Goal: Transaction & Acquisition: Download file/media

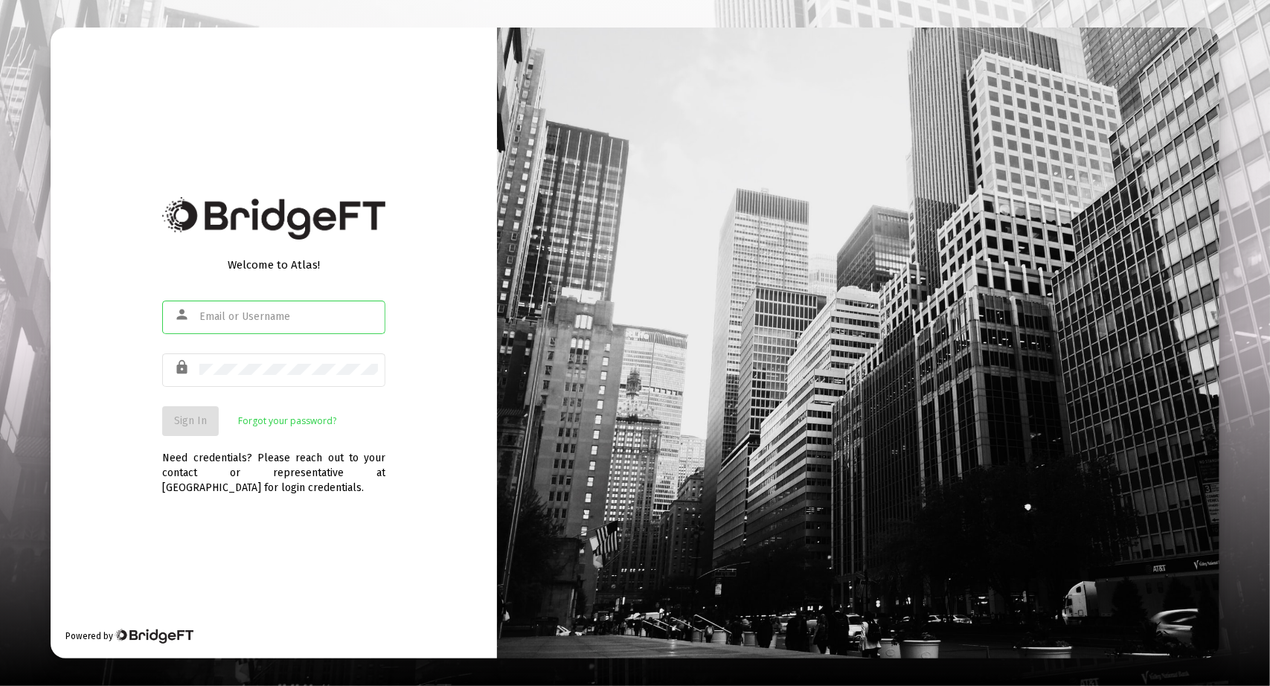
click at [284, 318] on input "text" at bounding box center [288, 317] width 179 height 12
type input "sanjiv@sjcapm.com"
click at [125, 523] on div "Welcome to Atlas! person sanjiv@sjcapm.com lock Sign In Forgot your password? N…" at bounding box center [274, 343] width 446 height 631
click at [196, 440] on div "Need credentials? Please reach out to your contact or representative at BridgeF…" at bounding box center [273, 466] width 223 height 60
click at [196, 427] on span "Sign In" at bounding box center [190, 420] width 33 height 13
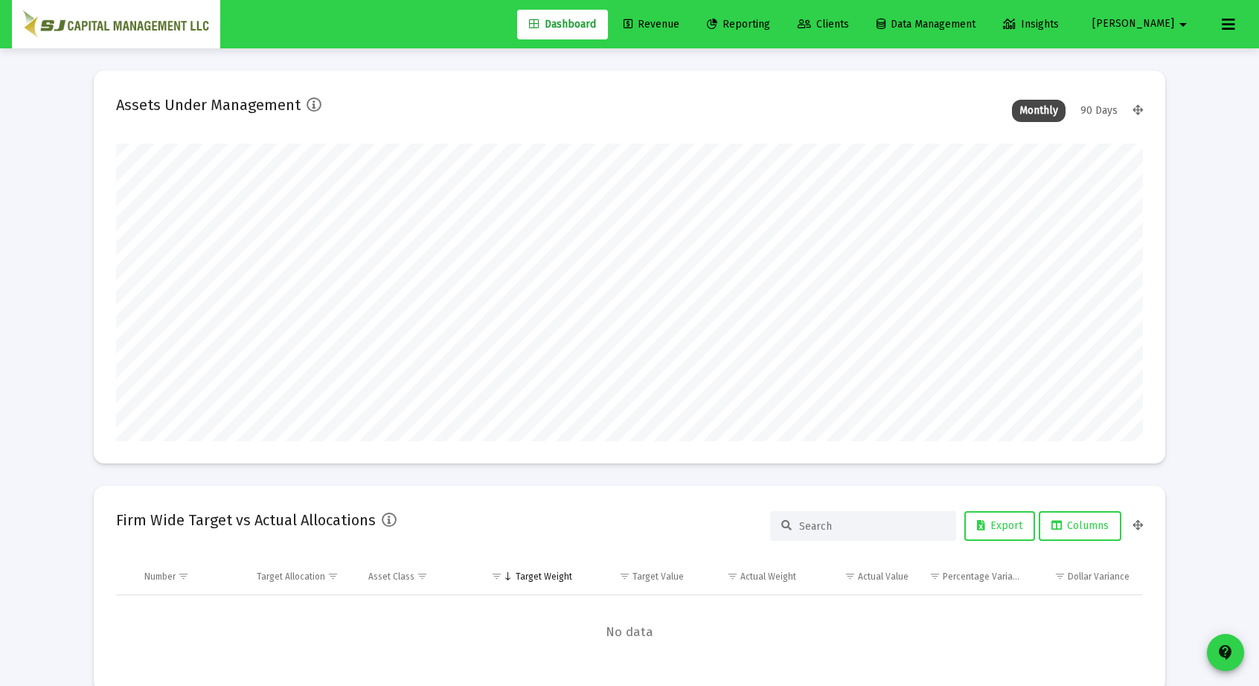
scroll to position [298, 1027]
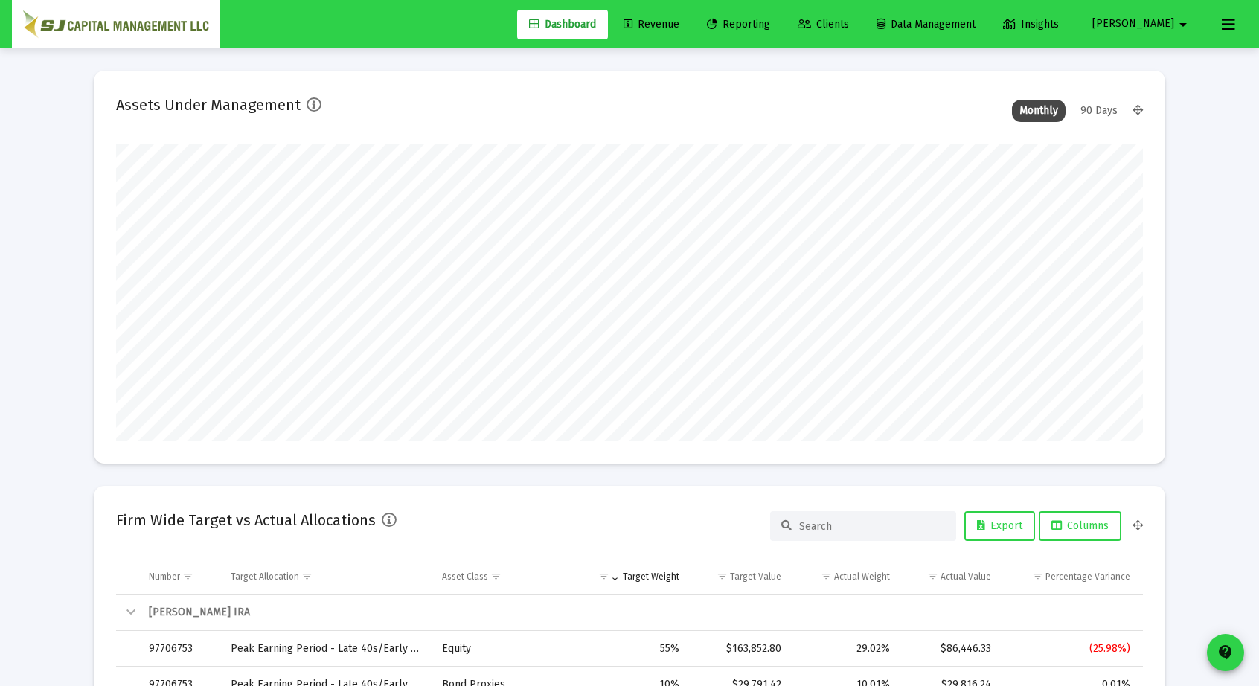
type input "[DATE]"
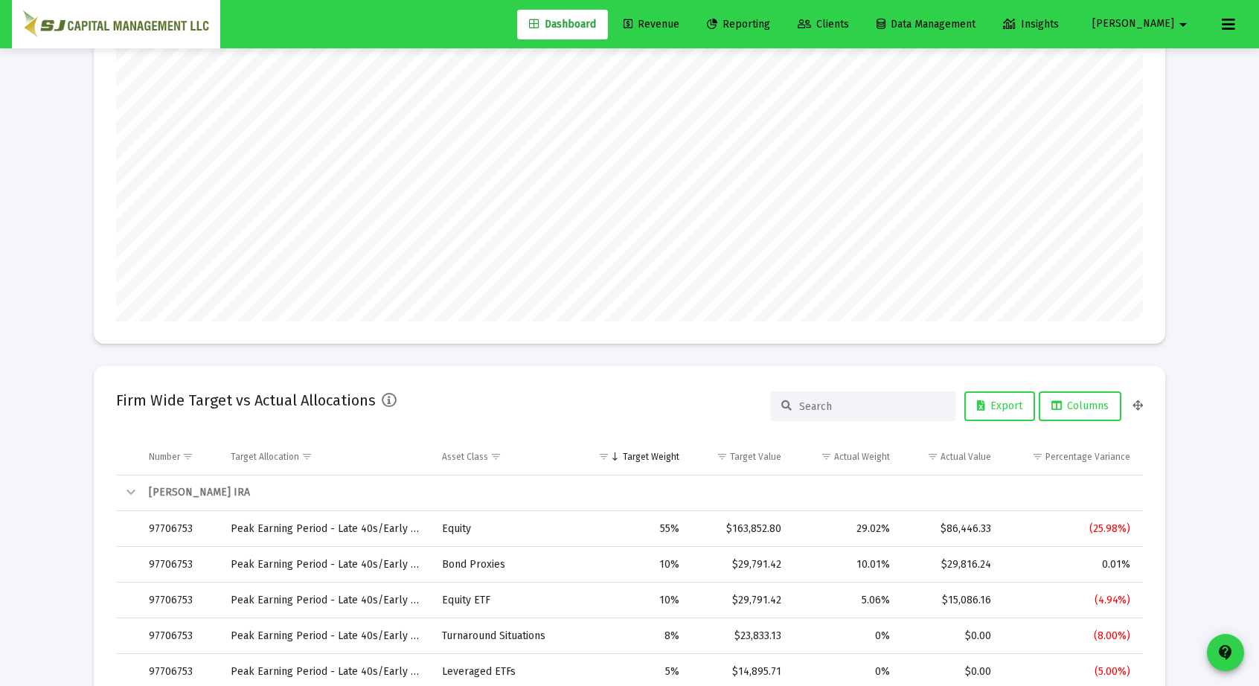
scroll to position [298, 479]
click at [770, 28] on span "Reporting" at bounding box center [738, 24] width 63 height 13
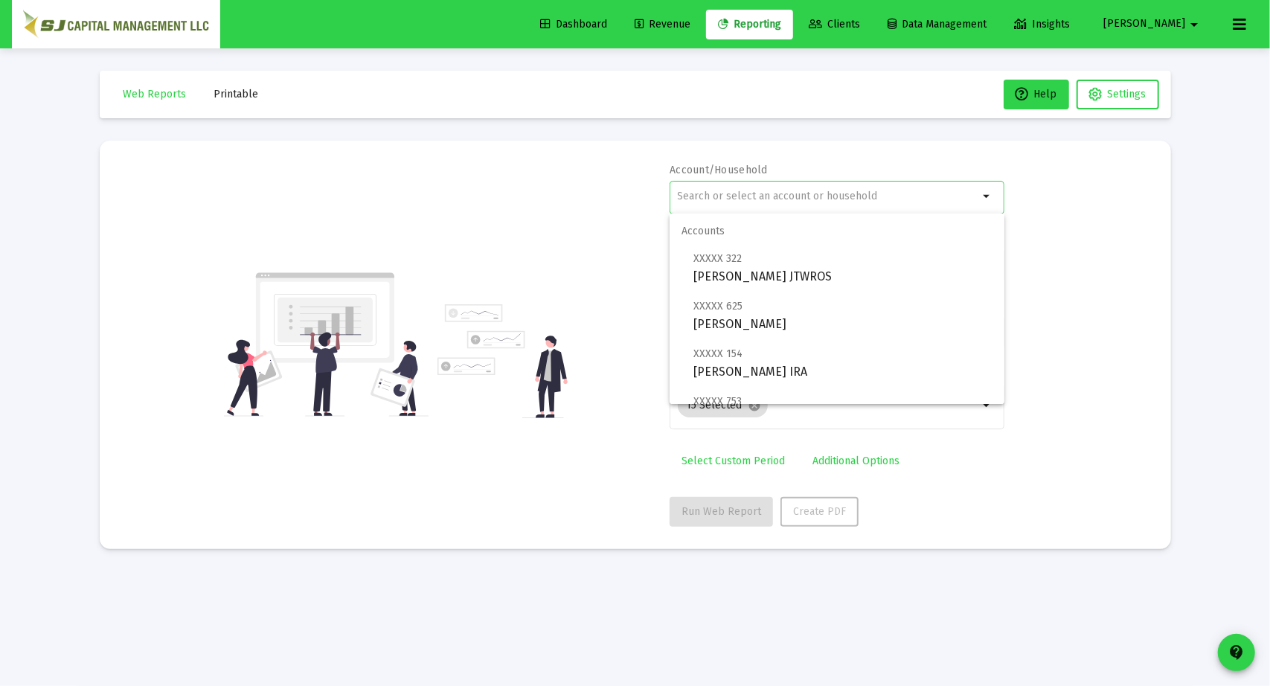
click at [756, 191] on input "text" at bounding box center [828, 196] width 301 height 12
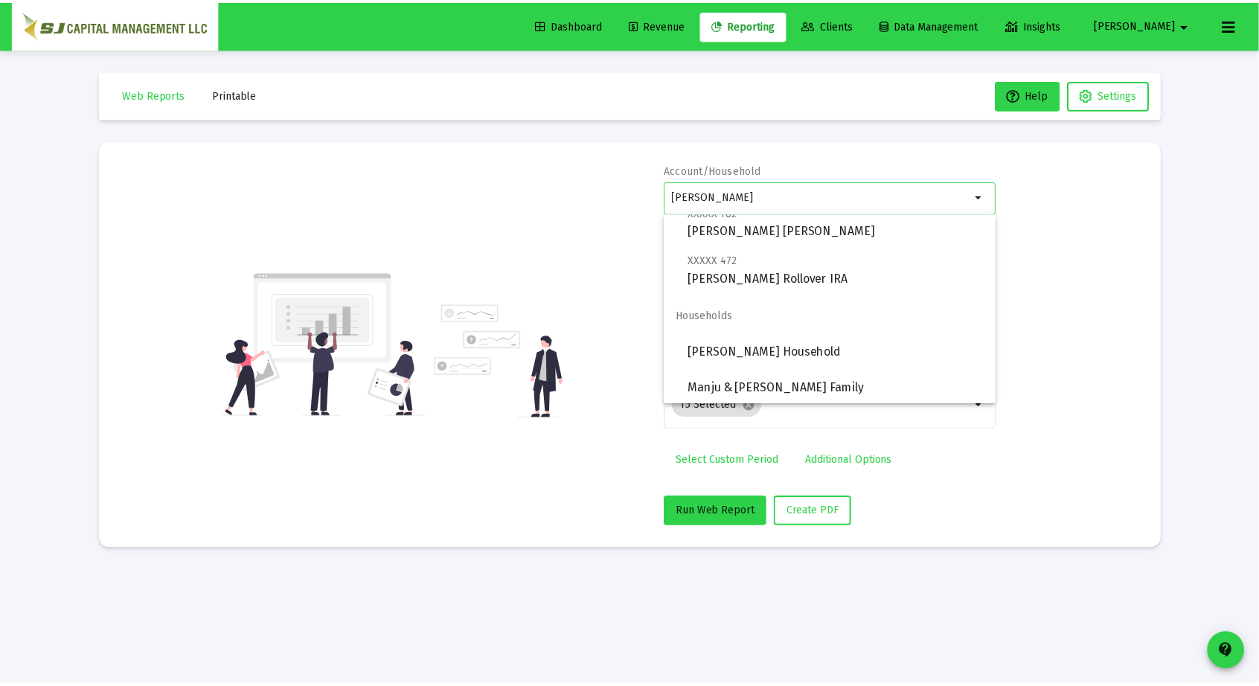
scroll to position [190, 0]
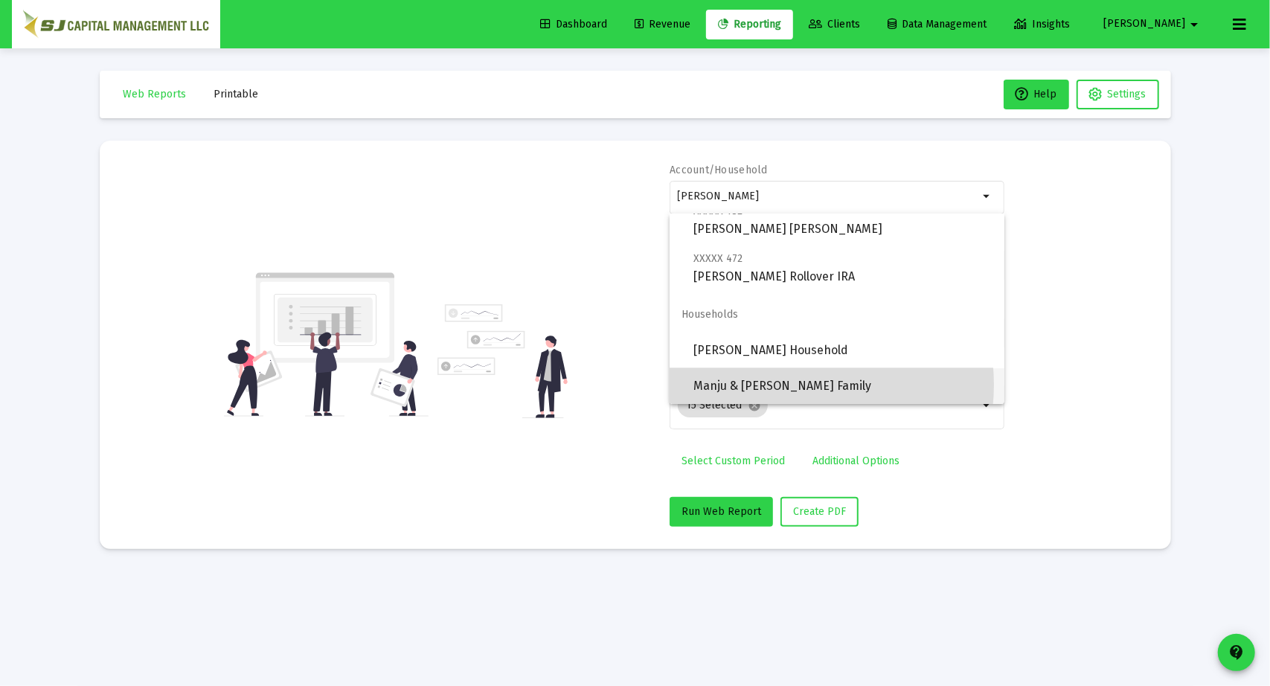
click at [784, 385] on span "Manju & [PERSON_NAME] Family" at bounding box center [842, 386] width 299 height 36
type input "Manju & [PERSON_NAME] Family"
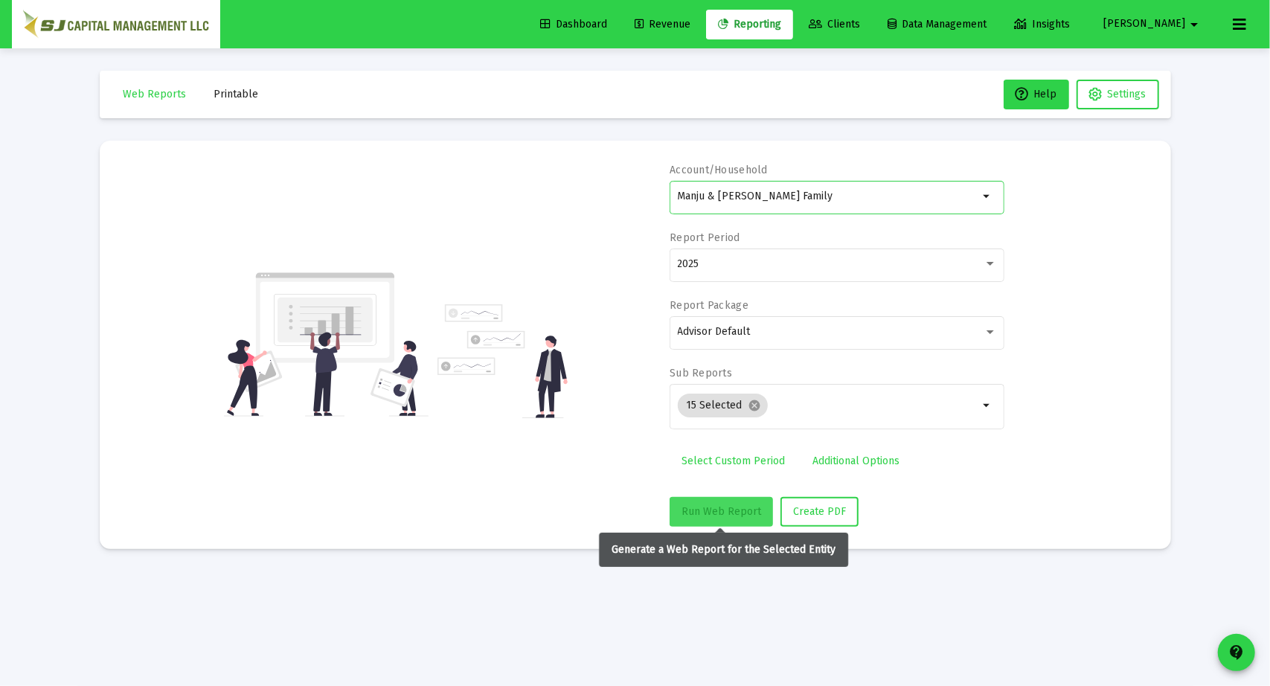
click at [731, 511] on span "Run Web Report" at bounding box center [722, 511] width 80 height 13
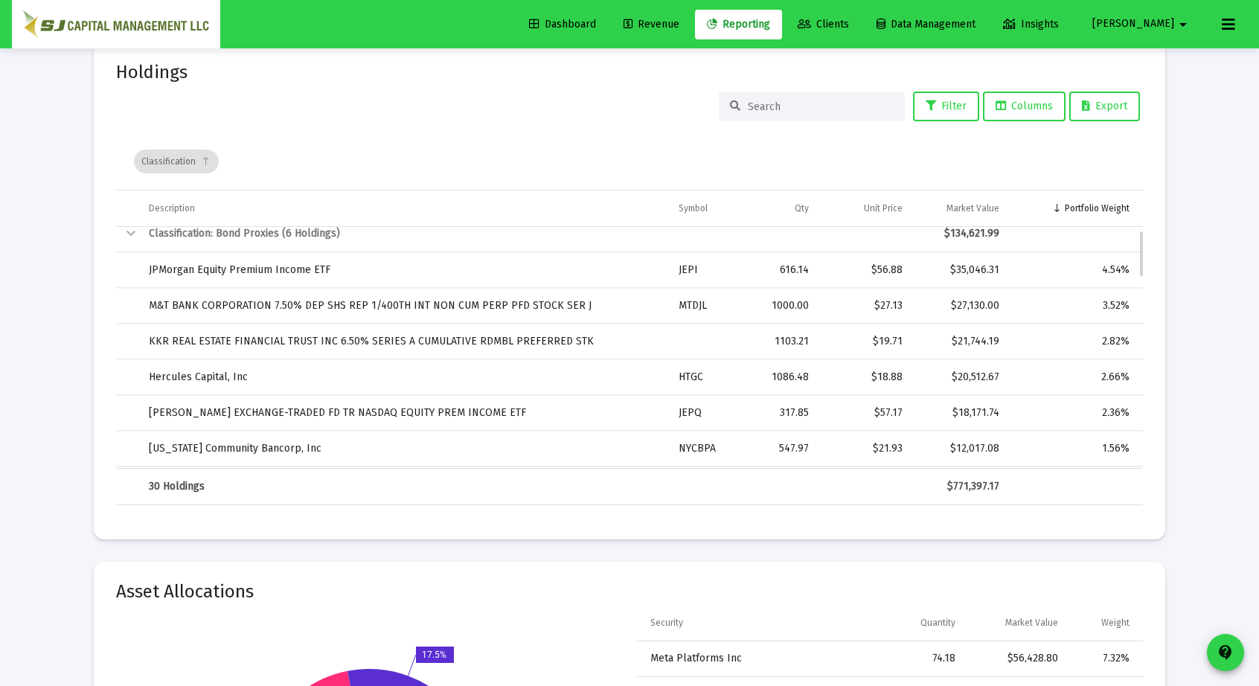
scroll to position [0, 0]
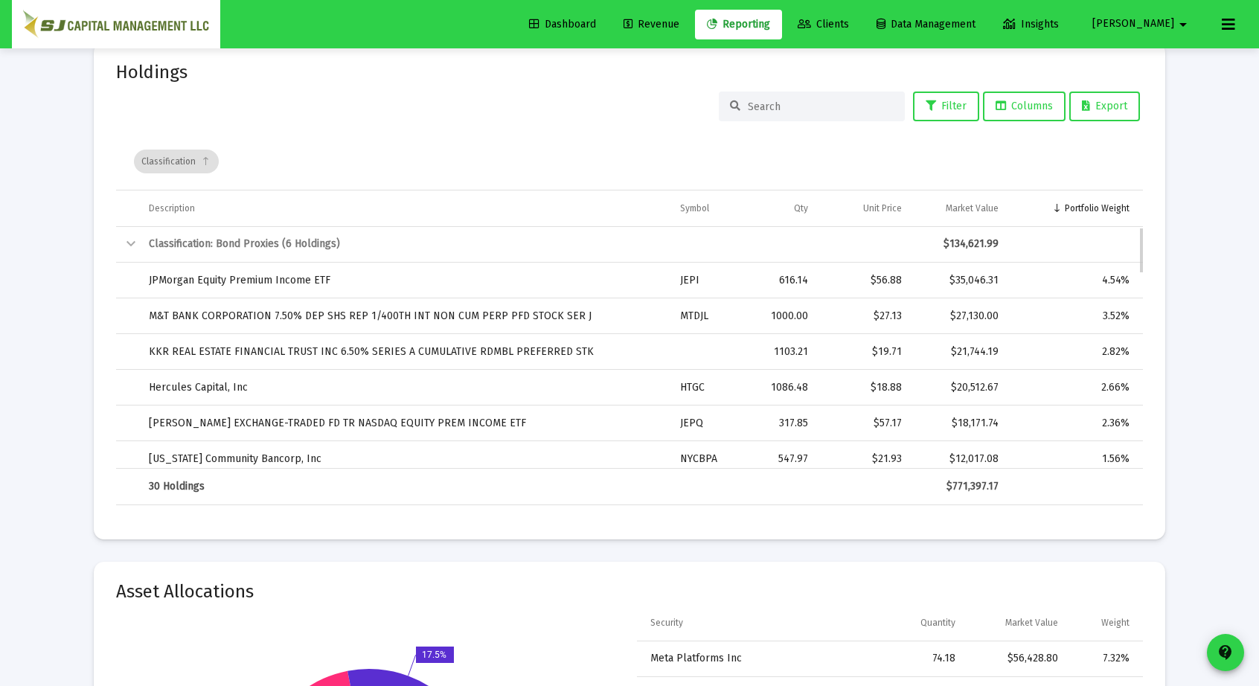
click at [812, 334] on td "1103.21" at bounding box center [784, 352] width 67 height 36
drag, startPoint x: 812, startPoint y: 331, endPoint x: 805, endPoint y: 333, distance: 7.6
click at [805, 334] on td "1103.21" at bounding box center [784, 352] width 67 height 36
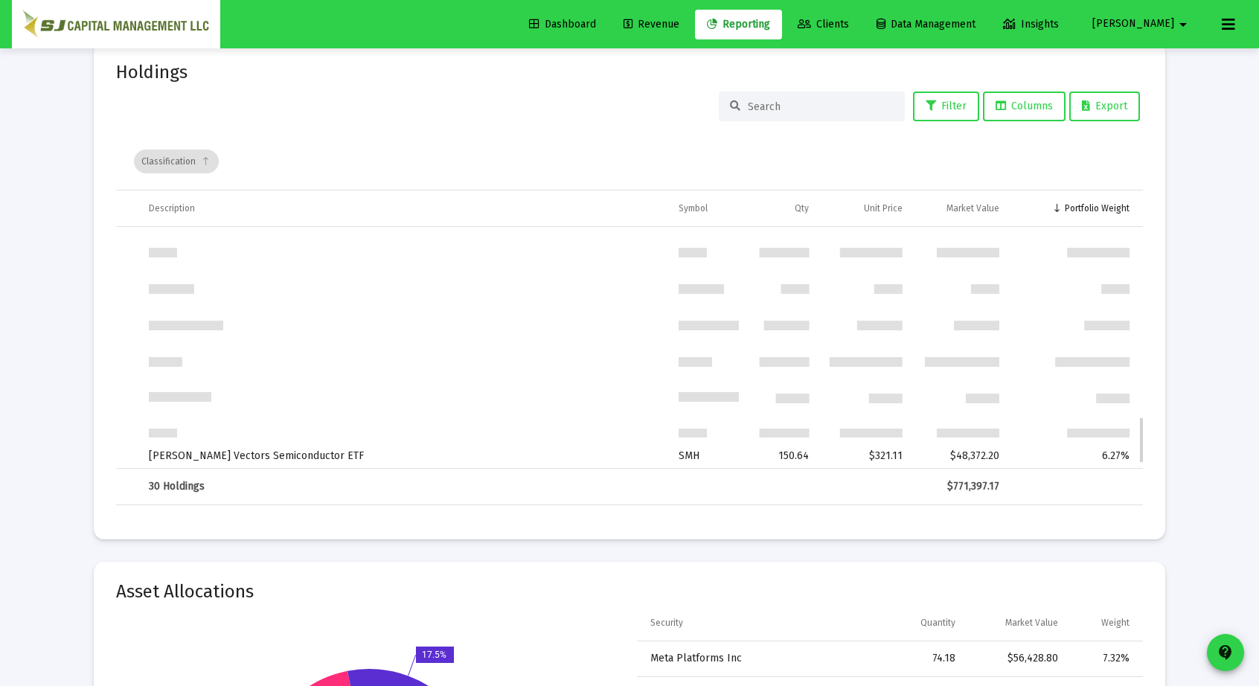
scroll to position [1007, 0]
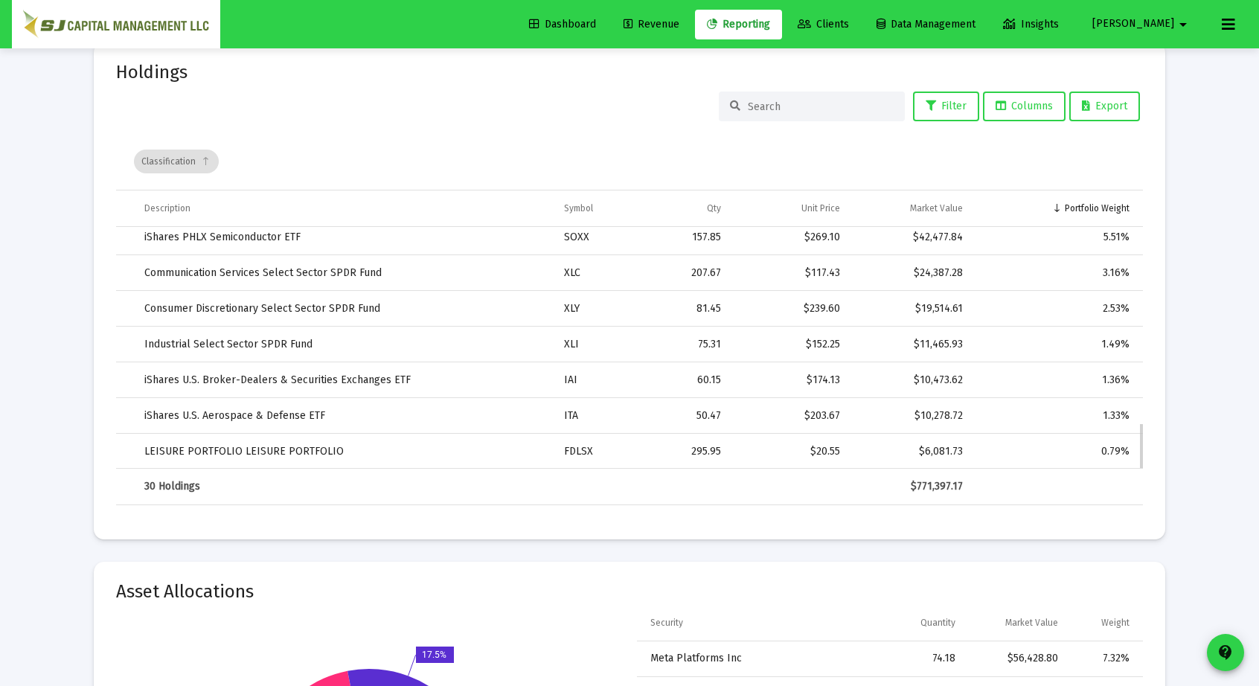
click at [815, 337] on div "$152.25" at bounding box center [791, 344] width 98 height 15
click at [810, 339] on div "$152.25" at bounding box center [791, 344] width 98 height 15
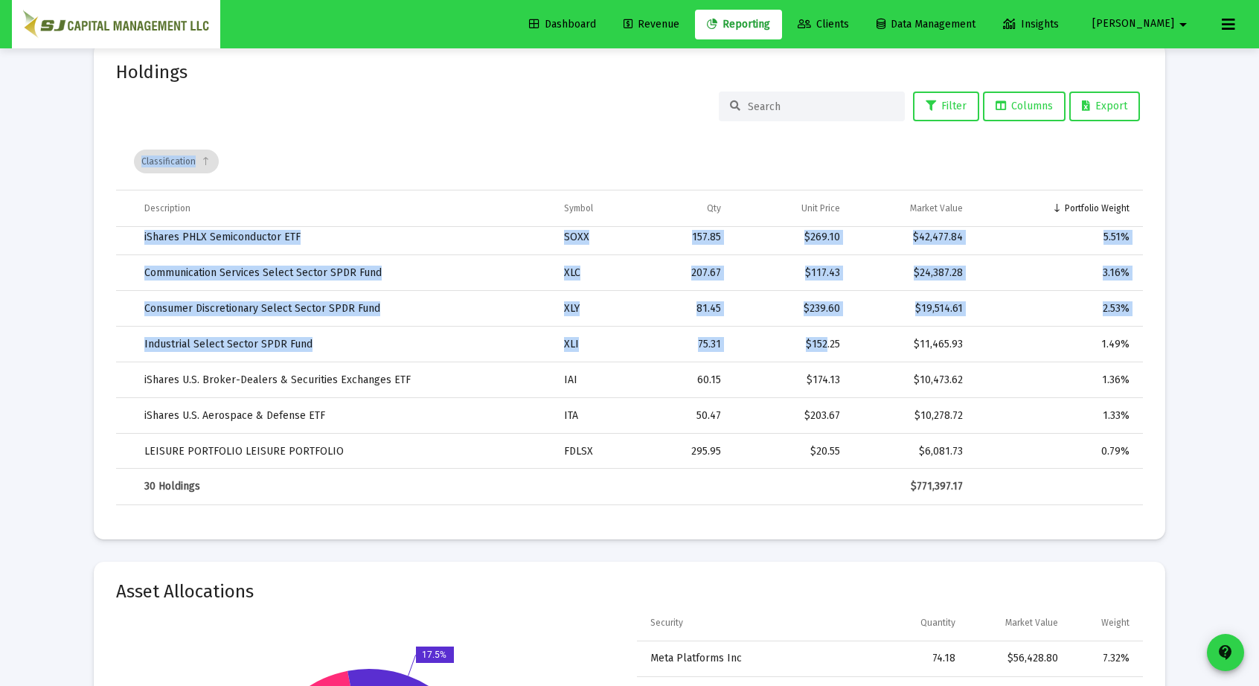
drag, startPoint x: 823, startPoint y: 328, endPoint x: 865, endPoint y: 106, distance: 225.7
click at [865, 106] on app-holdings-grid "Filter Columns Export Classification Description Symbol Qty Unit Price Market V…" at bounding box center [629, 299] width 1027 height 414
click at [814, 292] on td "$239.60" at bounding box center [790, 309] width 119 height 36
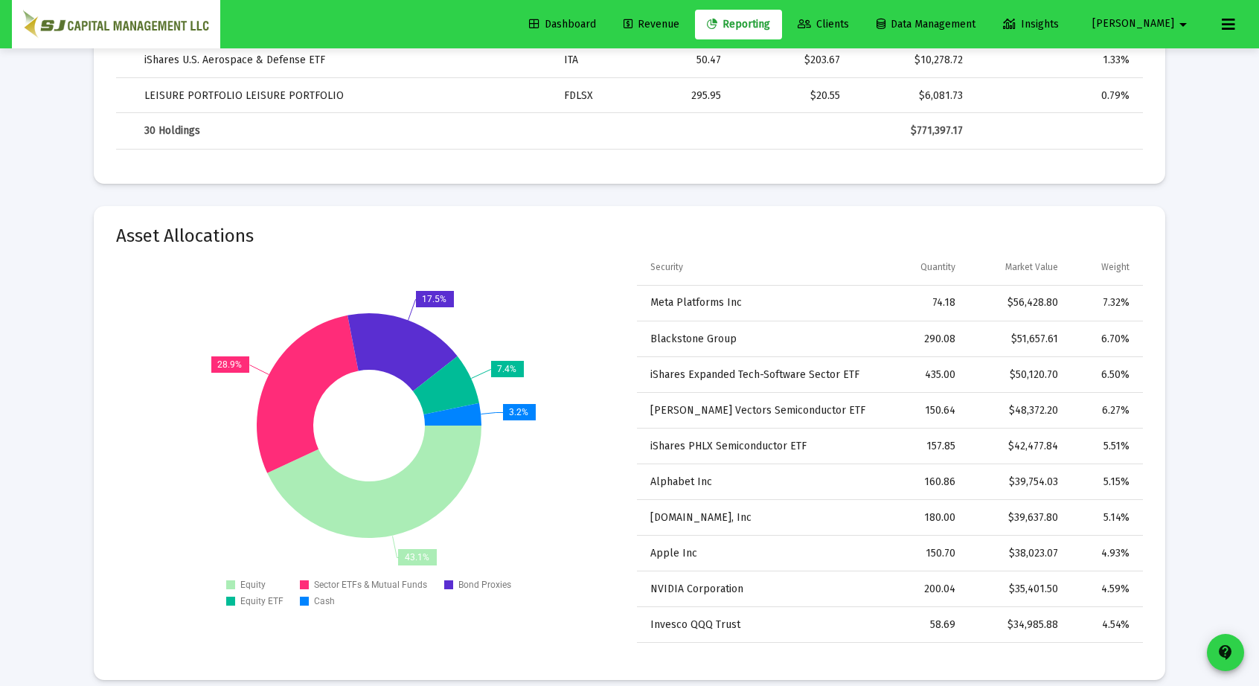
scroll to position [2905, 0]
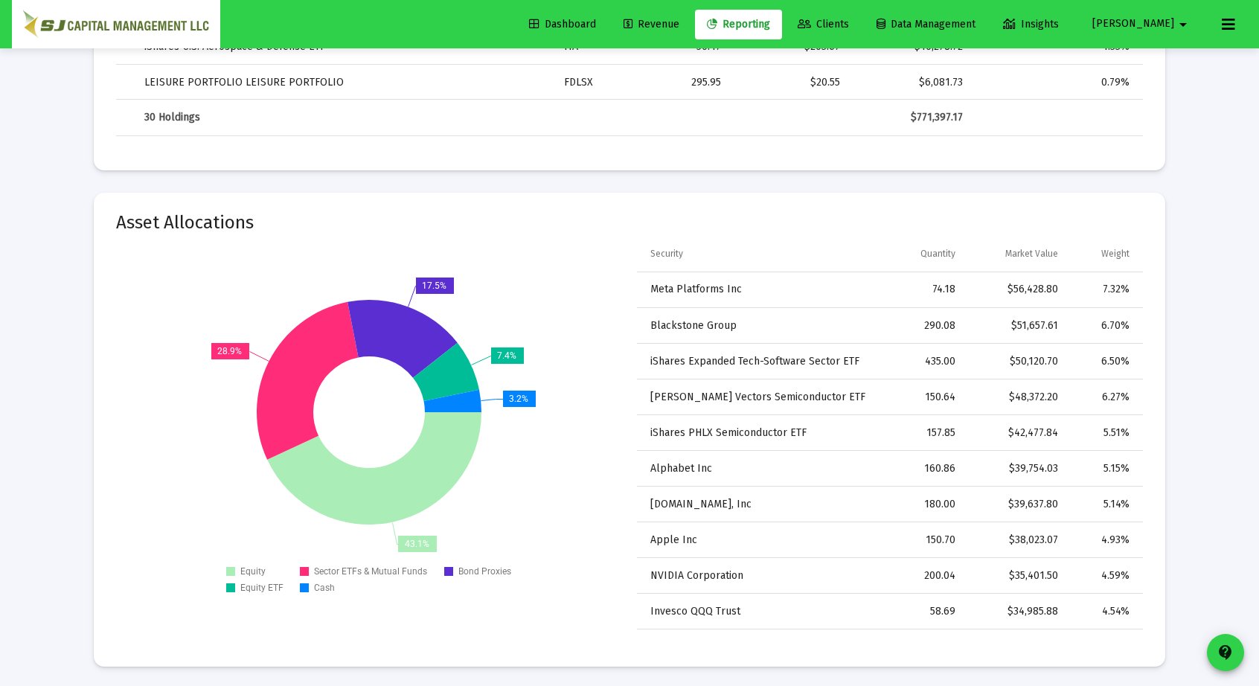
click at [823, 292] on td "Meta Platforms Inc" at bounding box center [761, 290] width 249 height 36
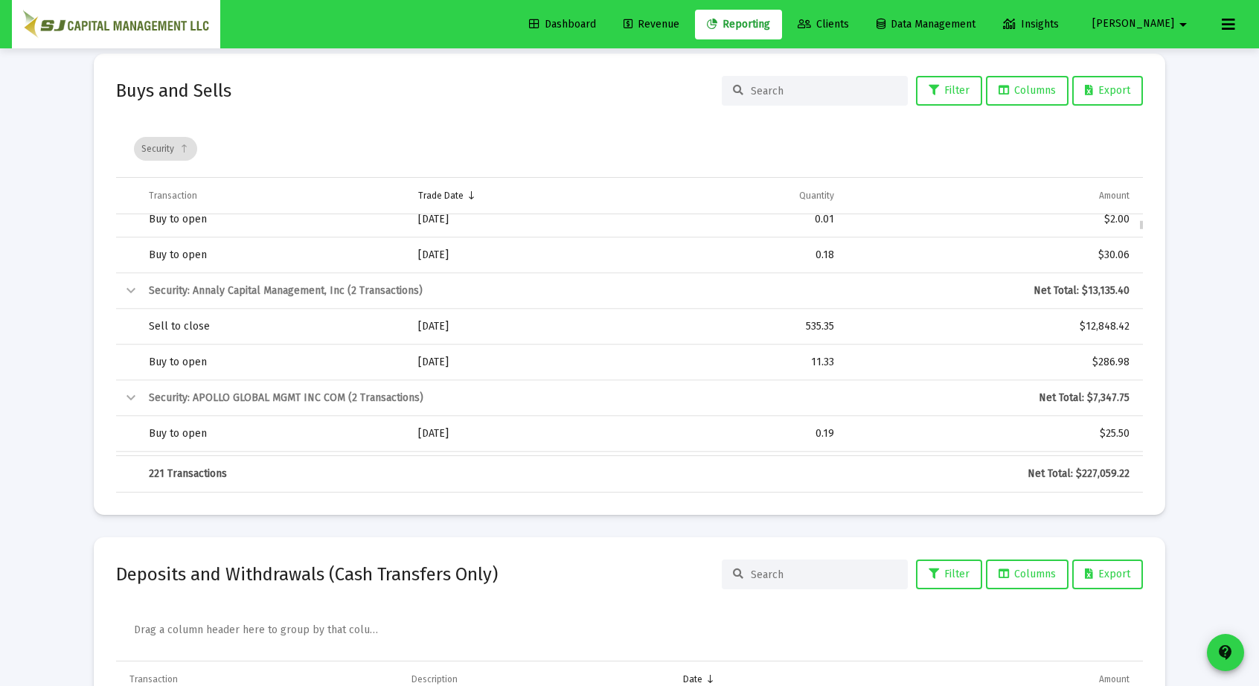
scroll to position [190, 0]
click at [844, 272] on td "Net Total: $13,135.40" at bounding box center [993, 290] width 298 height 36
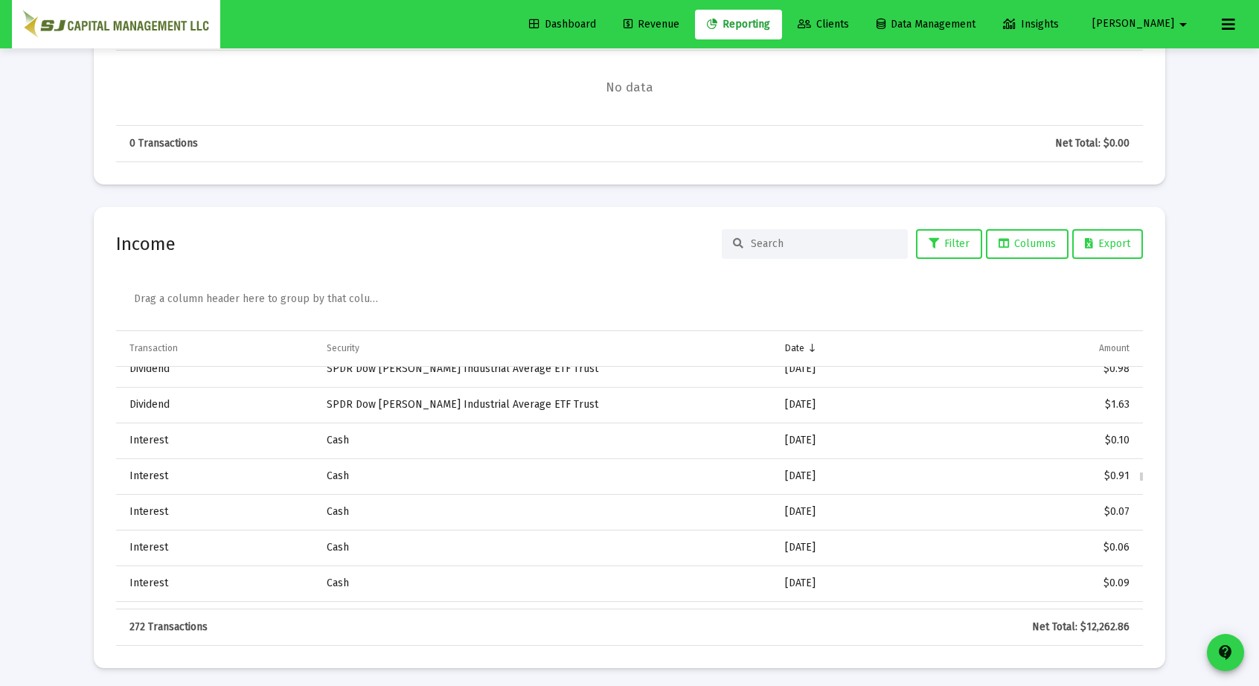
scroll to position [4265, 0]
click at [1083, 422] on td "$0.10" at bounding box center [1026, 440] width 236 height 36
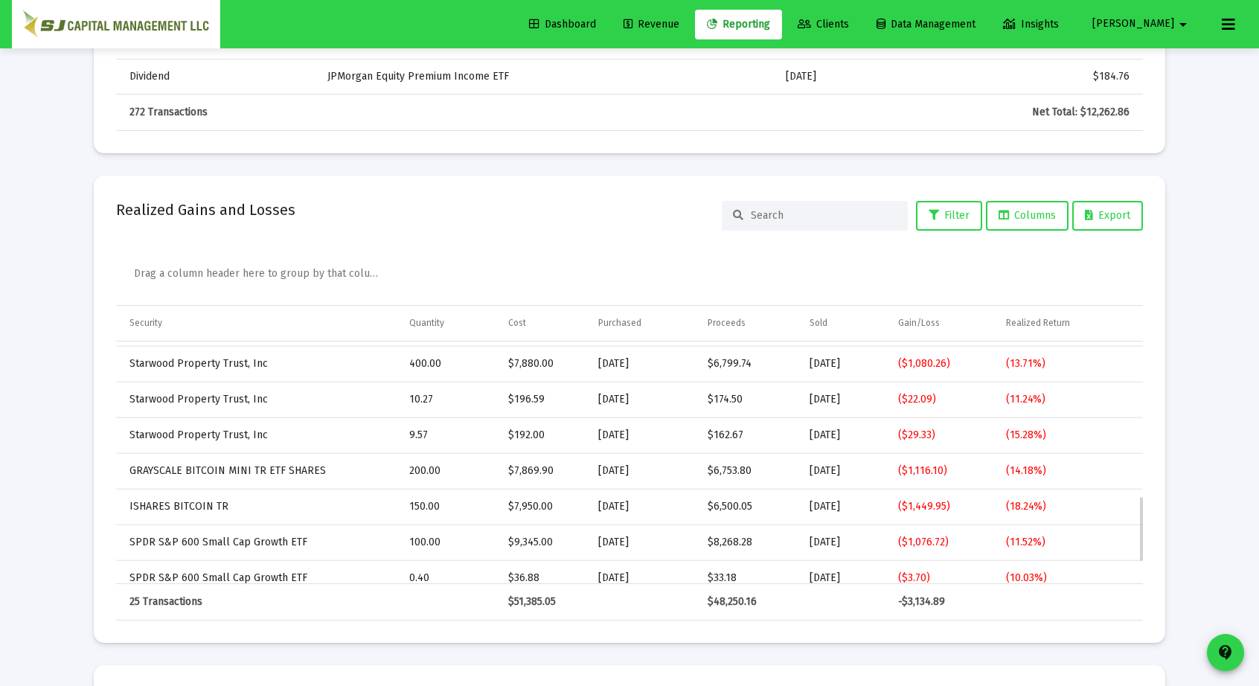
scroll to position [569, 0]
drag, startPoint x: 1247, startPoint y: 525, endPoint x: 1245, endPoint y: 575, distance: 49.9
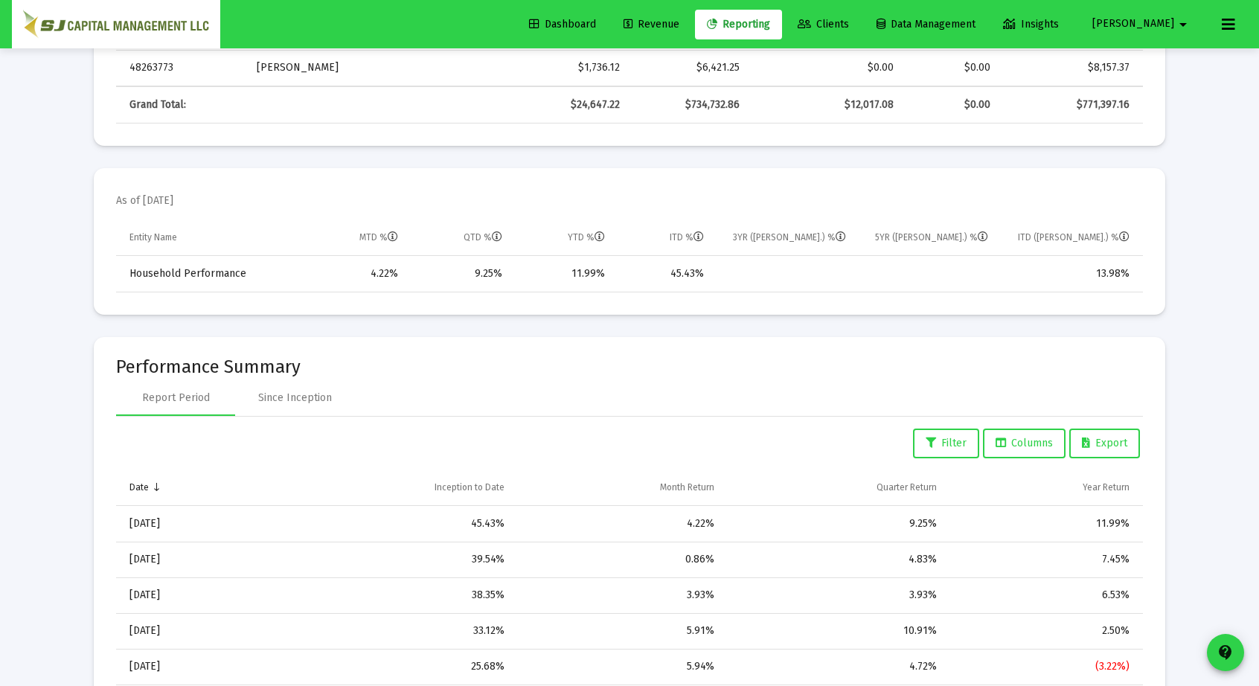
scroll to position [9, 0]
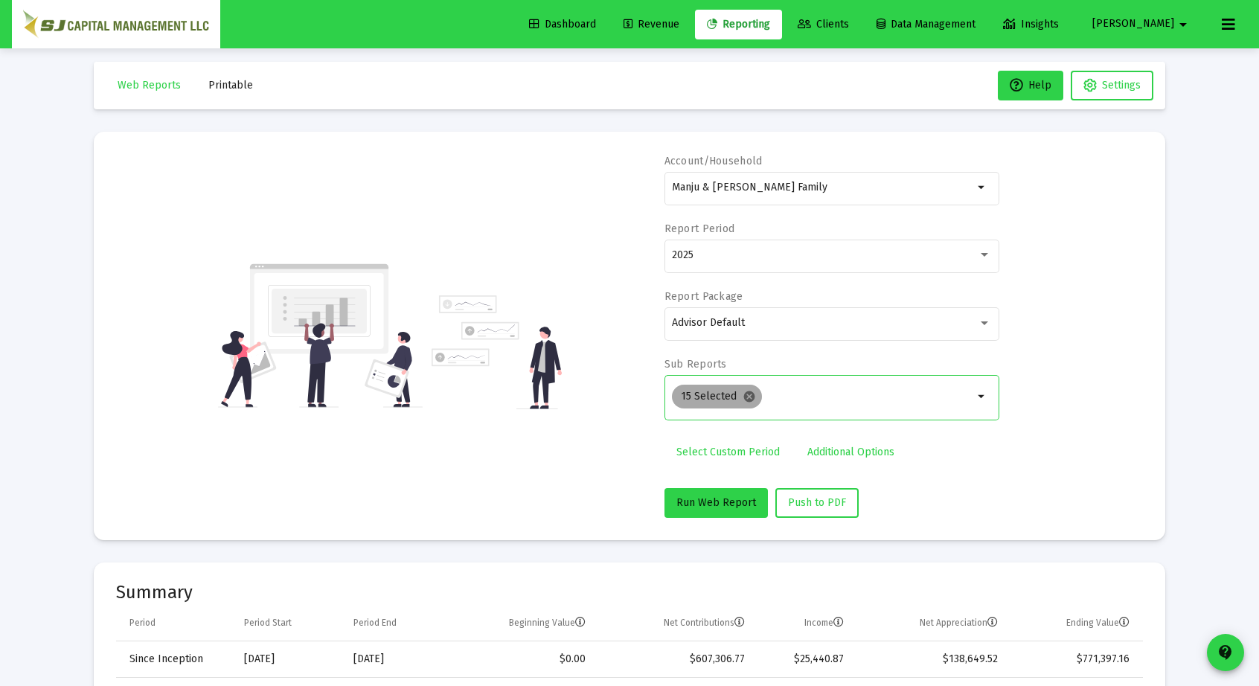
click at [748, 392] on mat-icon "cancel" at bounding box center [749, 396] width 13 height 13
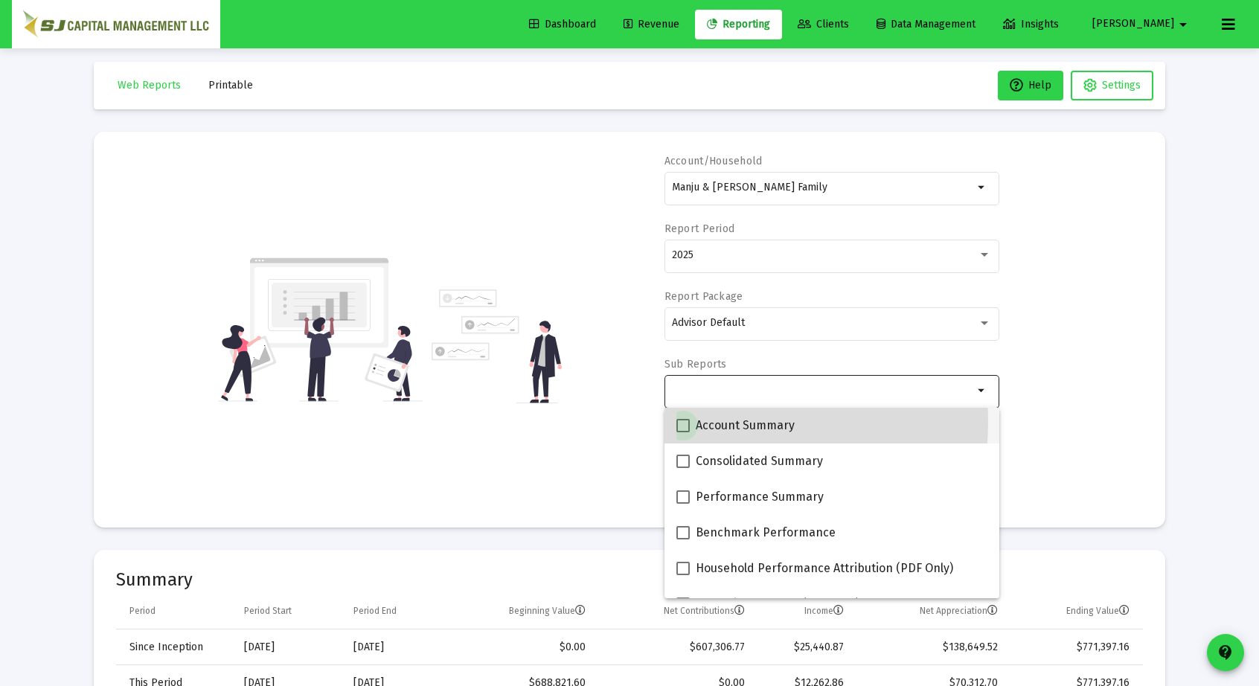
click at [685, 422] on span at bounding box center [682, 425] width 13 height 13
click at [683, 432] on input "Account Summary" at bounding box center [682, 432] width 1 height 1
checkbox input "true"
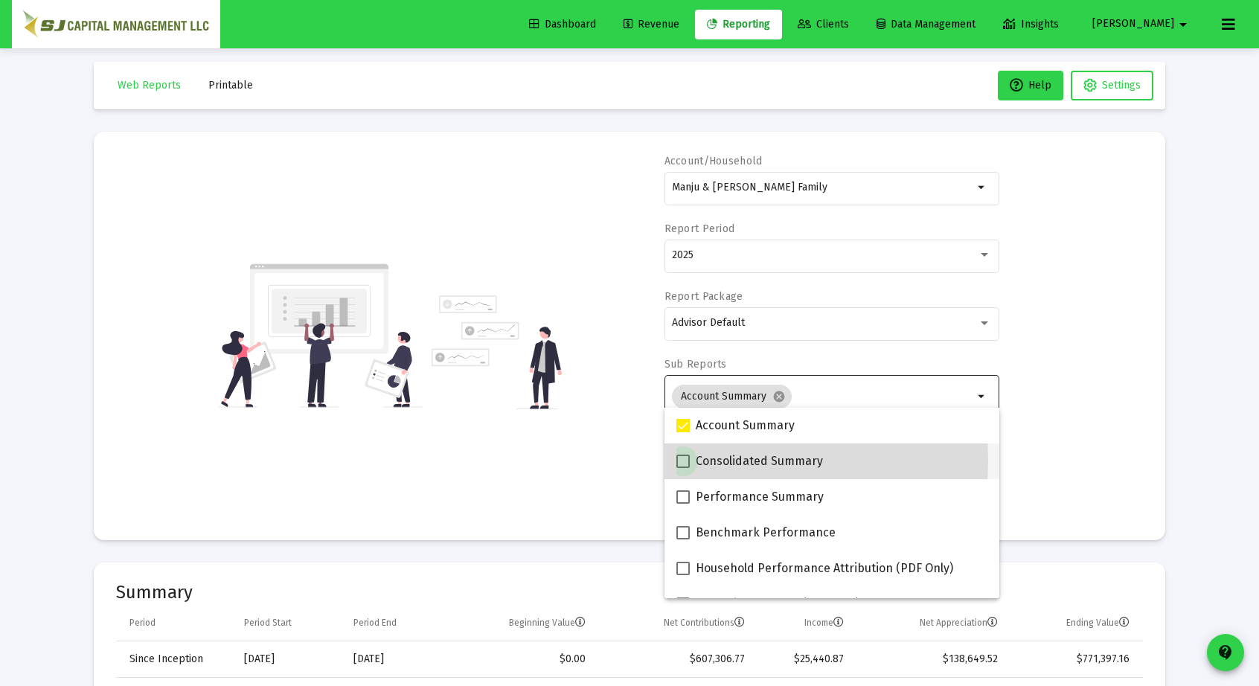
click at [678, 460] on span at bounding box center [682, 461] width 13 height 13
click at [682, 468] on input "Consolidated Summary" at bounding box center [682, 468] width 1 height 1
checkbox input "true"
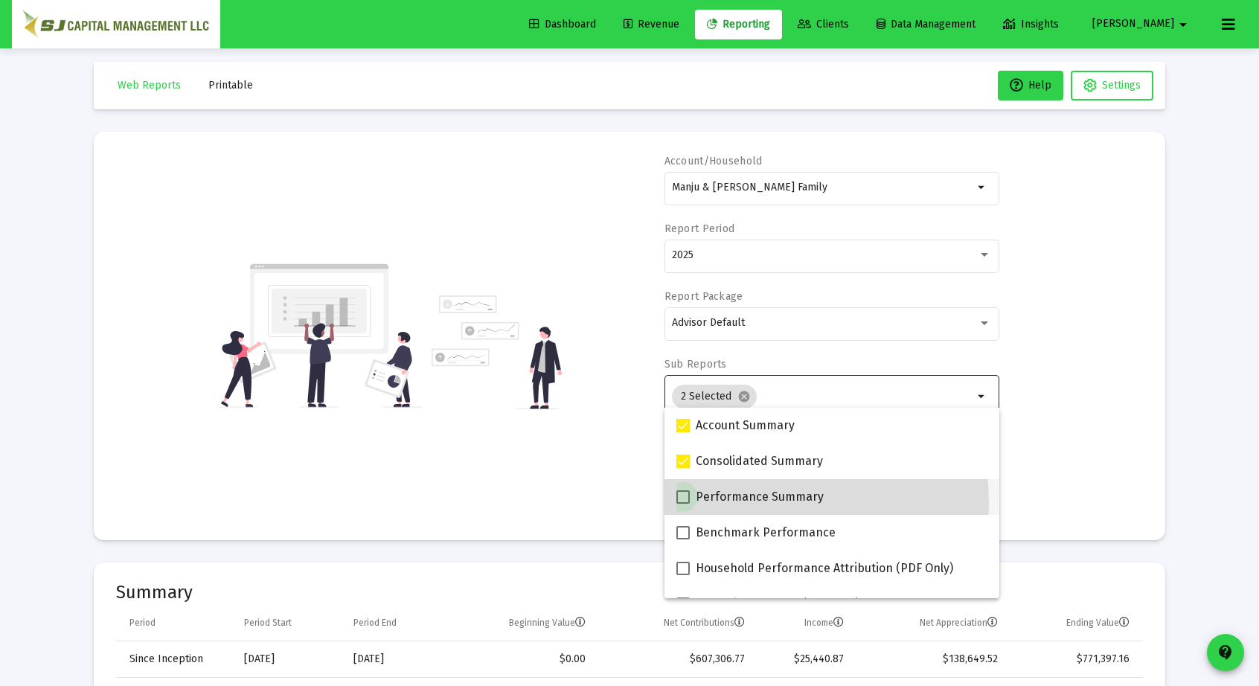
click at [680, 504] on span at bounding box center [682, 496] width 13 height 13
click at [682, 504] on input "Performance Summary" at bounding box center [682, 504] width 1 height 1
checkbox input "true"
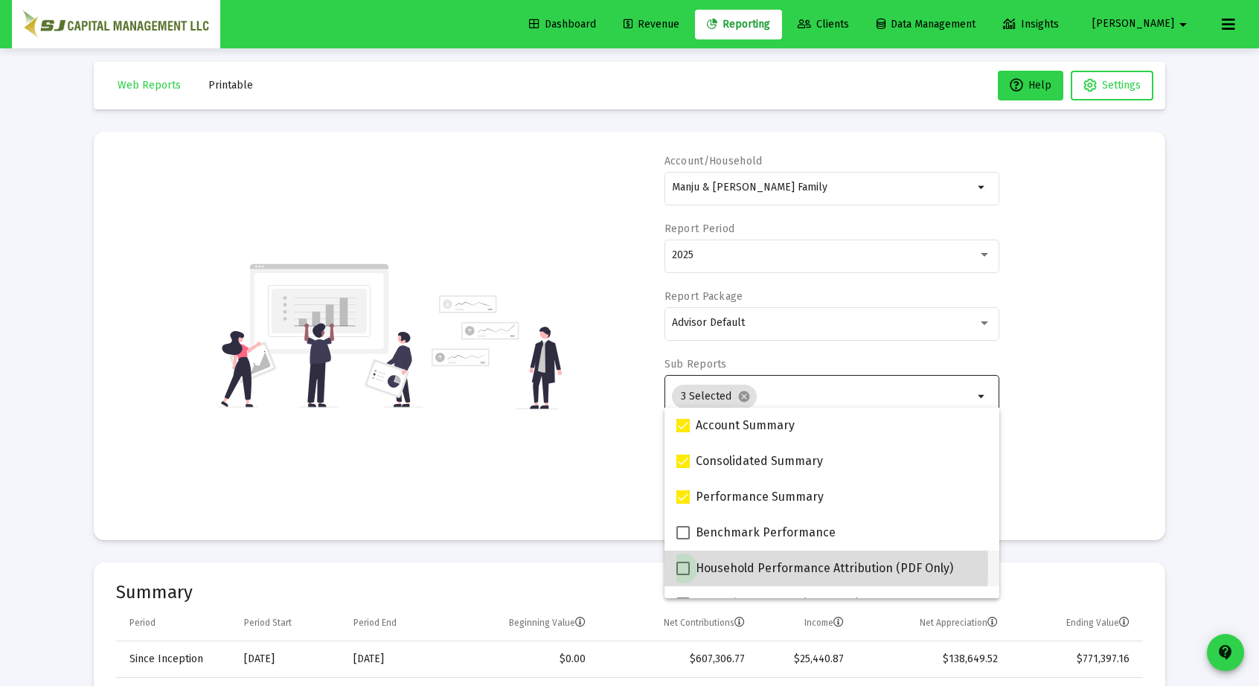
click at [682, 567] on span at bounding box center [682, 568] width 13 height 13
click at [682, 575] on input "Household Performance Attribution (PDF Only)" at bounding box center [682, 575] width 1 height 1
checkbox input "true"
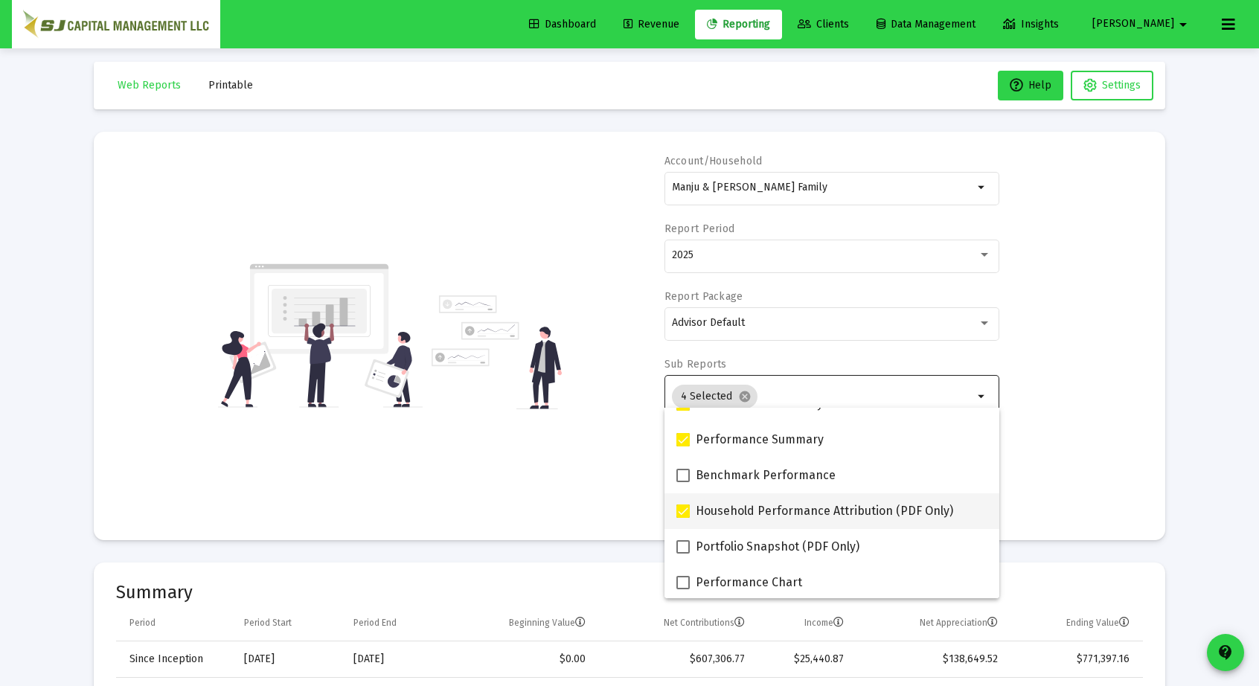
scroll to position [58, 0]
click at [679, 548] on span at bounding box center [682, 545] width 13 height 13
click at [682, 553] on input "Portfolio Snapshot (PDF Only)" at bounding box center [682, 553] width 1 height 1
checkbox input "true"
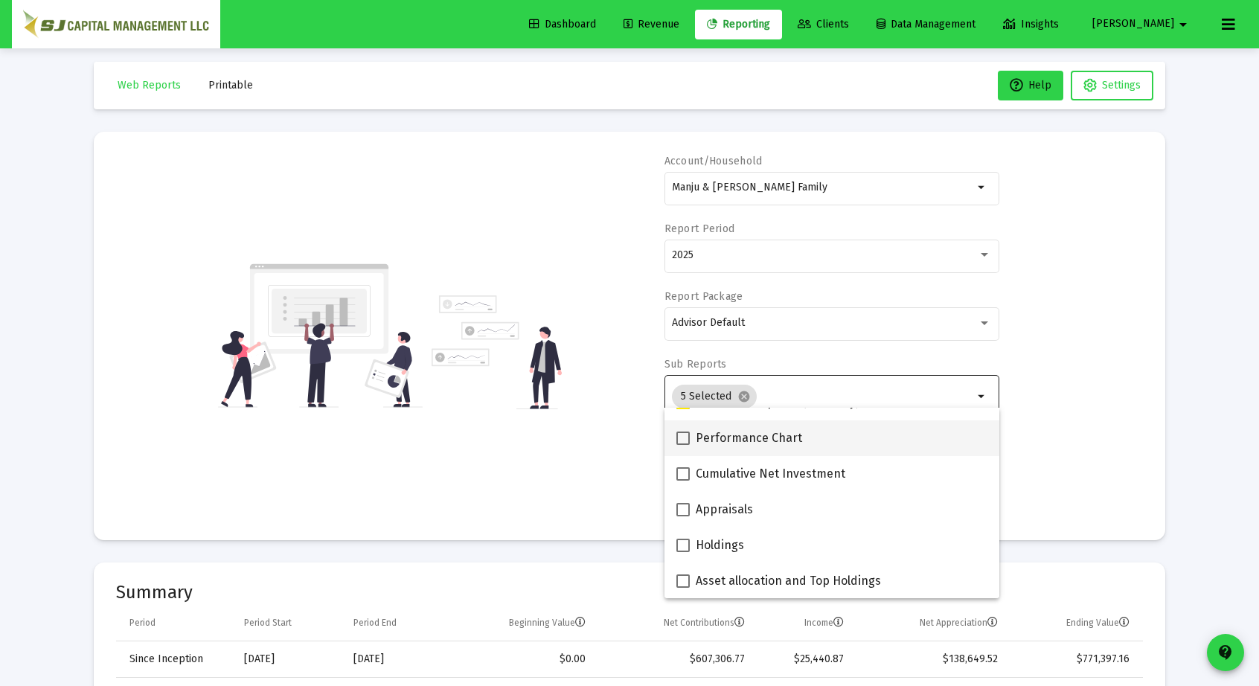
scroll to position [214, 0]
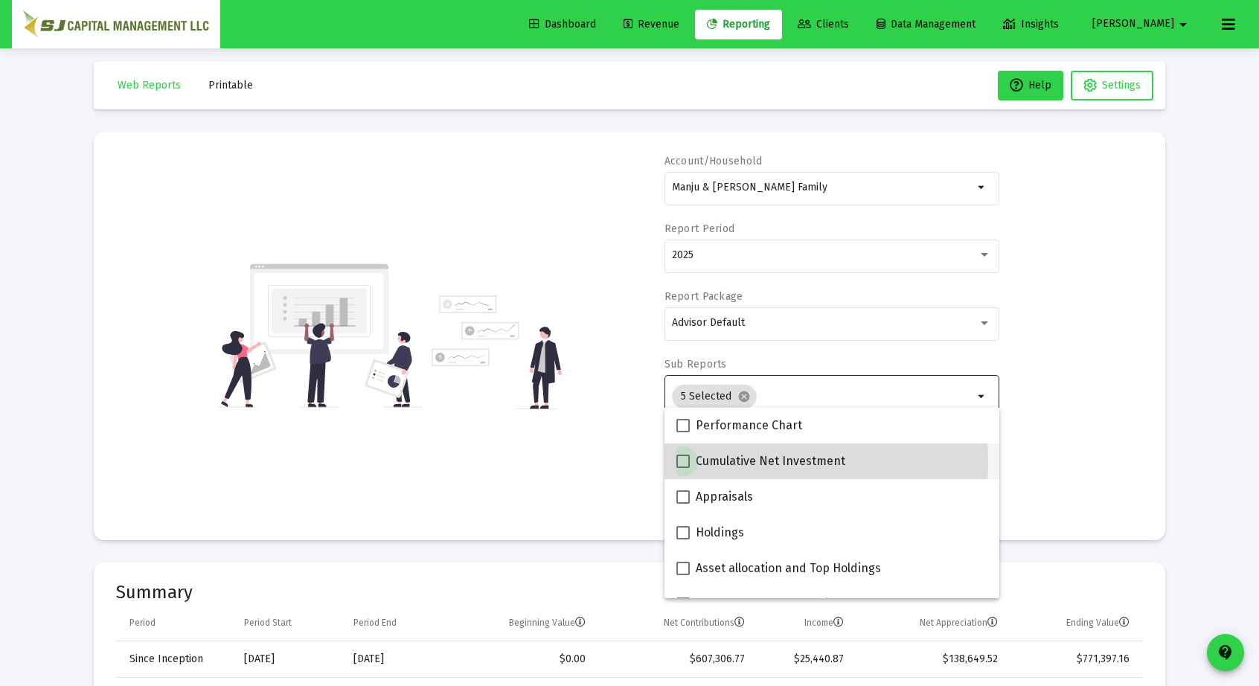
click at [685, 462] on span at bounding box center [682, 461] width 13 height 13
click at [683, 468] on input "Cumulative Net Investment" at bounding box center [682, 468] width 1 height 1
checkbox input "true"
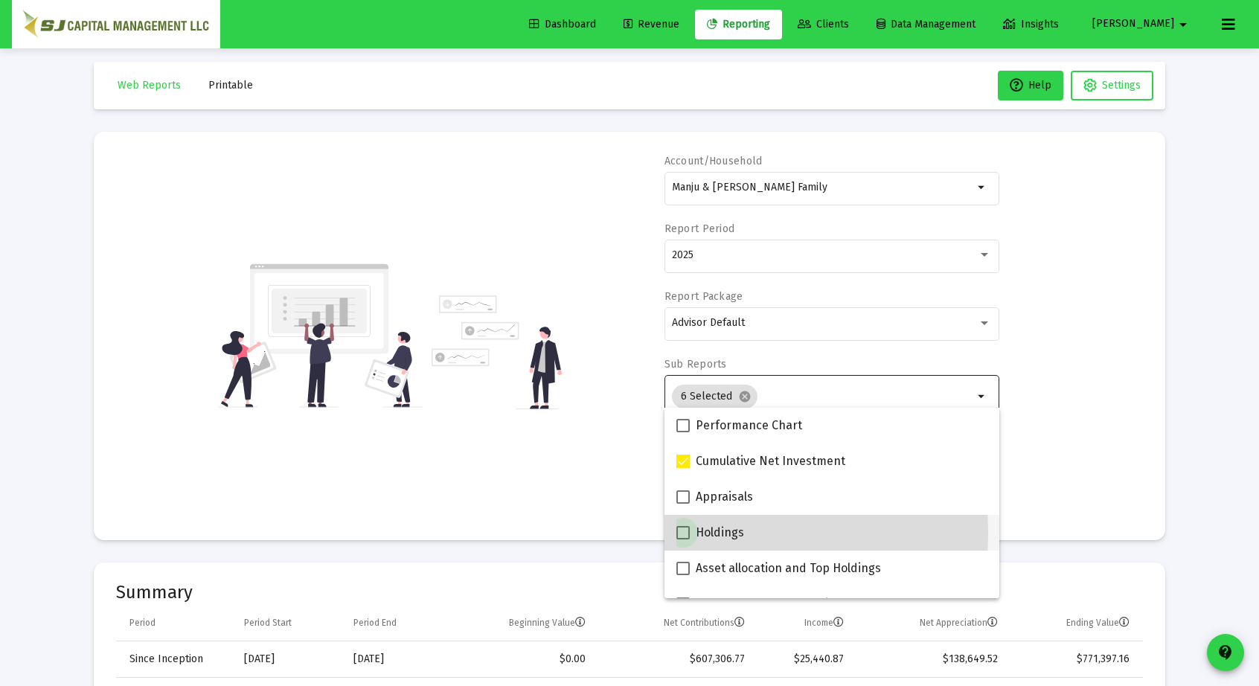
click at [679, 533] on span at bounding box center [682, 532] width 13 height 13
click at [682, 539] on input "Holdings" at bounding box center [682, 539] width 1 height 1
checkbox input "true"
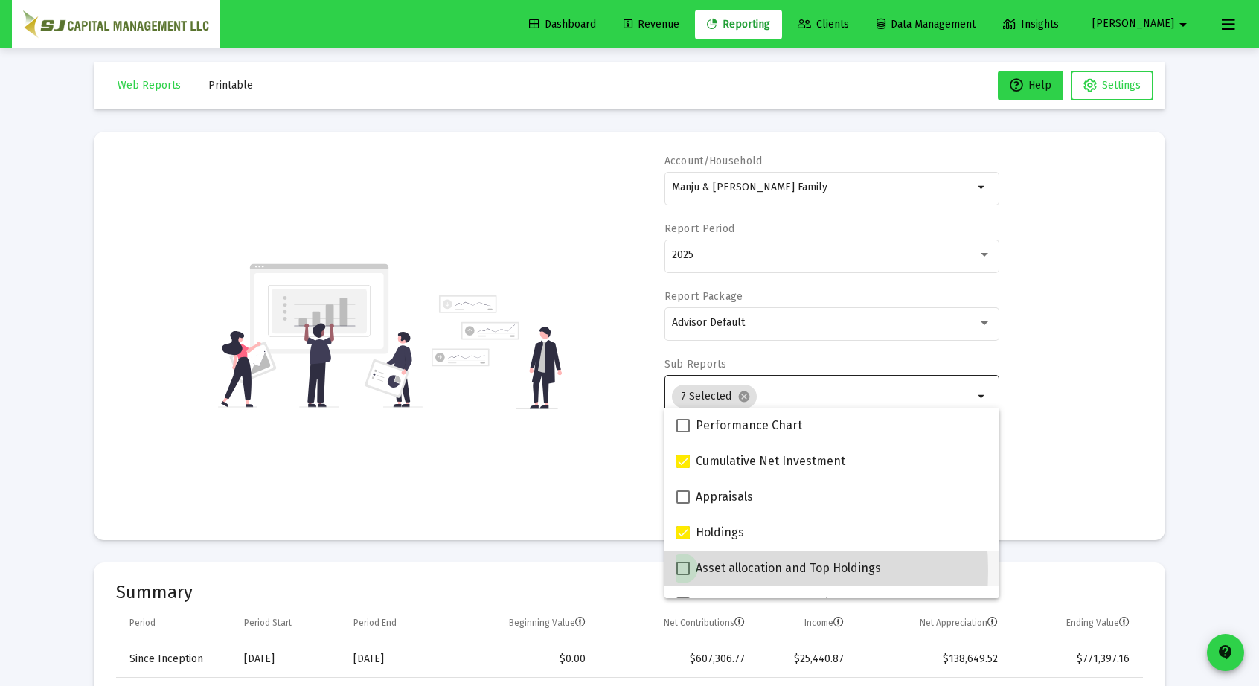
click at [683, 571] on span at bounding box center [682, 568] width 13 height 13
click at [683, 575] on input "Asset allocation and Top Holdings" at bounding box center [682, 575] width 1 height 1
checkbox input "true"
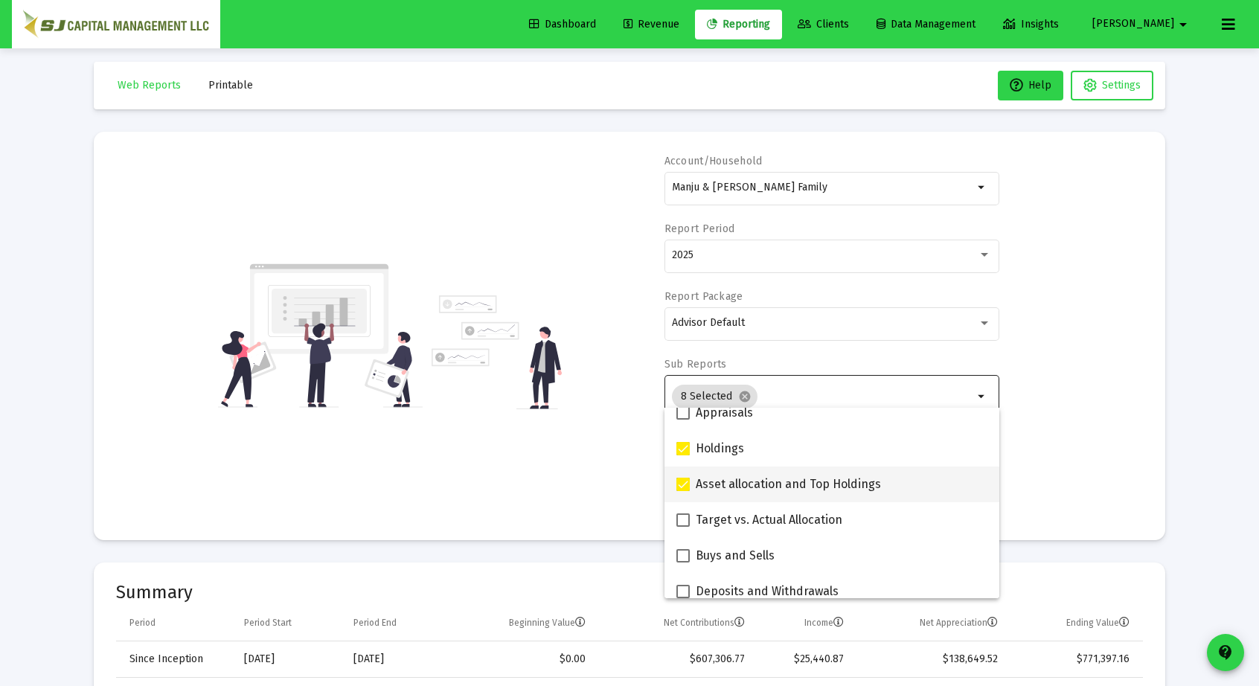
scroll to position [302, 0]
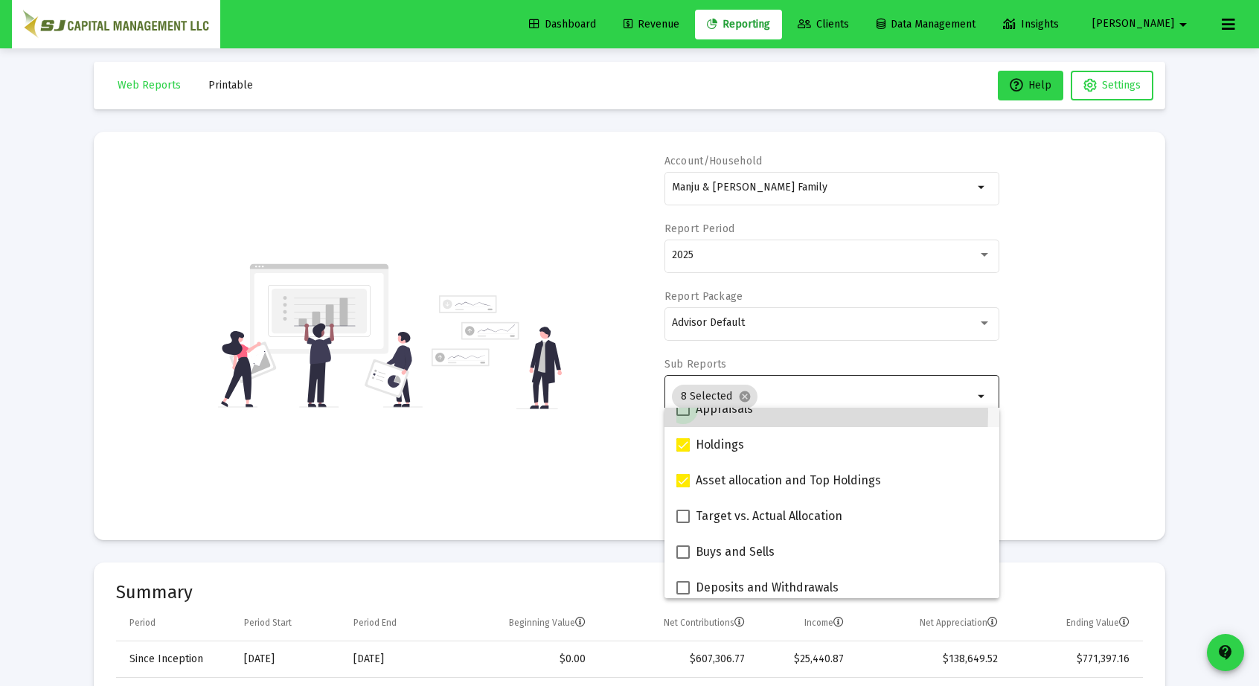
click at [685, 412] on span at bounding box center [682, 409] width 13 height 13
click at [683, 416] on input "Appraisals" at bounding box center [682, 416] width 1 height 1
checkbox input "true"
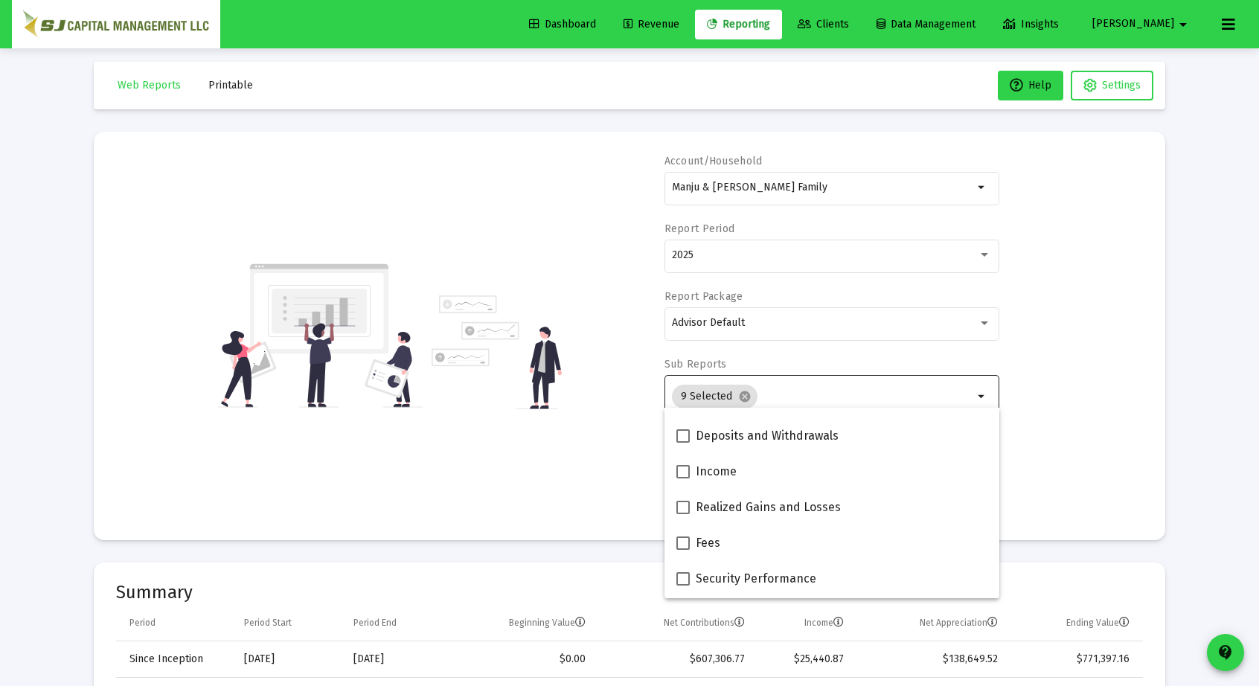
scroll to position [473, 0]
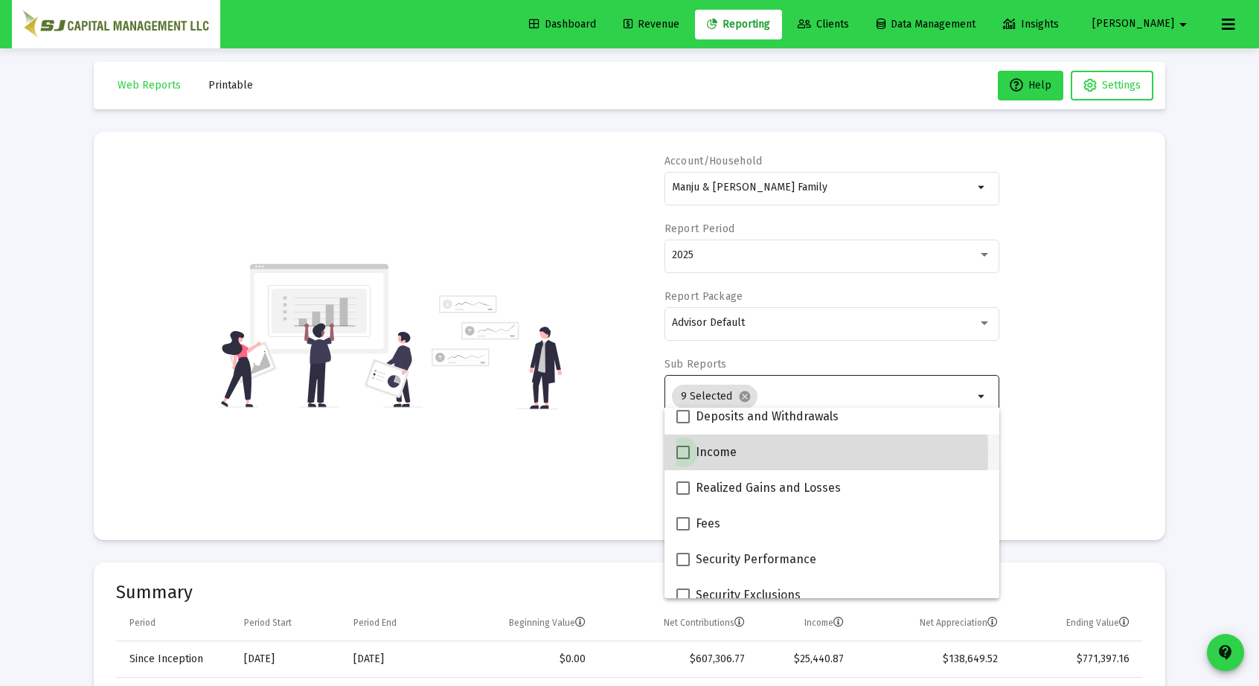
click at [679, 454] on span at bounding box center [682, 452] width 13 height 13
click at [682, 459] on input "Income" at bounding box center [682, 459] width 1 height 1
checkbox input "true"
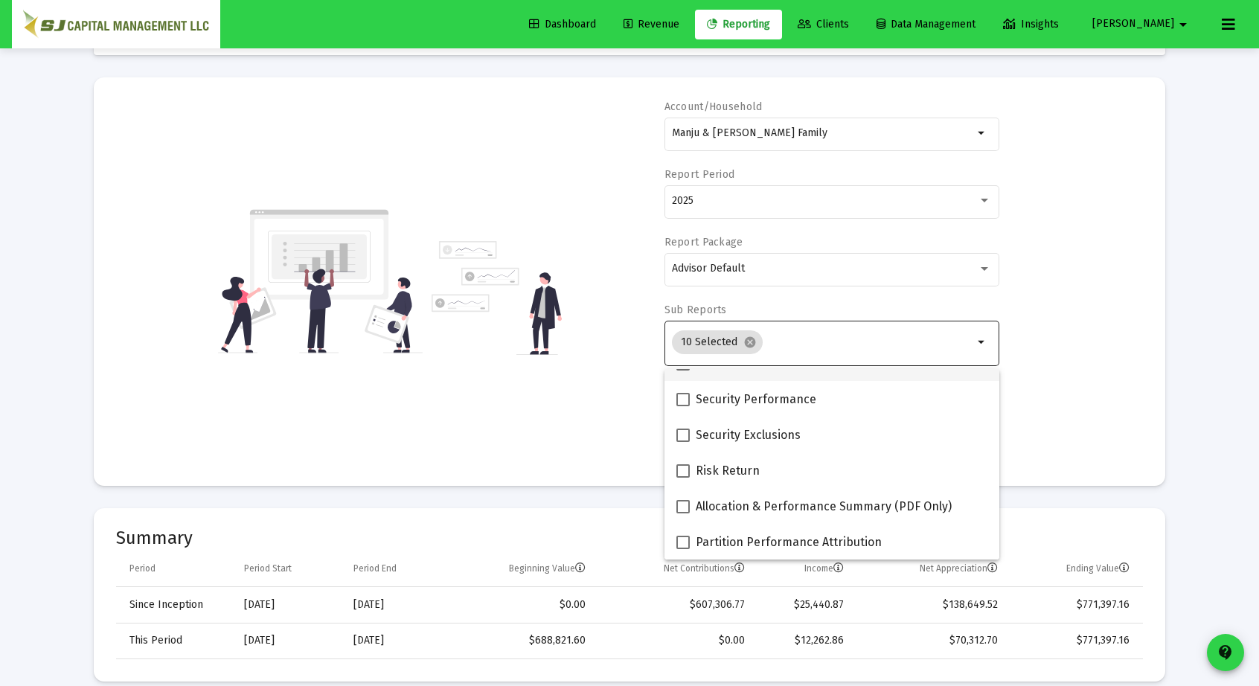
scroll to position [73, 0]
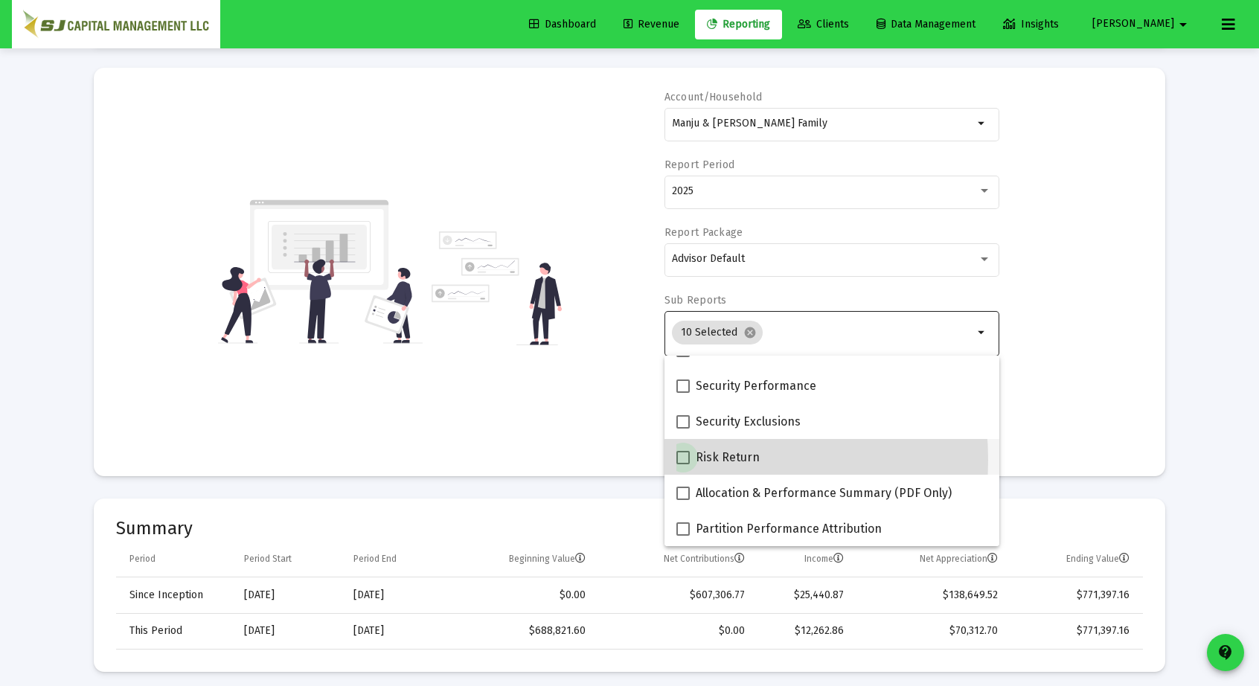
click at [689, 460] on span at bounding box center [682, 457] width 13 height 13
click at [683, 464] on input "Risk Return" at bounding box center [682, 464] width 1 height 1
checkbox input "true"
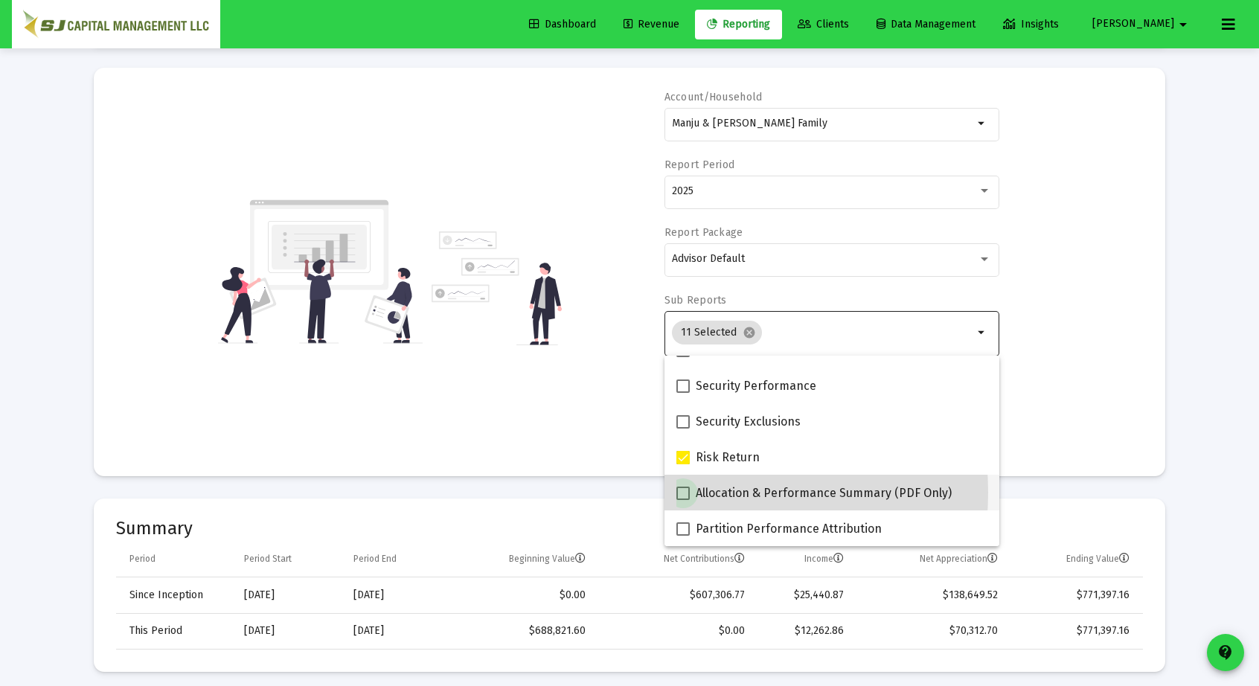
click at [685, 493] on span at bounding box center [682, 493] width 13 height 13
click at [683, 500] on input "Allocation & Performance Summary (PDF Only)" at bounding box center [682, 500] width 1 height 1
checkbox input "true"
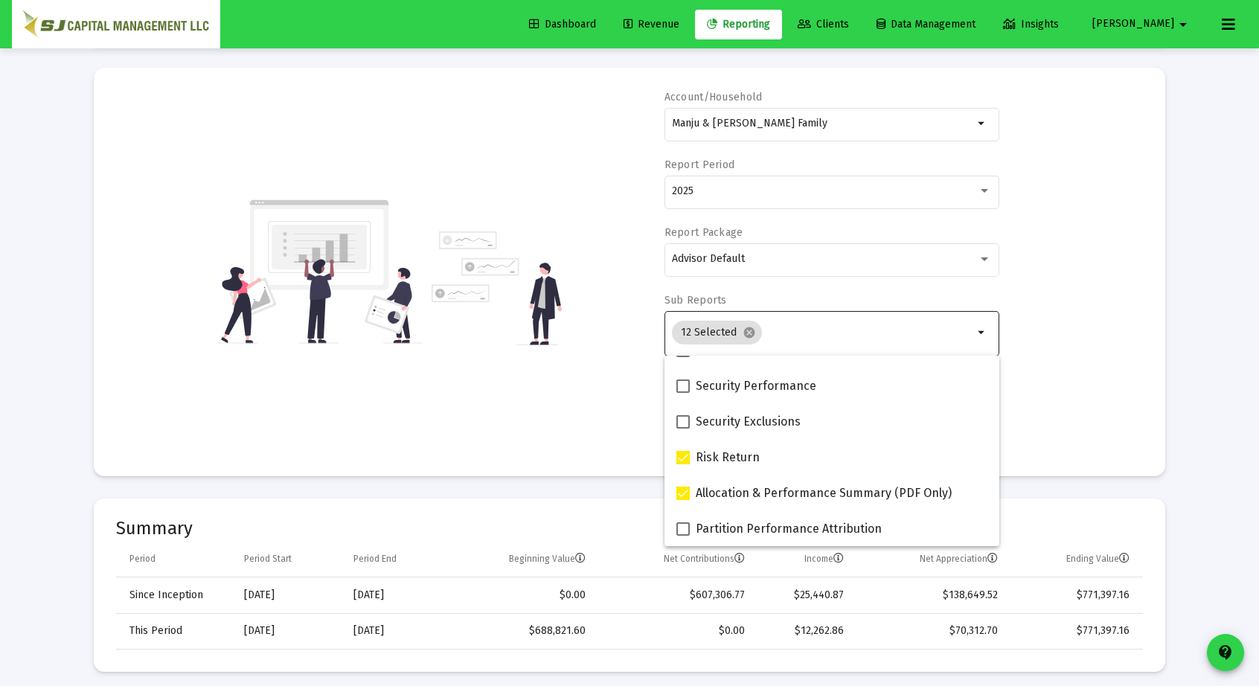
click at [1039, 420] on div "Account/Household Manju & Ketan Shah Family arrow_drop_down Report Period 2025 …" at bounding box center [629, 272] width 1027 height 364
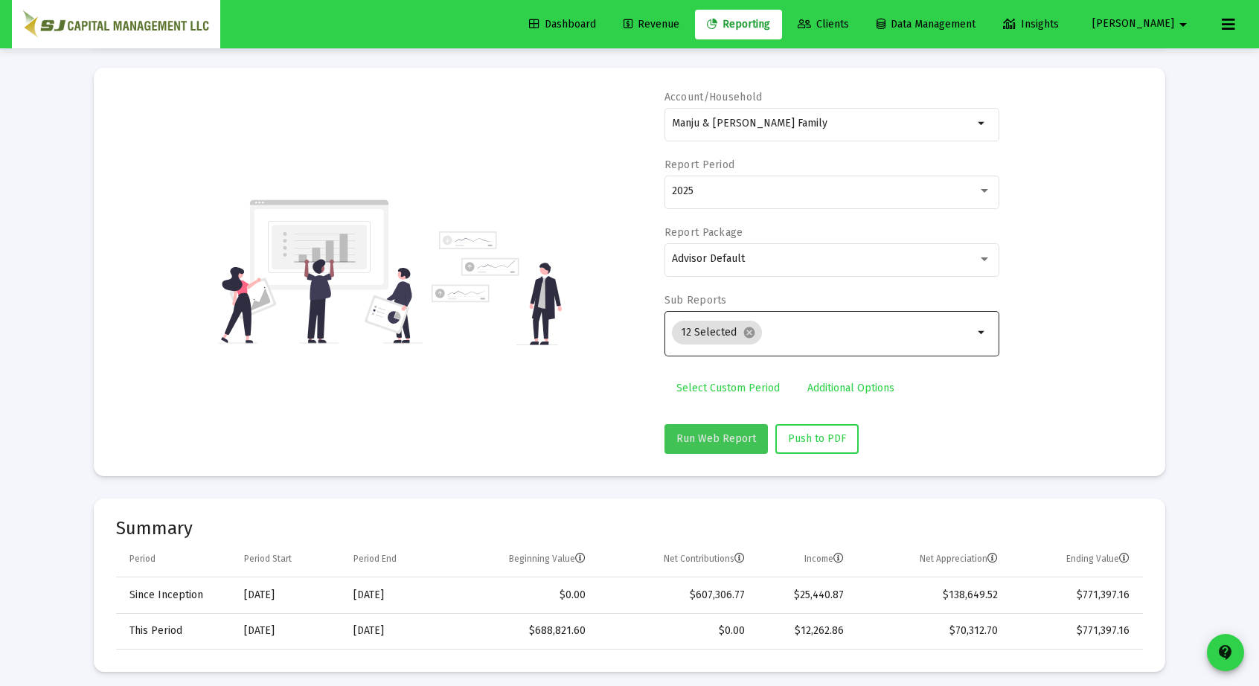
click at [720, 429] on button "Run Web Report" at bounding box center [715, 439] width 103 height 30
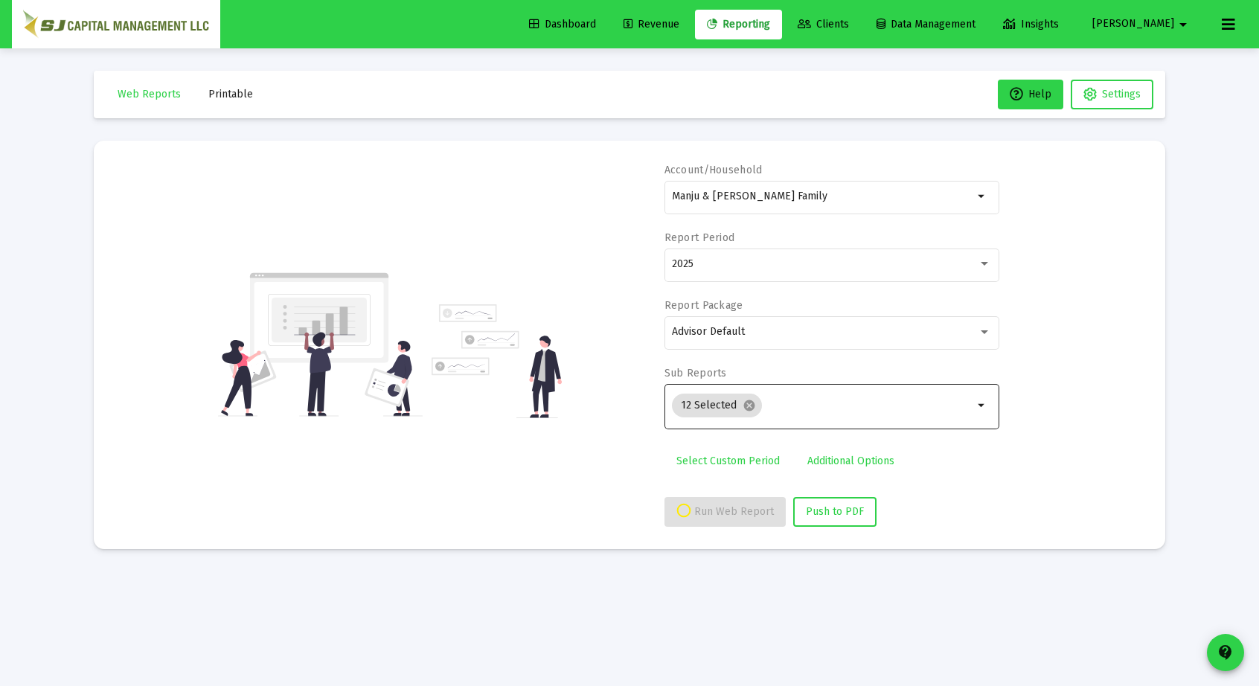
scroll to position [0, 0]
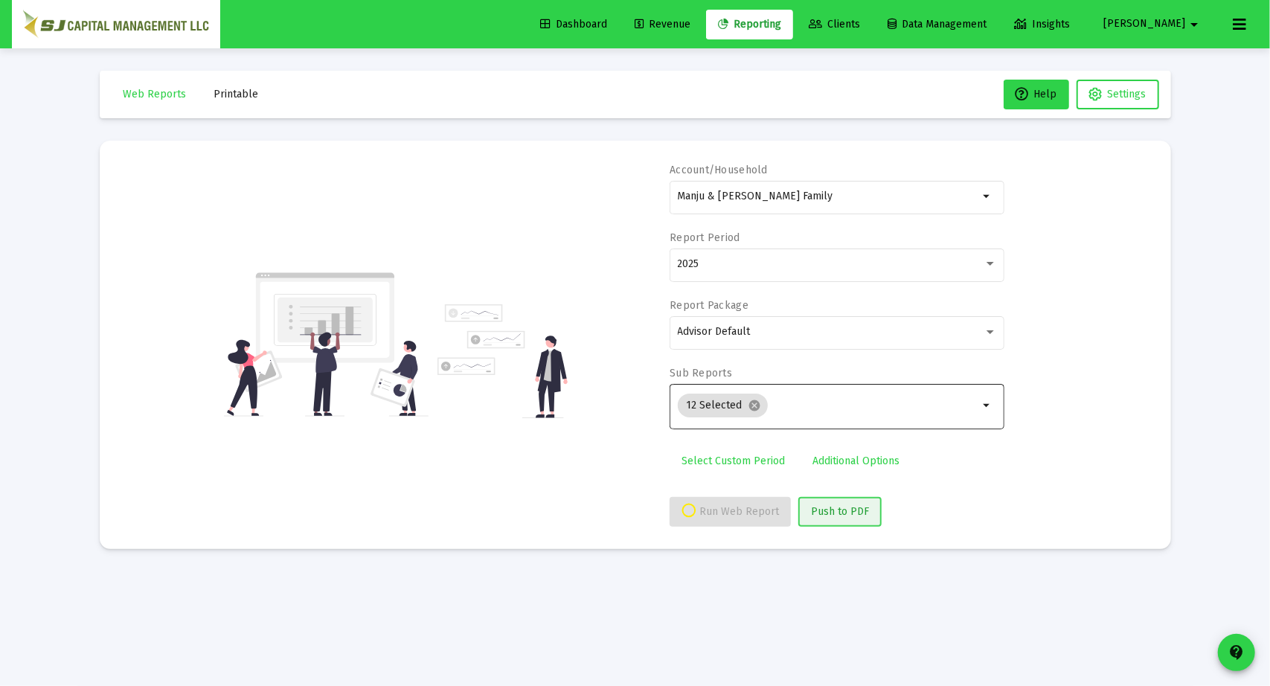
click at [842, 507] on span "Push to PDF" at bounding box center [840, 511] width 58 height 13
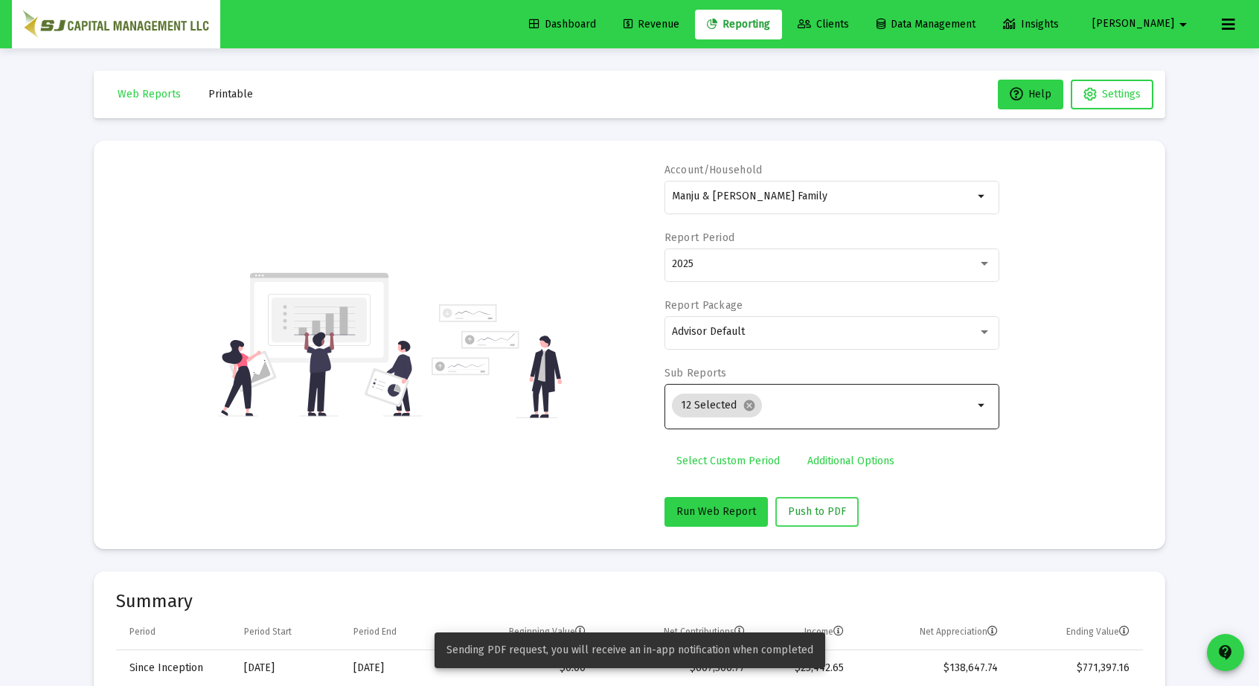
scroll to position [714, 0]
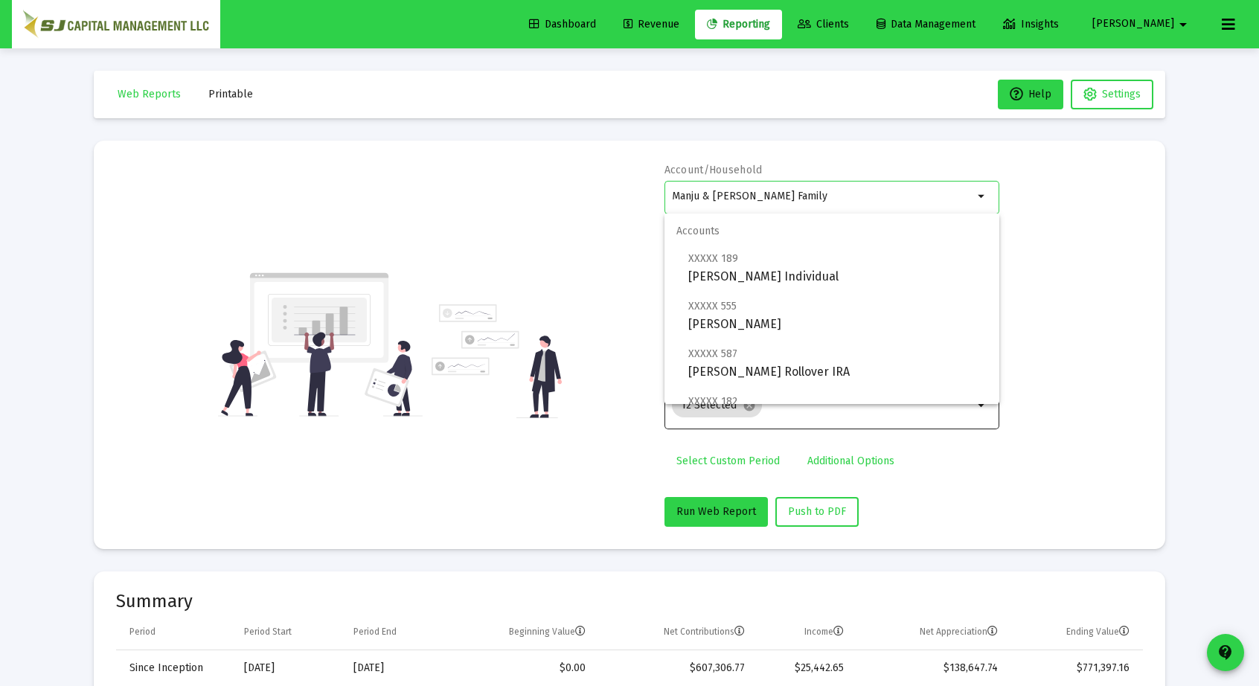
click at [842, 190] on input "Manju & [PERSON_NAME] Family" at bounding box center [822, 196] width 301 height 12
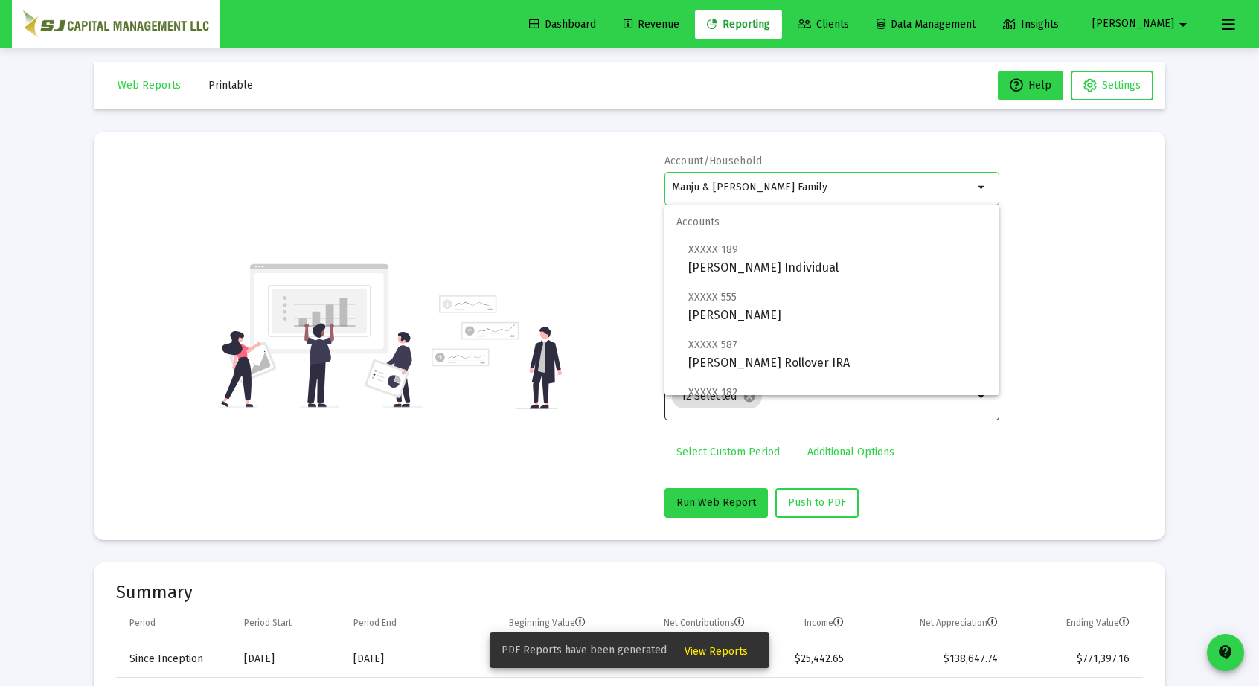
scroll to position [0, 0]
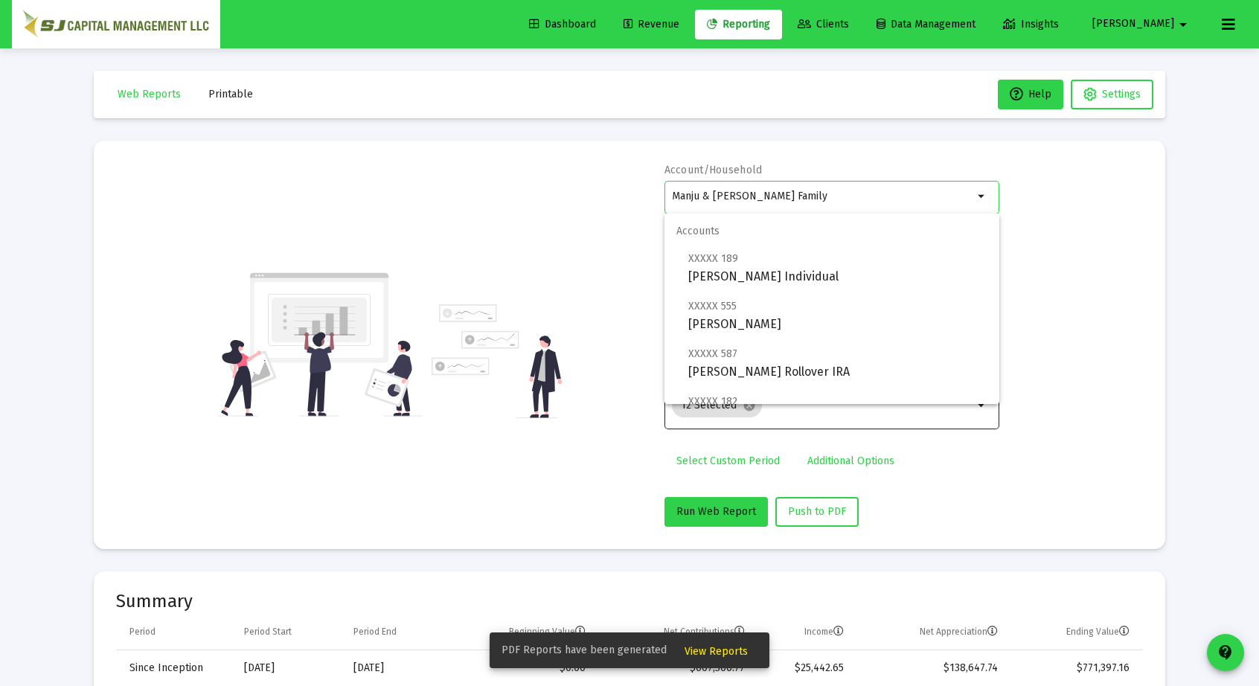
click at [839, 190] on div "Manju & [PERSON_NAME] Family" at bounding box center [822, 196] width 301 height 36
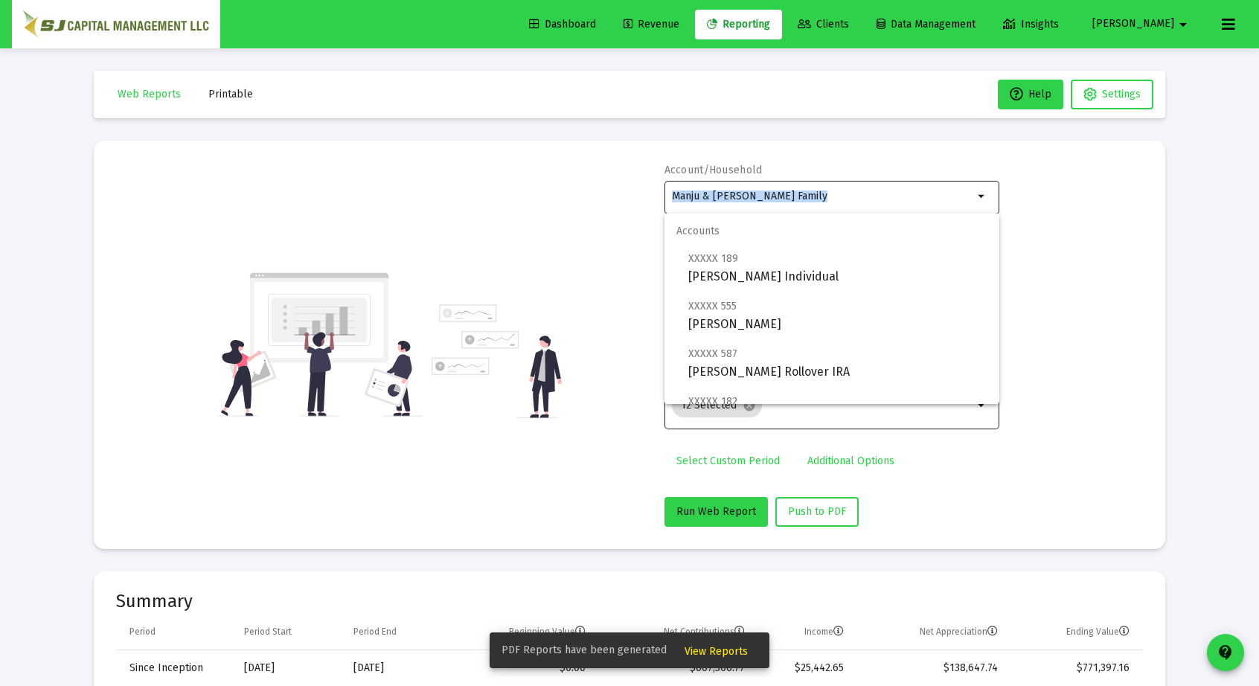
click at [839, 190] on div "Manju & [PERSON_NAME] Family" at bounding box center [822, 196] width 301 height 36
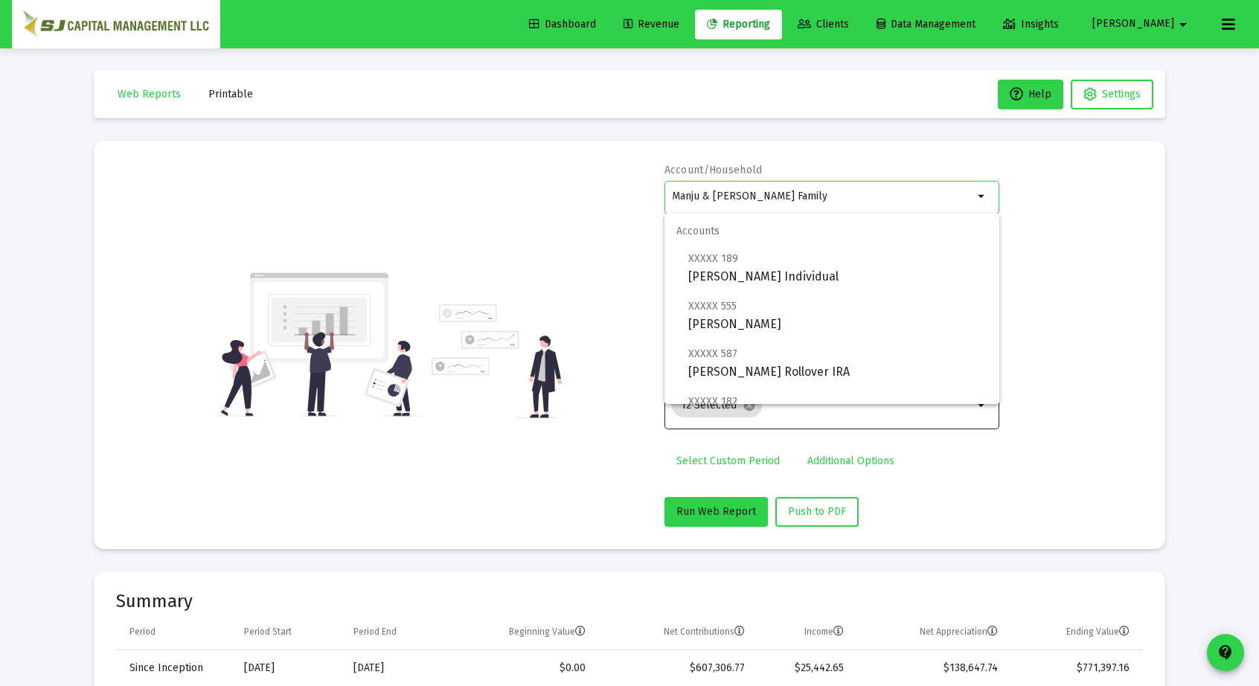
click at [839, 190] on div "Manju & [PERSON_NAME] Family" at bounding box center [822, 196] width 301 height 36
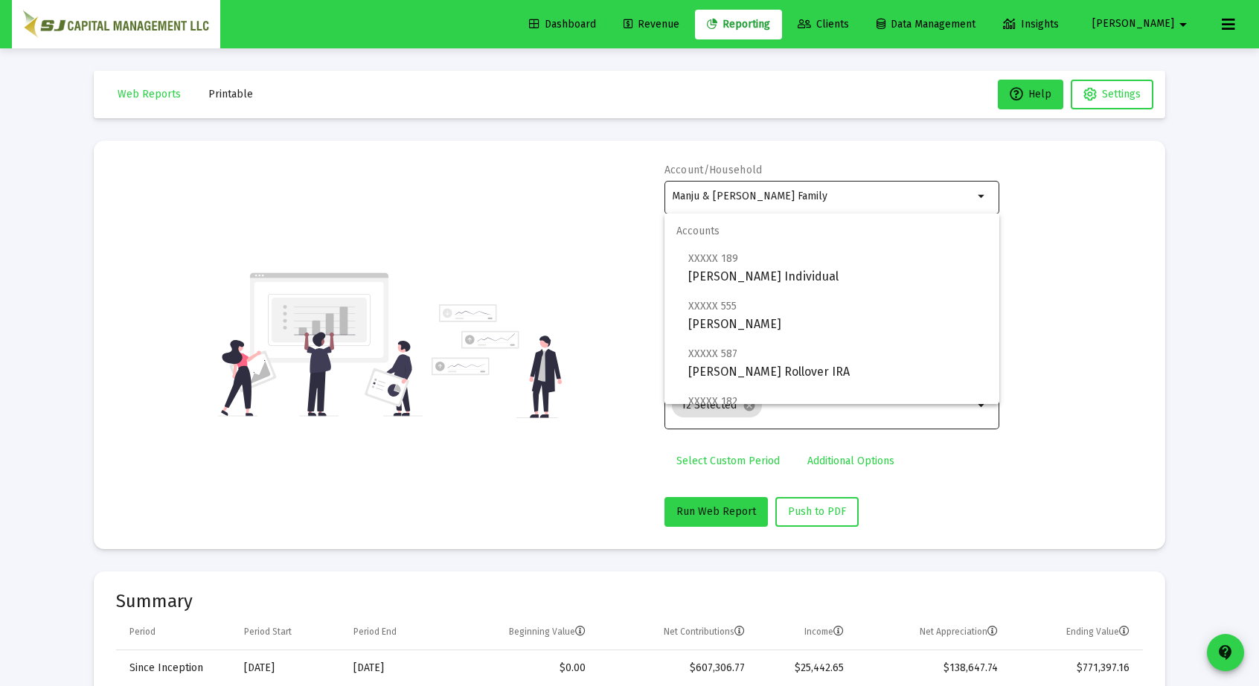
click at [839, 190] on div "Manju & [PERSON_NAME] Family" at bounding box center [822, 196] width 301 height 36
click at [926, 196] on input "Manju & [PERSON_NAME] Family" at bounding box center [822, 196] width 301 height 12
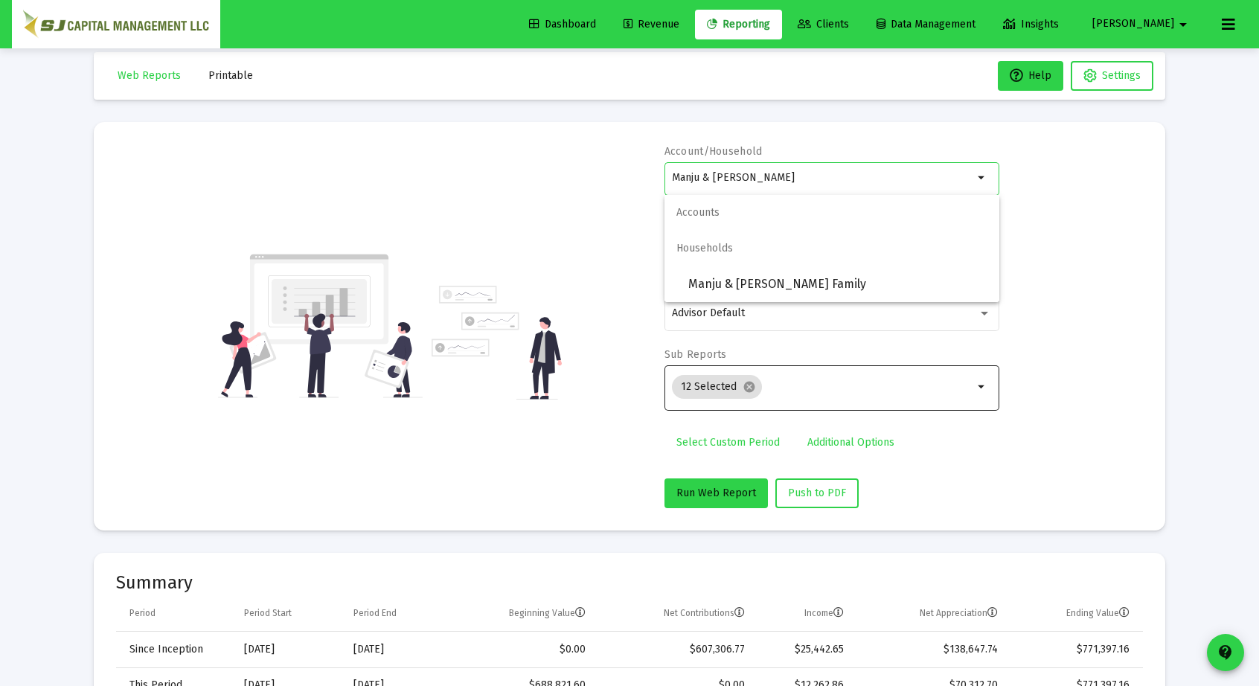
scroll to position [39, 0]
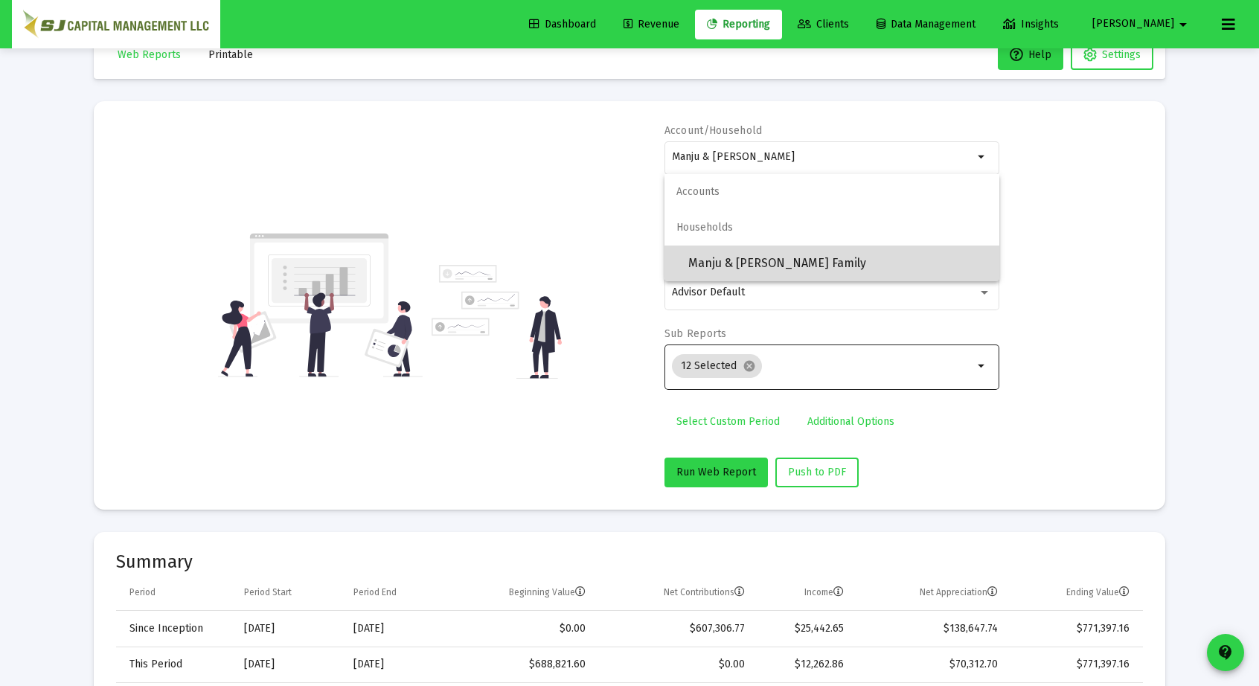
click at [849, 264] on span "Manju & [PERSON_NAME] Family" at bounding box center [837, 264] width 299 height 36
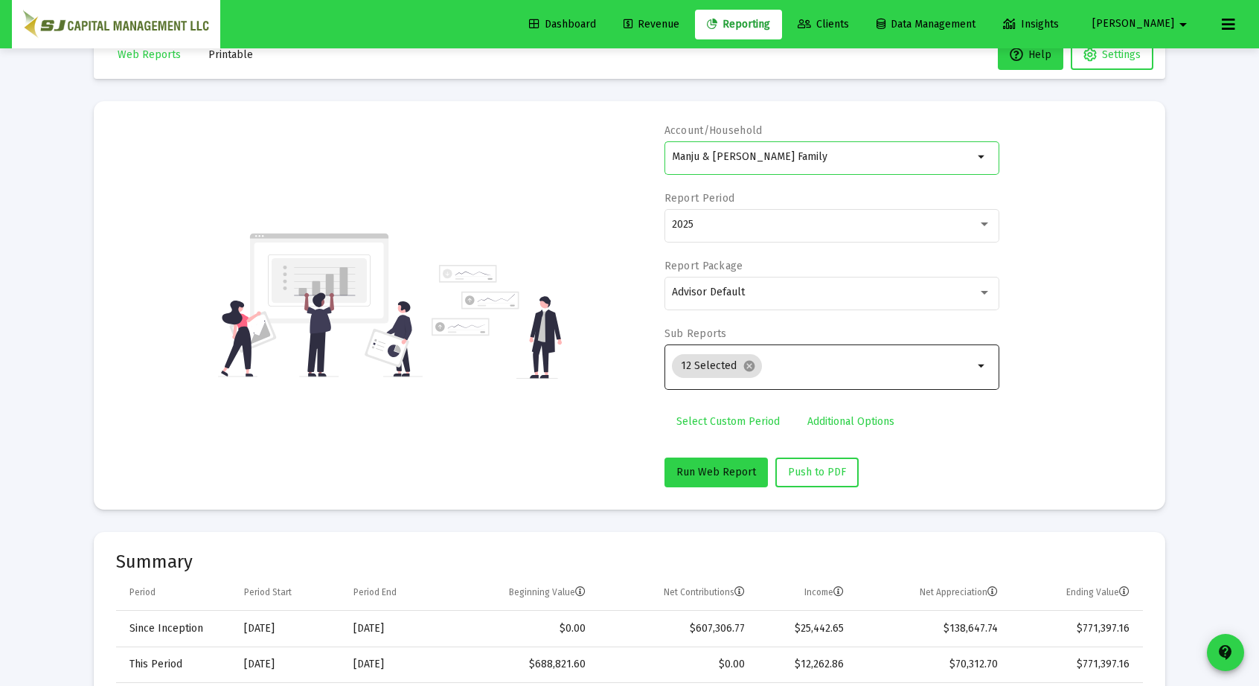
click at [824, 159] on input "Manju & [PERSON_NAME] Family" at bounding box center [822, 157] width 301 height 12
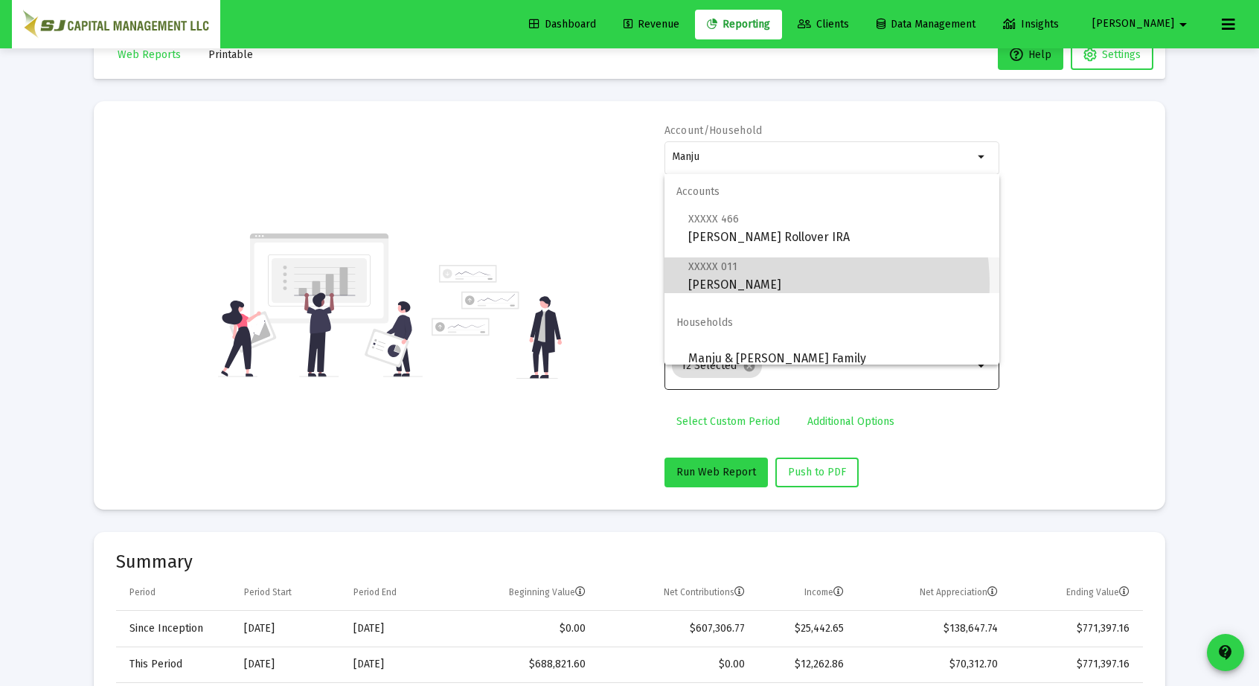
click at [771, 284] on span "XXXXX 011 Shah, Manju JTWROS" at bounding box center [837, 275] width 299 height 36
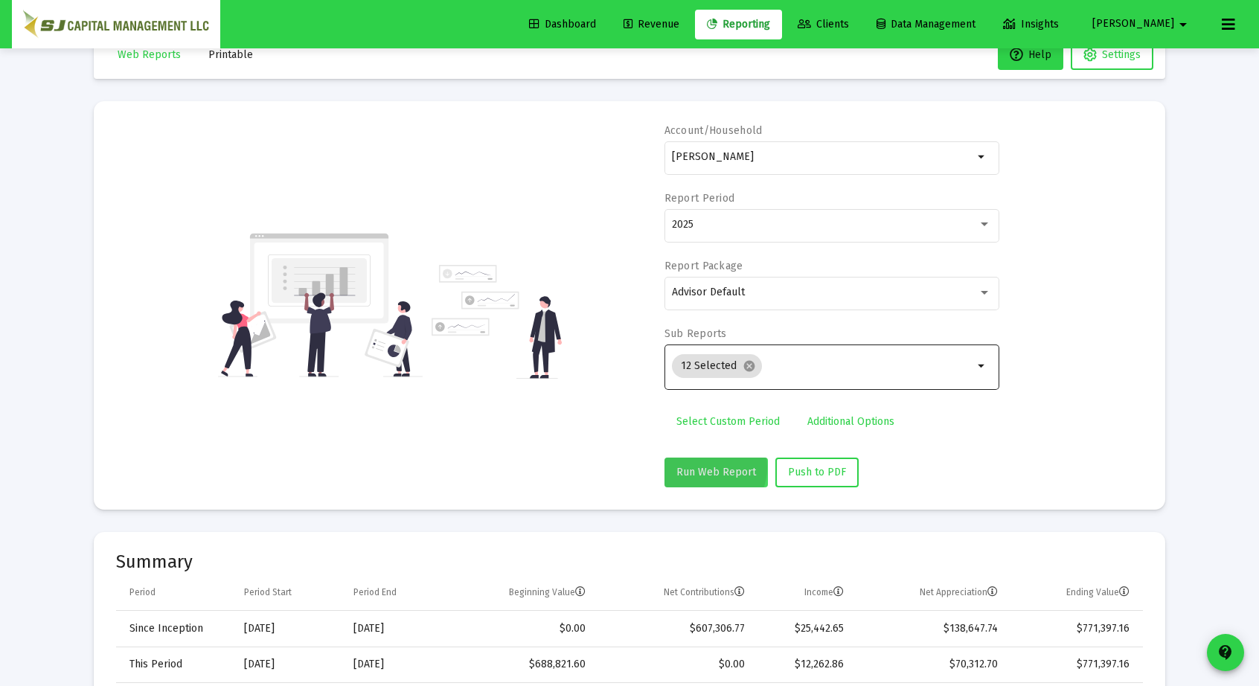
click at [708, 467] on span "Run Web Report" at bounding box center [716, 472] width 80 height 13
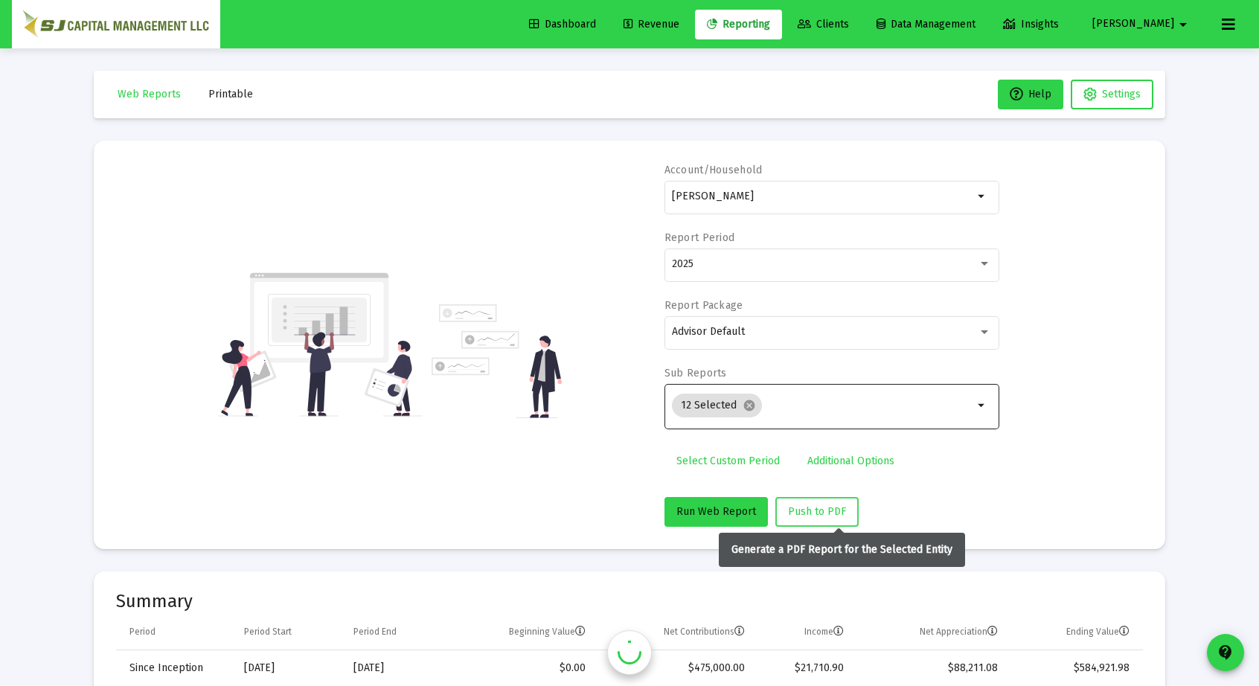
scroll to position [714, 0]
click at [847, 513] on button "Push to PDF" at bounding box center [816, 512] width 83 height 30
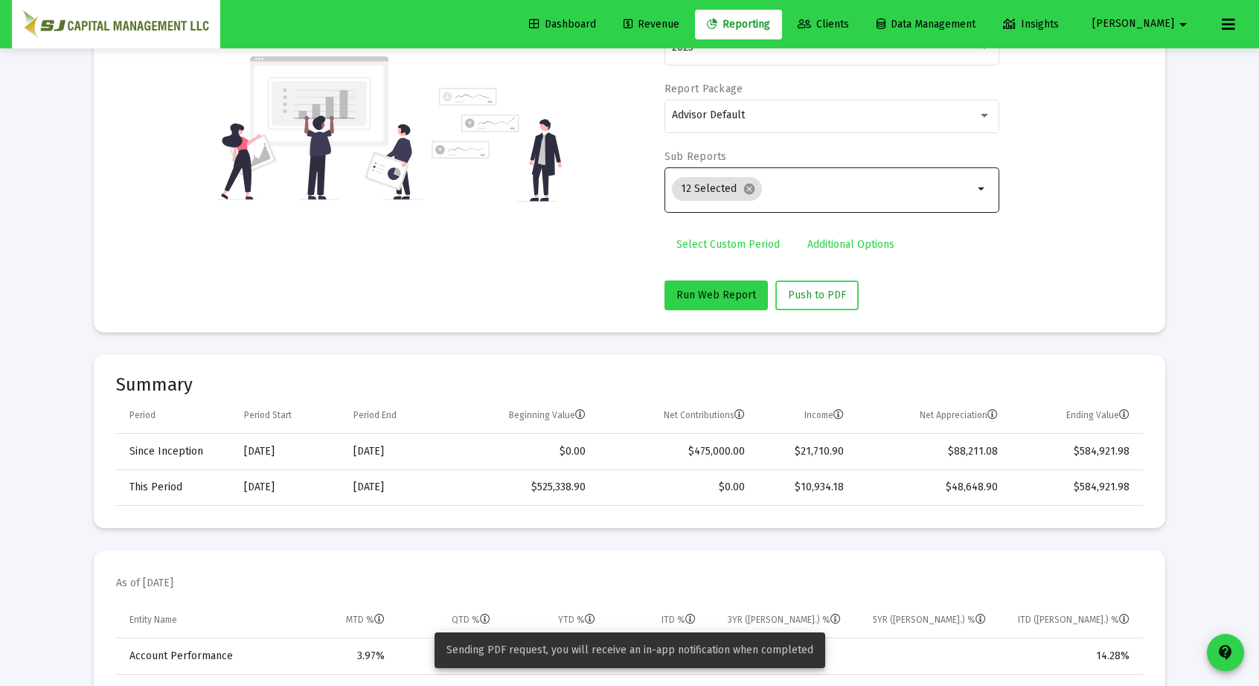
scroll to position [219, 0]
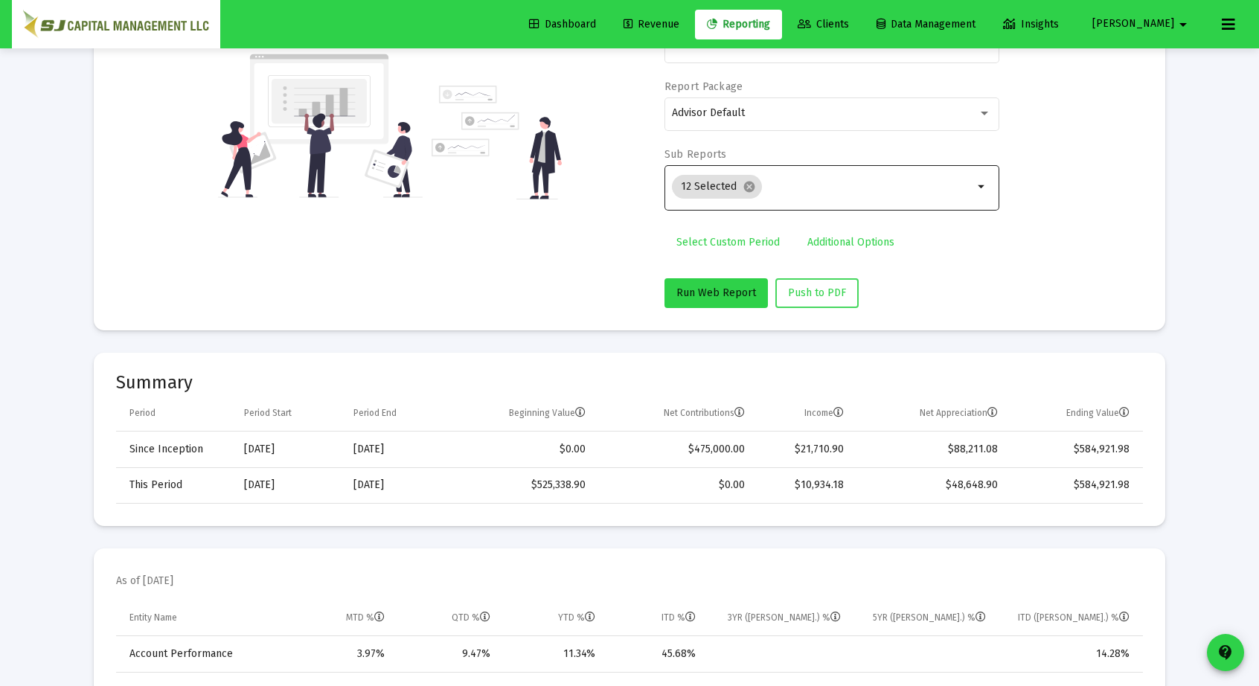
click at [847, 513] on mat-card "Summary Period Period Start Period End Beginning Value Net Contributions Income…" at bounding box center [629, 439] width 1071 height 173
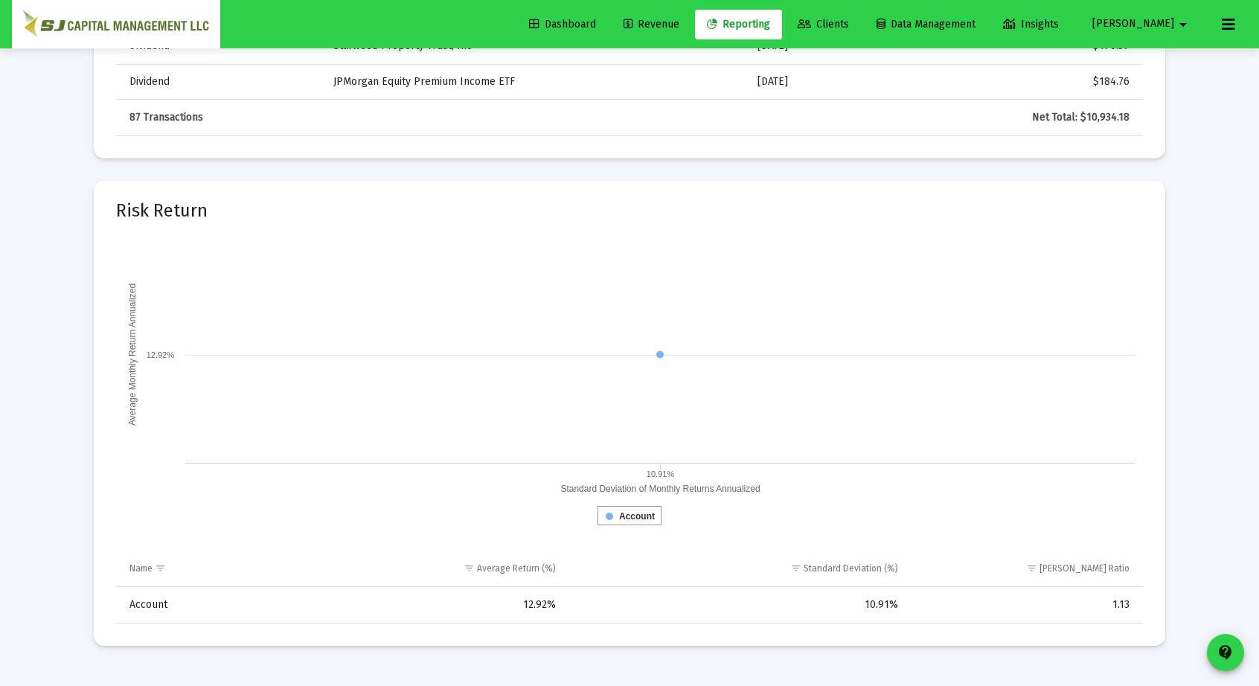
scroll to position [3815, 0]
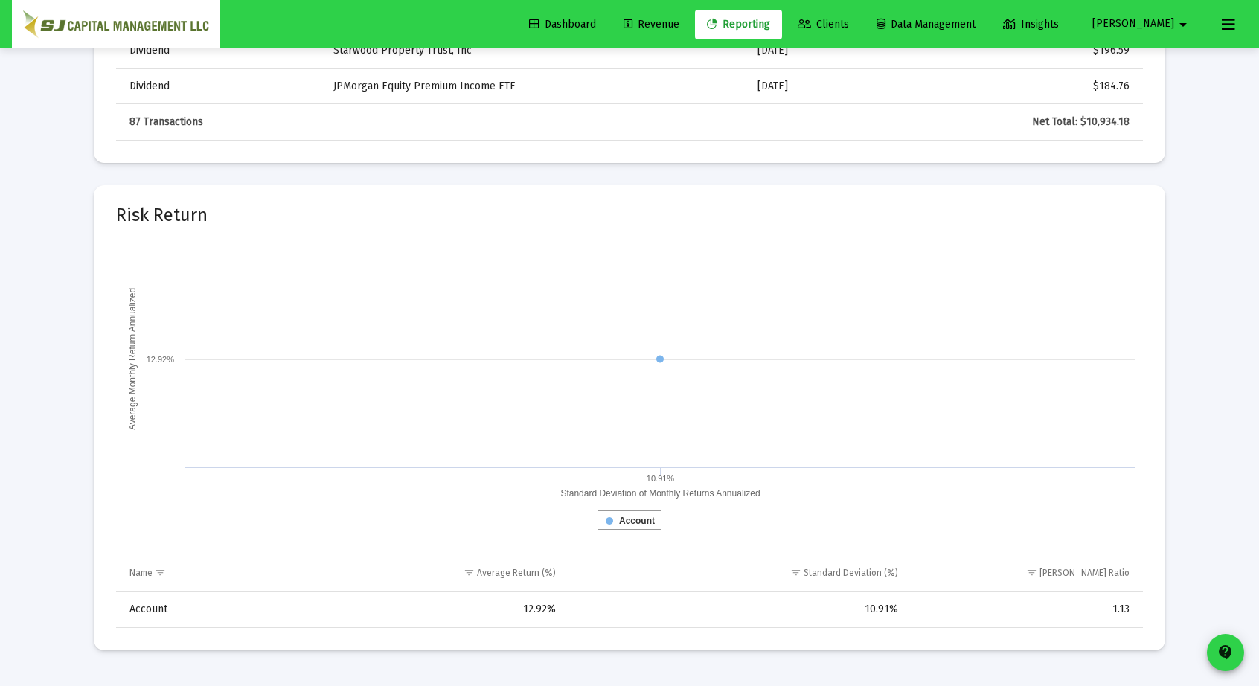
click at [774, 243] on rect at bounding box center [629, 392] width 1027 height 298
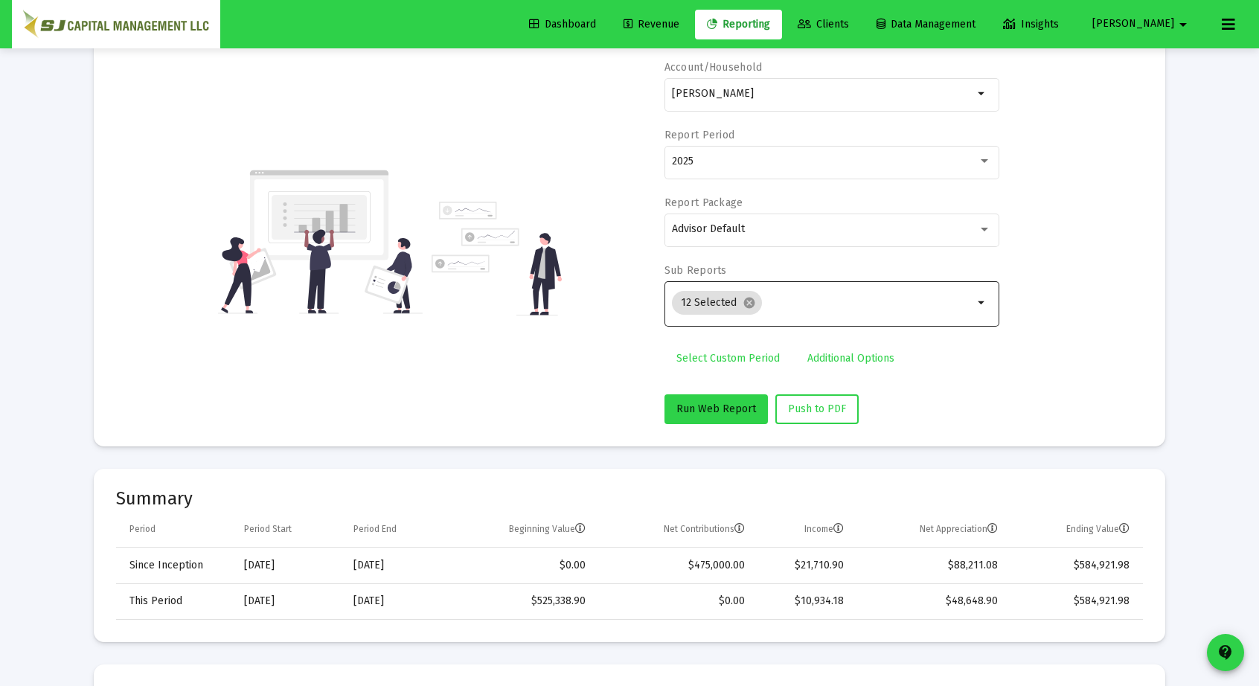
scroll to position [91, 0]
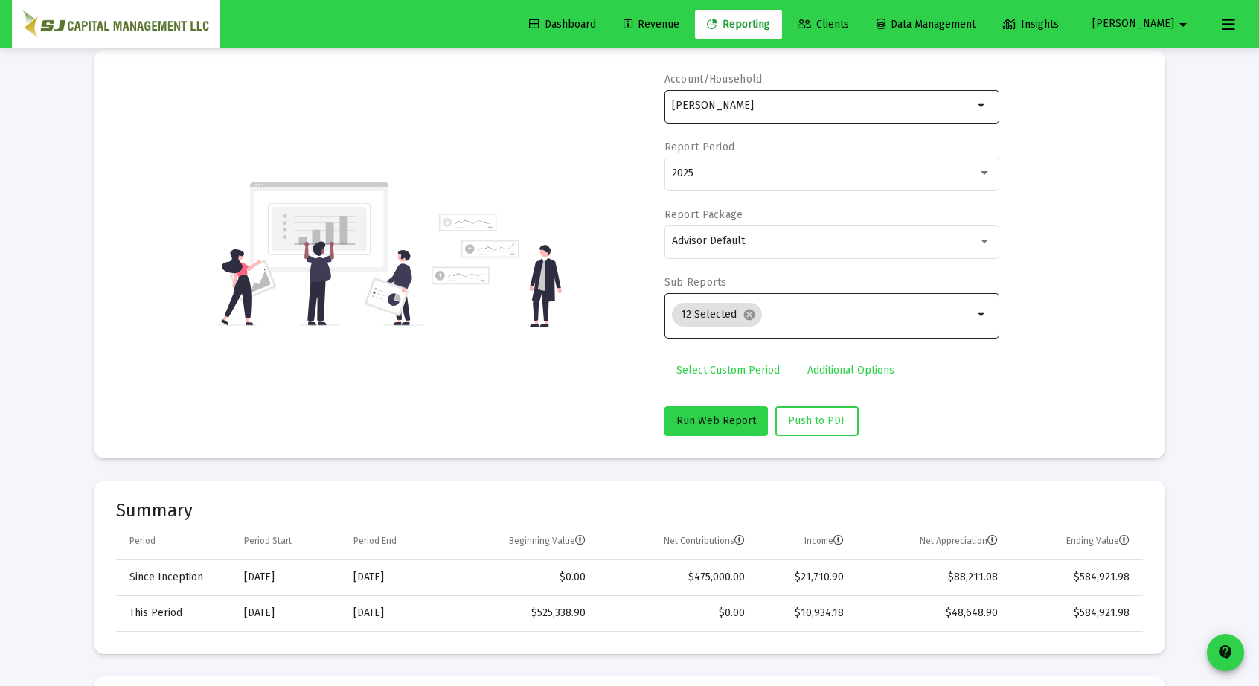
click at [981, 103] on mat-icon "arrow_drop_down" at bounding box center [982, 106] width 18 height 18
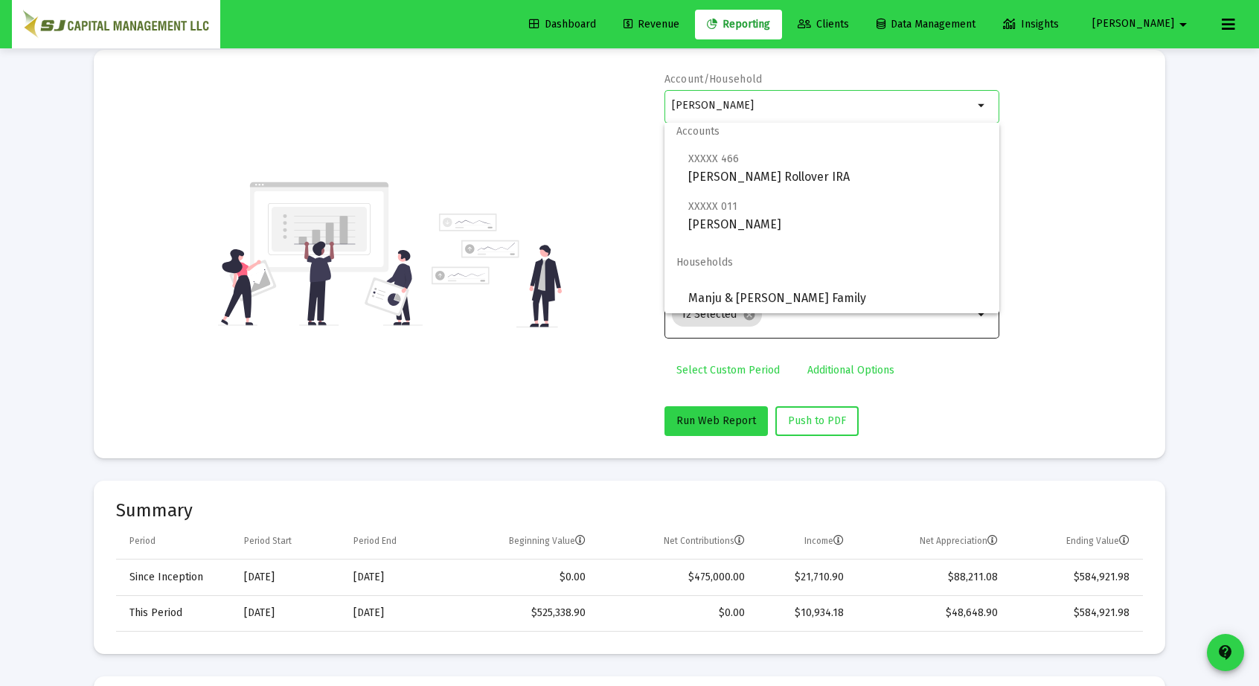
scroll to position [12, 0]
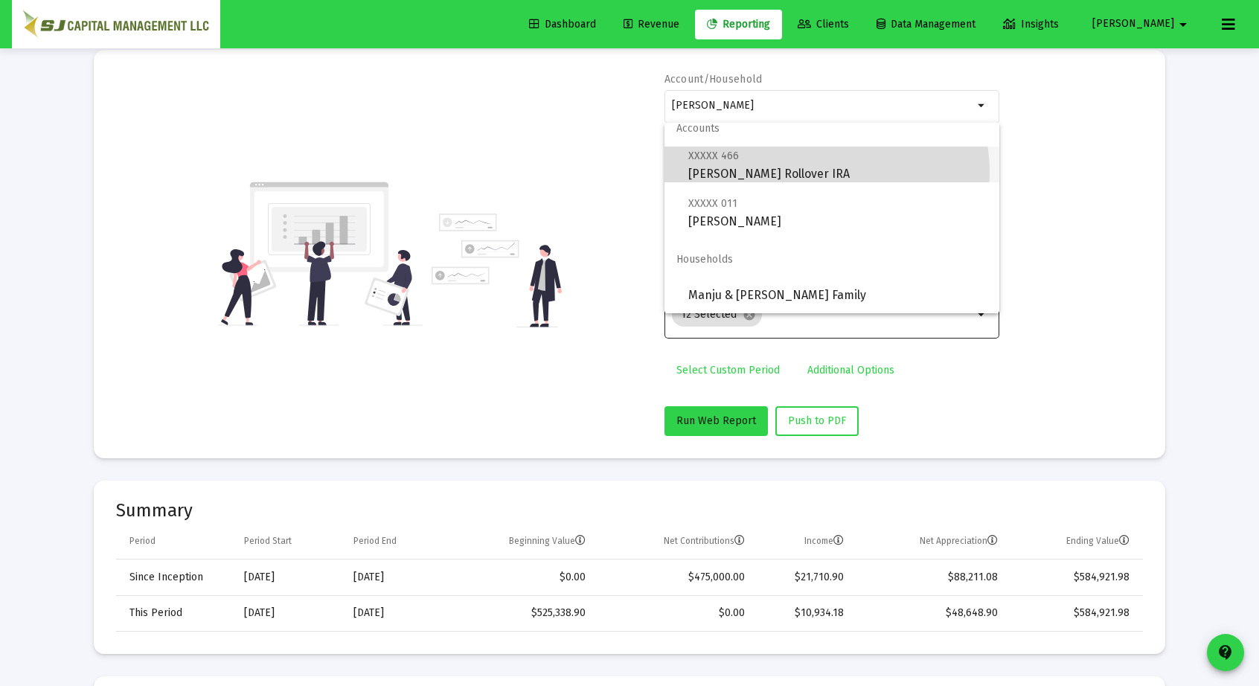
click at [826, 172] on span "XXXXX 466 Shah, Manju Rollover IRA" at bounding box center [837, 165] width 299 height 36
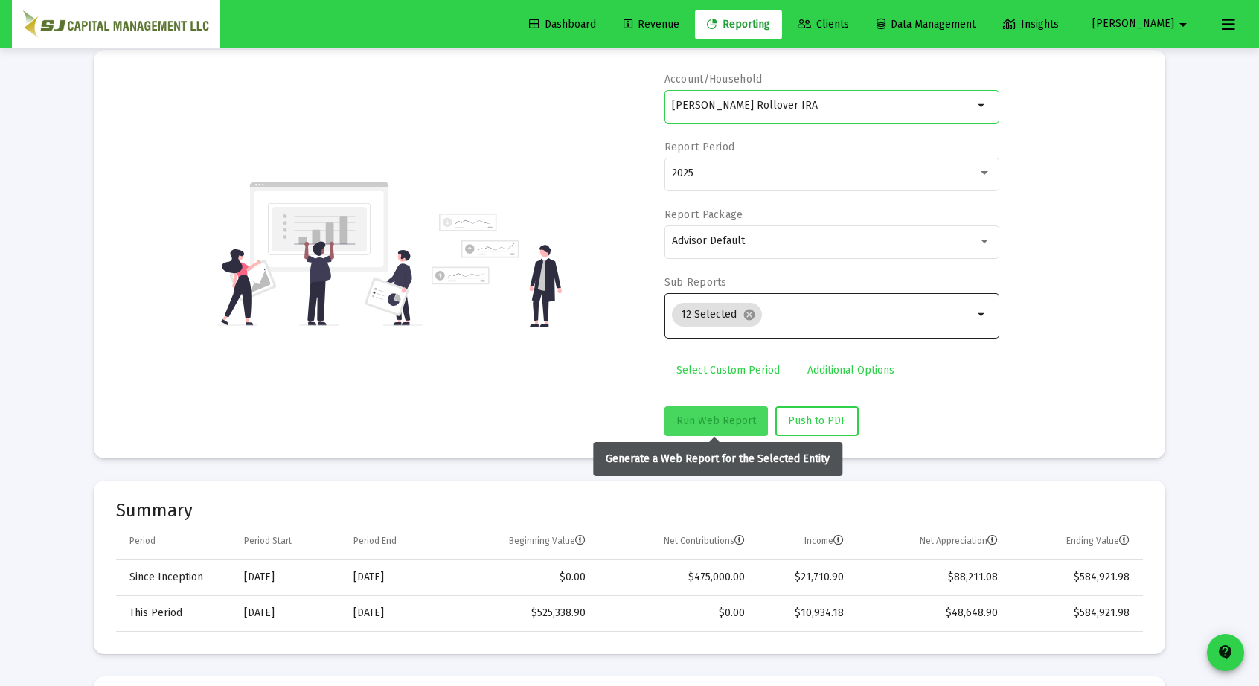
click at [696, 420] on span "Run Web Report" at bounding box center [716, 420] width 80 height 13
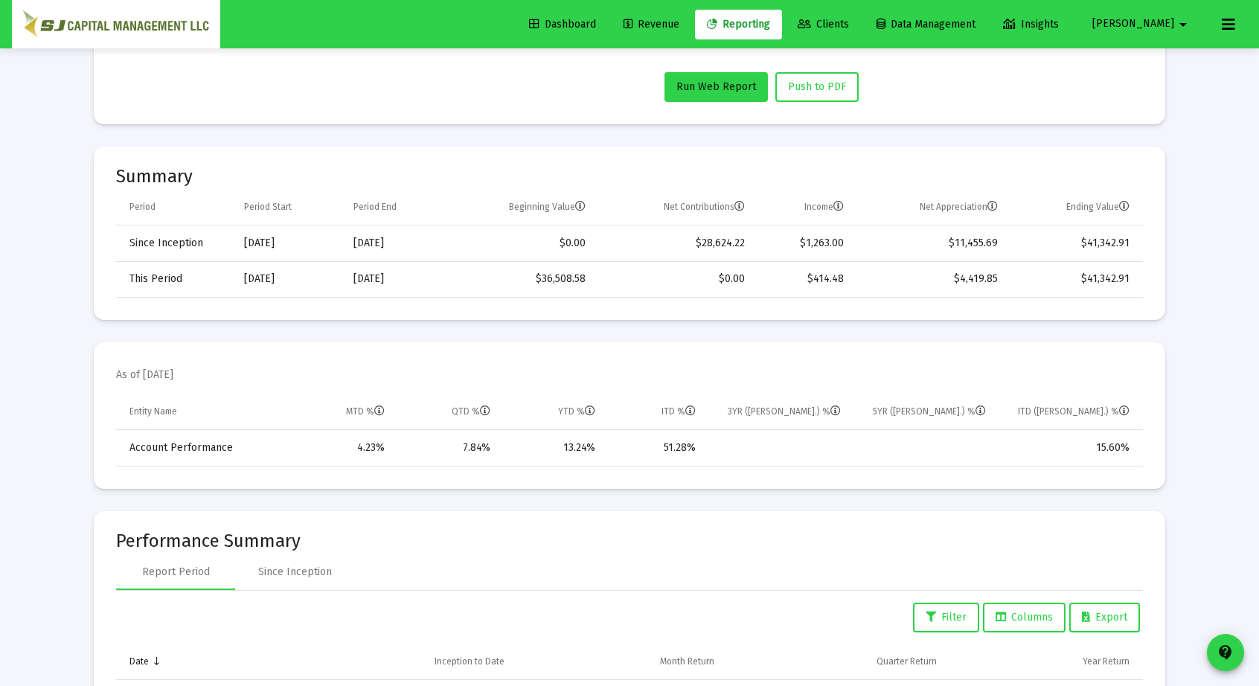
scroll to position [0, 0]
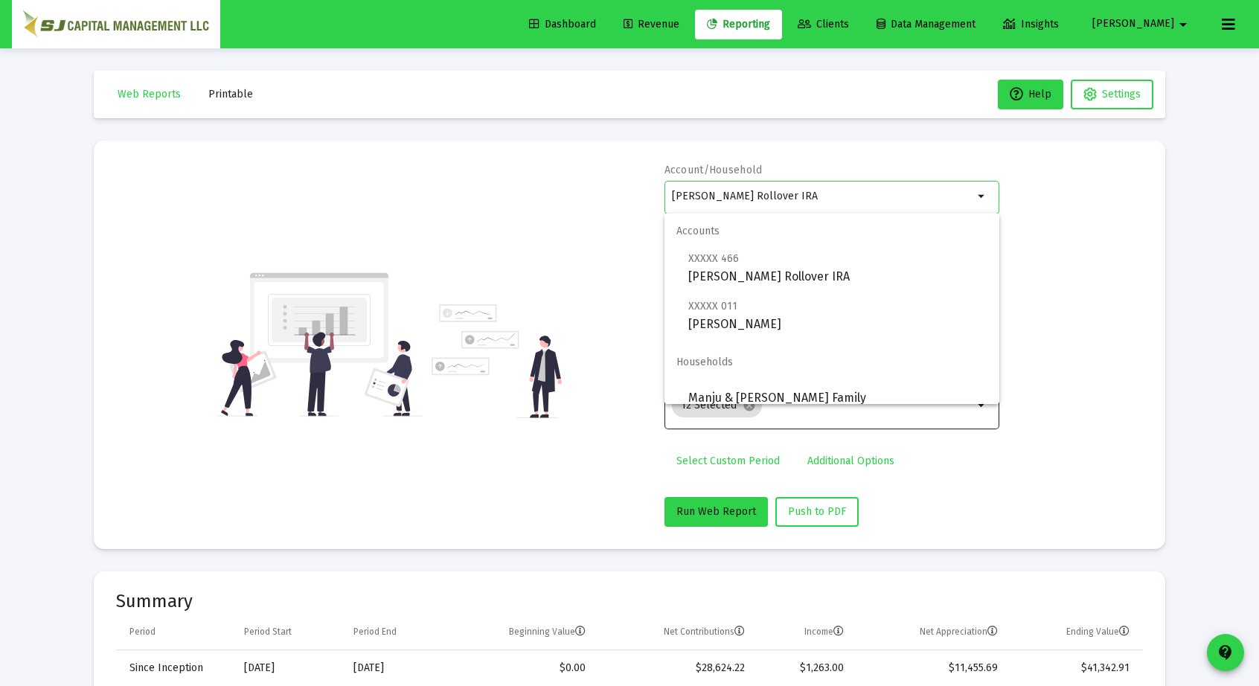
click at [929, 199] on input "Shah, Manju Rollover IRA" at bounding box center [822, 196] width 301 height 12
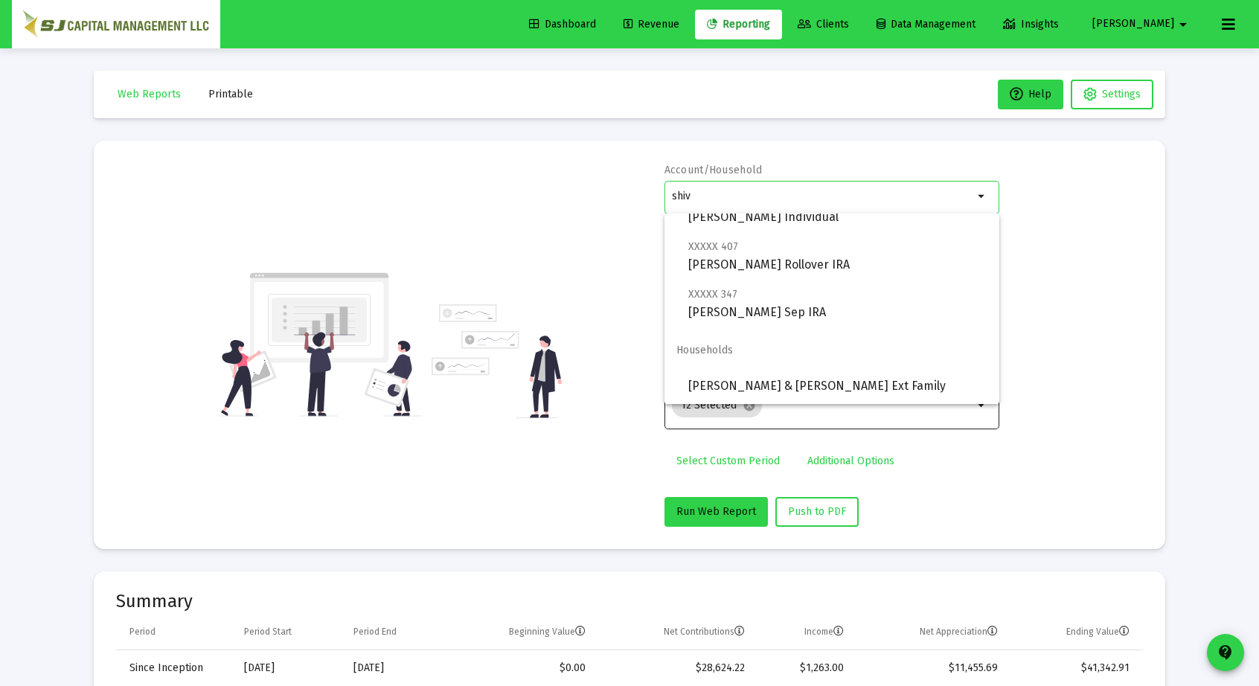
scroll to position [154, 0]
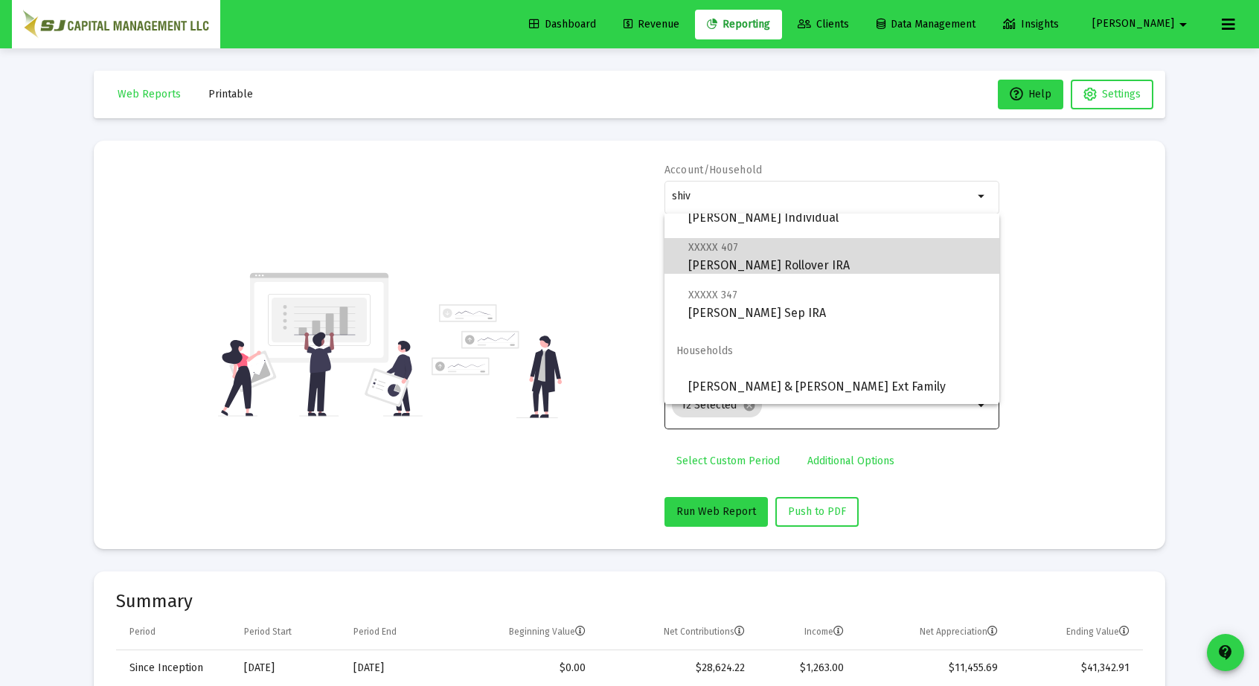
click at [899, 263] on span "XXXXX 407 Shah, Shivani Rollover IRA" at bounding box center [837, 256] width 299 height 36
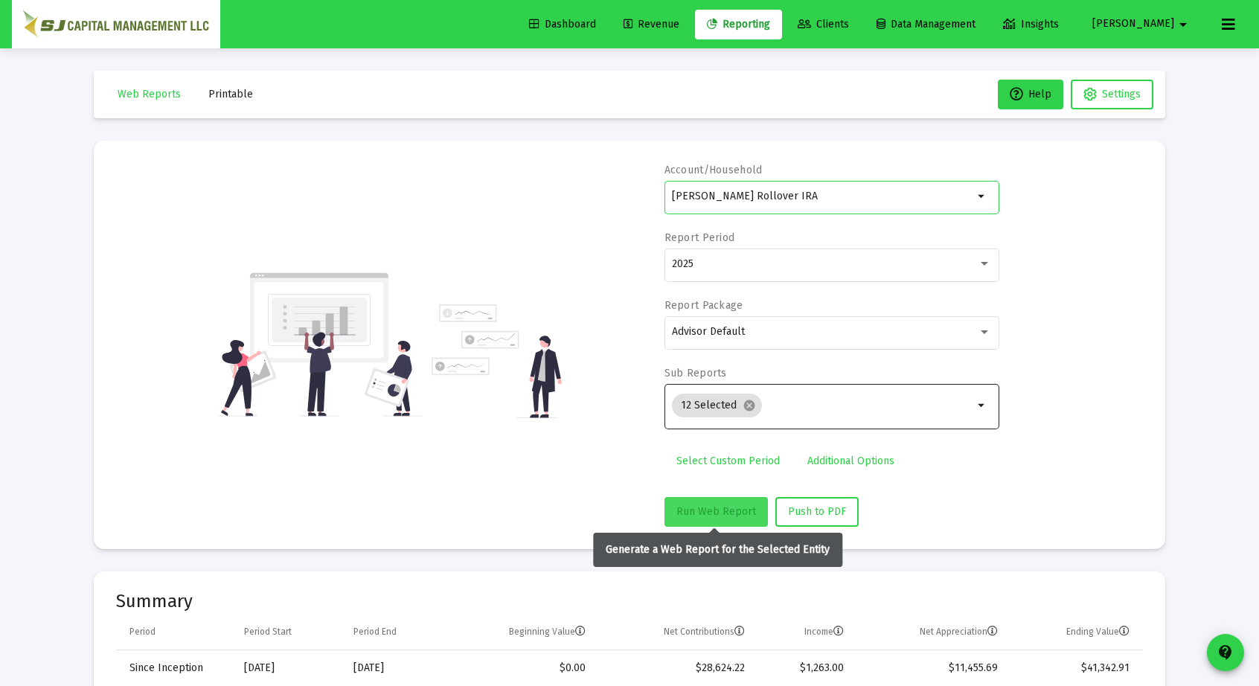
click at [741, 511] on span "Run Web Report" at bounding box center [716, 511] width 80 height 13
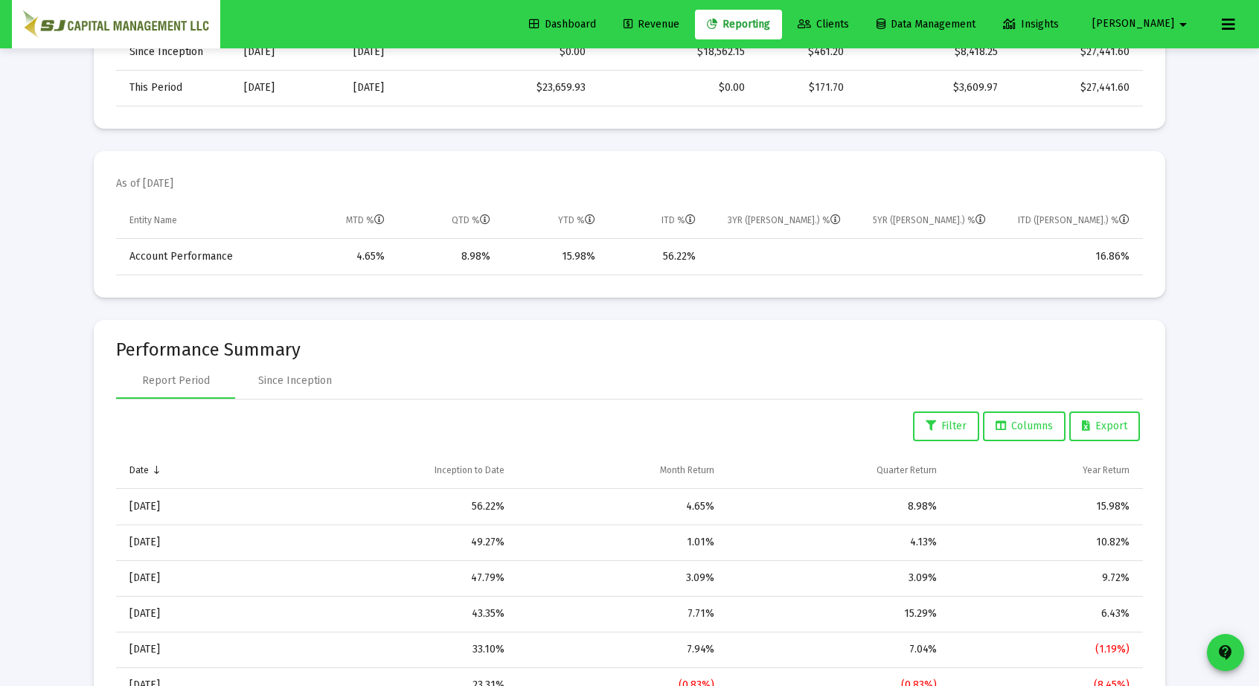
scroll to position [16, 0]
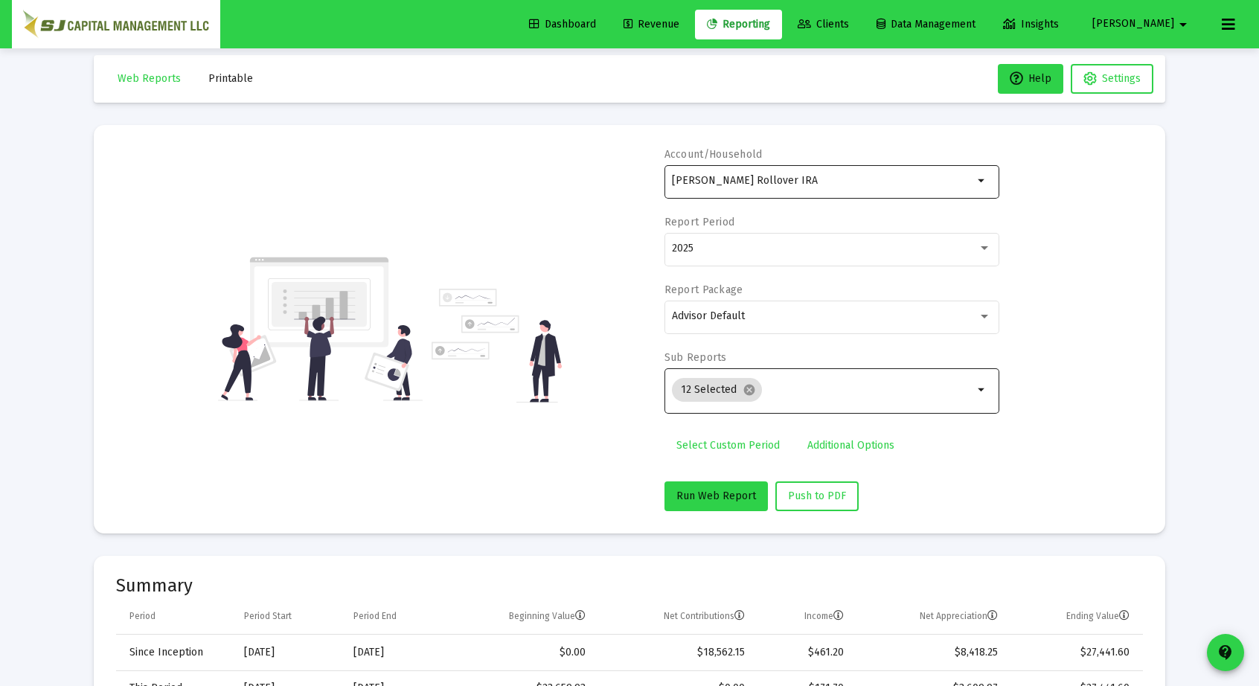
click at [978, 180] on mat-icon "arrow_drop_down" at bounding box center [982, 181] width 18 height 18
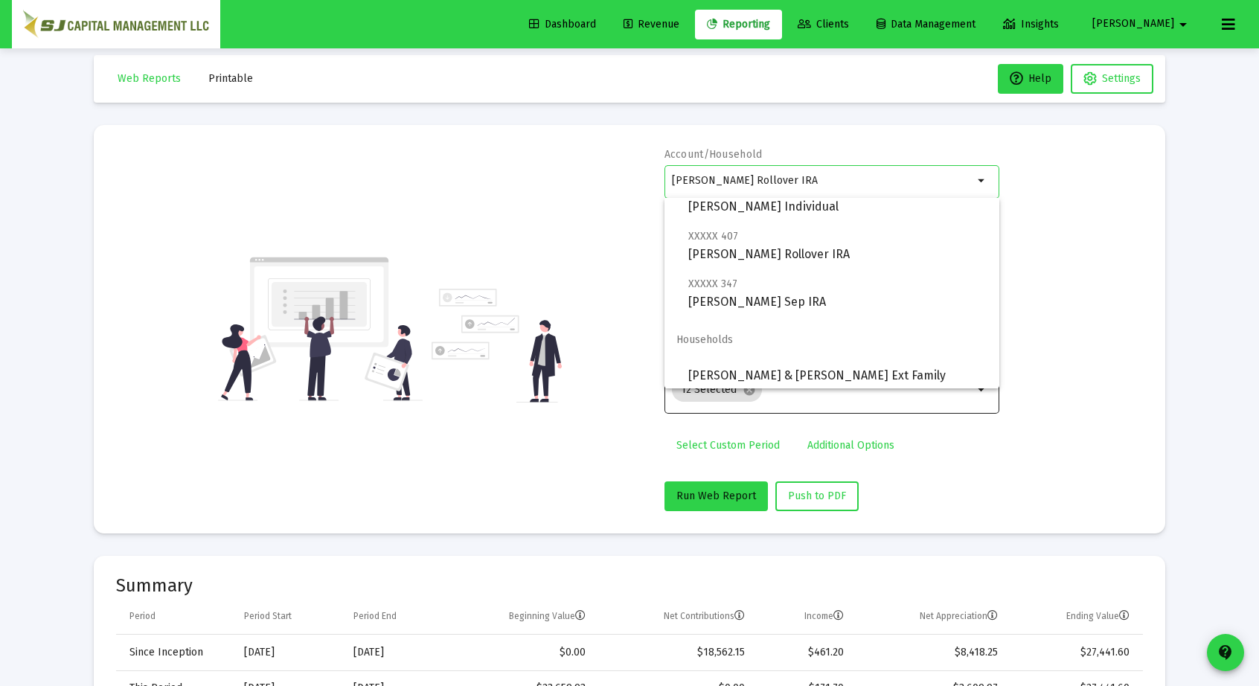
scroll to position [155, 0]
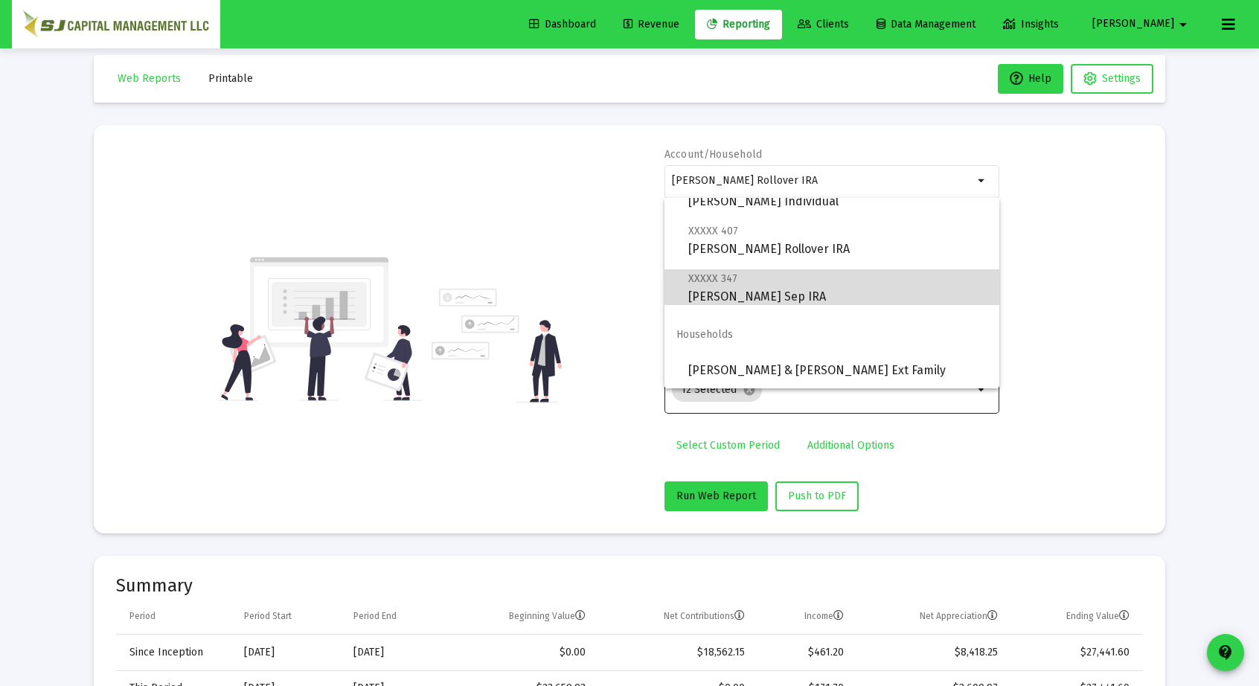
click at [838, 295] on span "XXXXX 347 Shah, Shivani Sep IRA" at bounding box center [837, 287] width 299 height 36
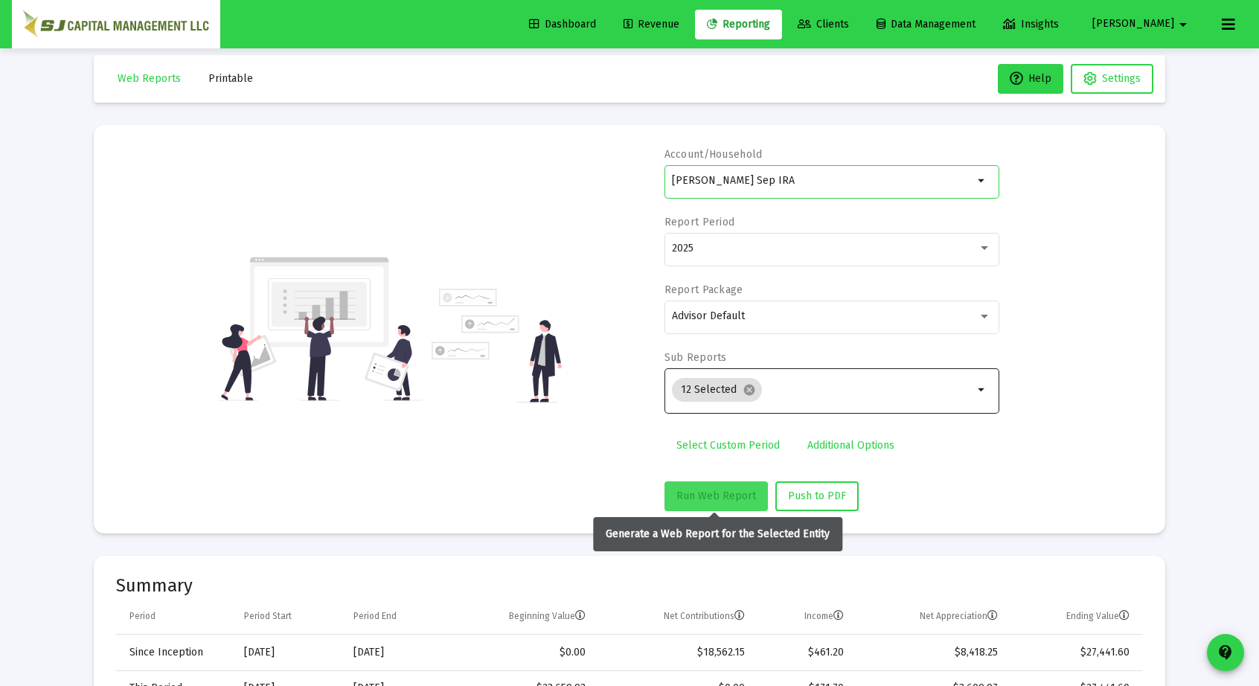
click at [735, 494] on span "Run Web Report" at bounding box center [716, 496] width 80 height 13
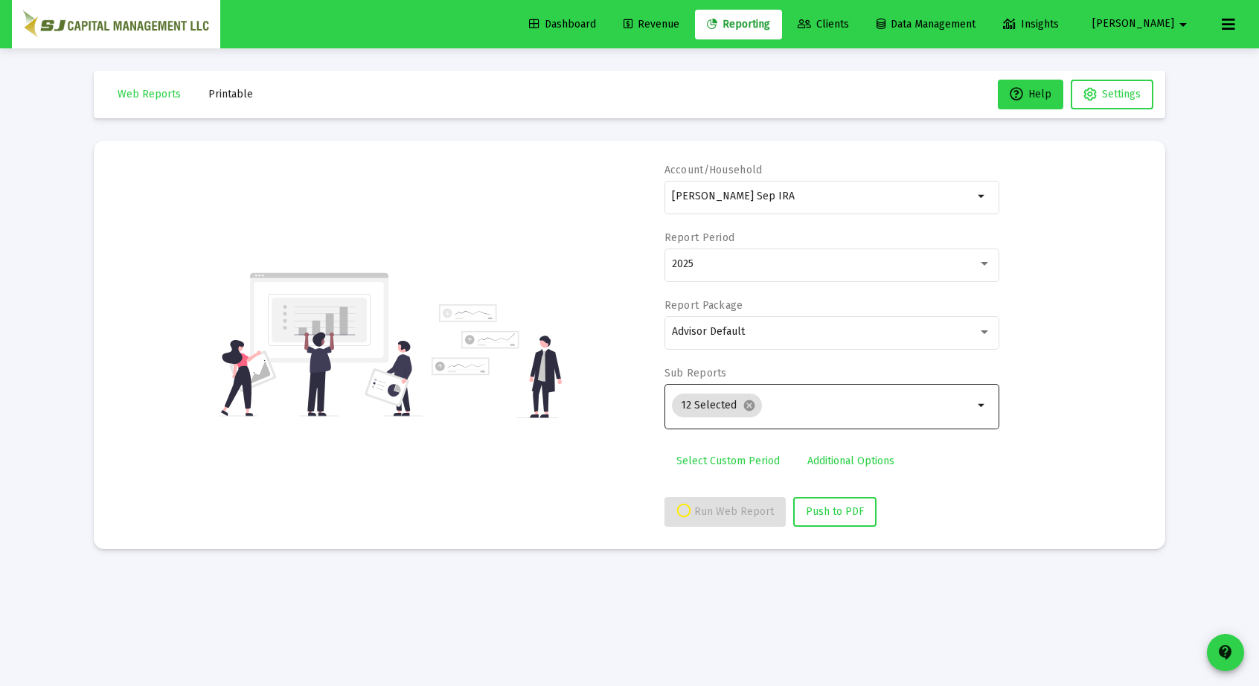
scroll to position [0, 0]
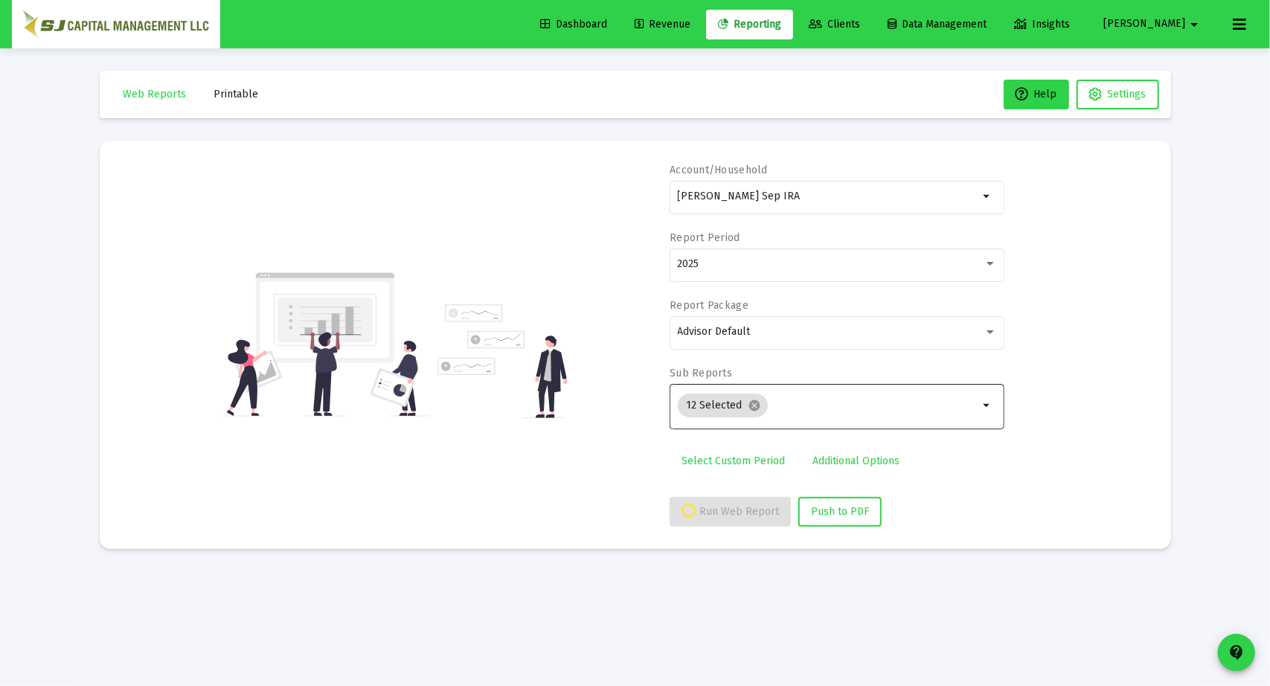
click at [735, 494] on div "Account/Household Shah, Shivani Sep IRA arrow_drop_down Report Period 2025 Repo…" at bounding box center [837, 345] width 335 height 364
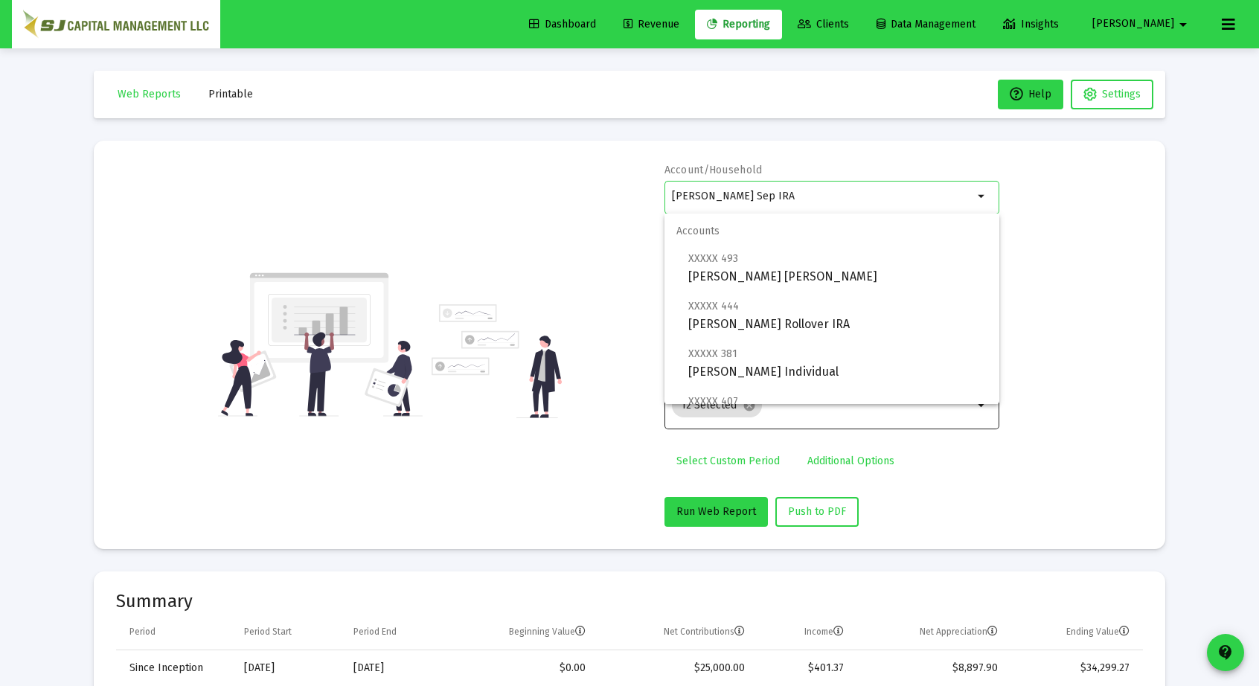
click at [812, 198] on input "Shah, Shivani Sep IRA" at bounding box center [822, 196] width 301 height 12
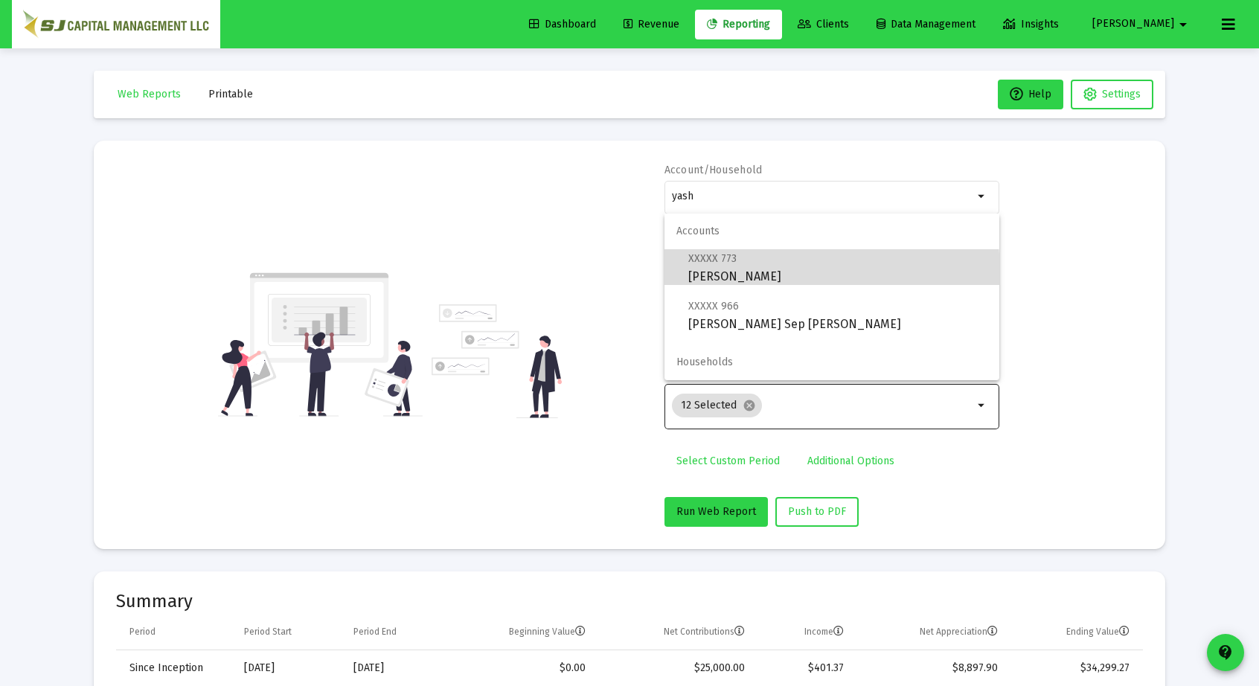
click at [743, 273] on span "XXXXX 773 Shah, Yash IRA" at bounding box center [837, 267] width 299 height 36
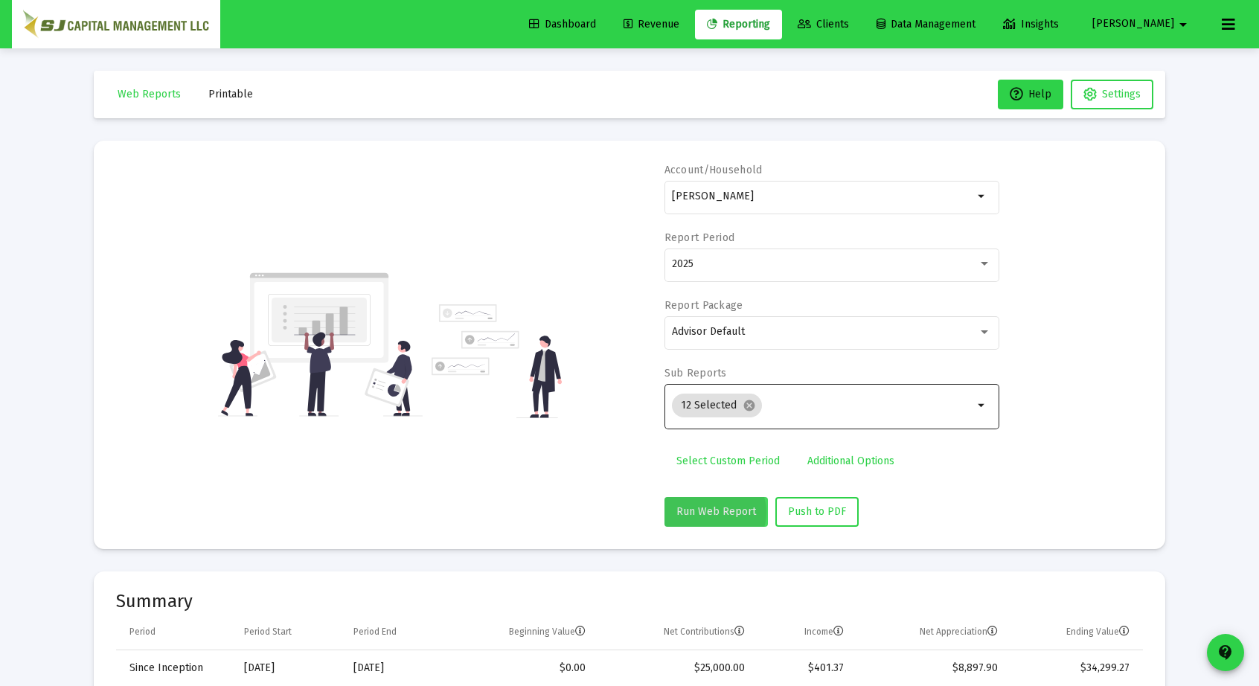
click at [714, 511] on span "Run Web Report" at bounding box center [716, 511] width 80 height 13
click at [755, 202] on div "[PERSON_NAME]" at bounding box center [822, 196] width 301 height 36
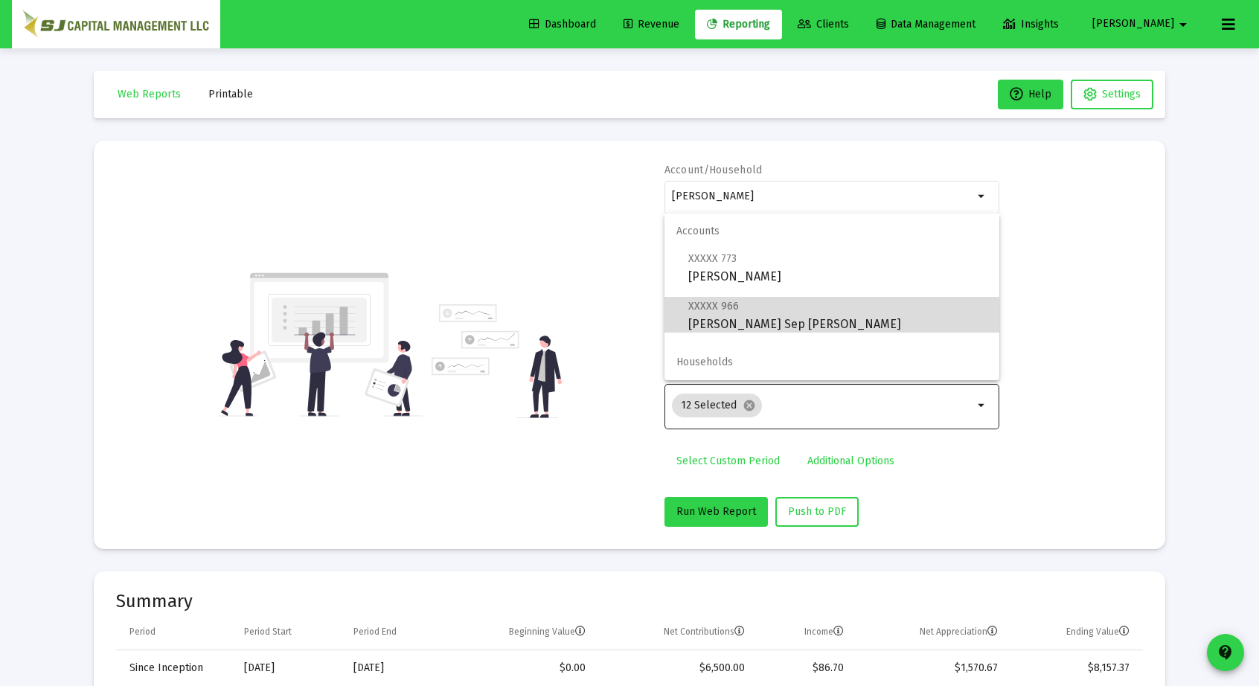
click at [740, 319] on span "XXXXX 966 Shah, Yash Sep IRA" at bounding box center [837, 315] width 299 height 36
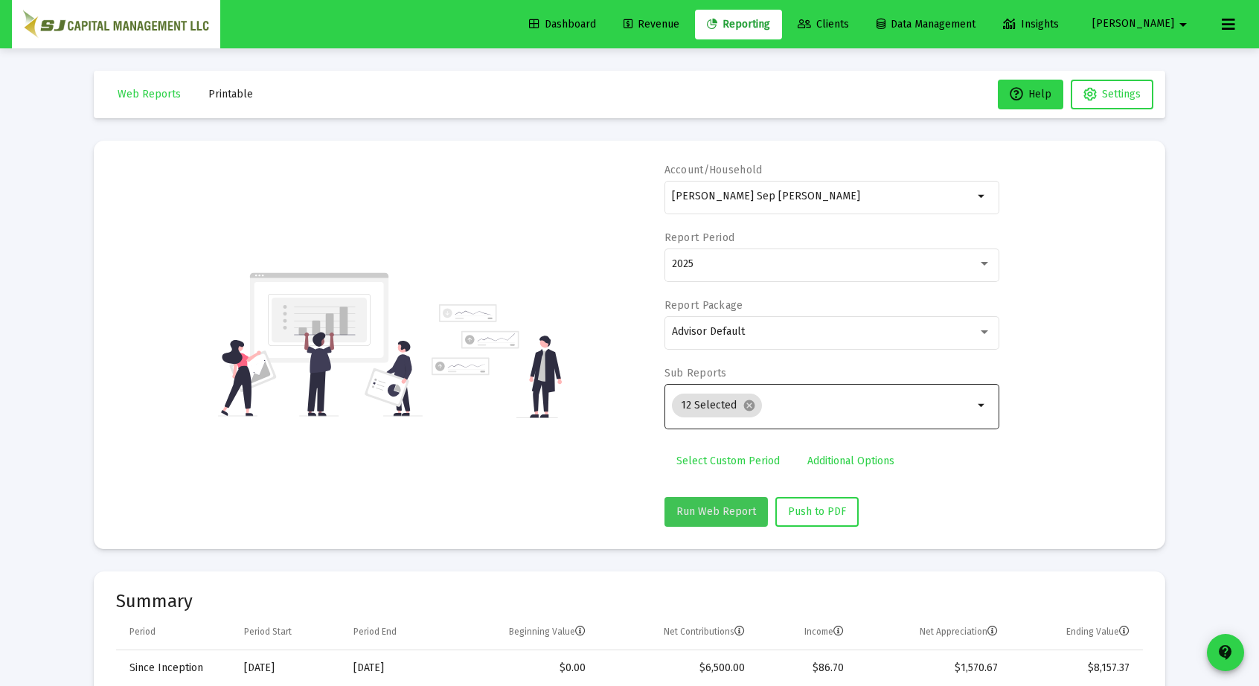
click at [715, 510] on span "Run Web Report" at bounding box center [716, 511] width 80 height 13
click at [705, 208] on div "Shah, Yash Sep IRA" at bounding box center [822, 196] width 301 height 36
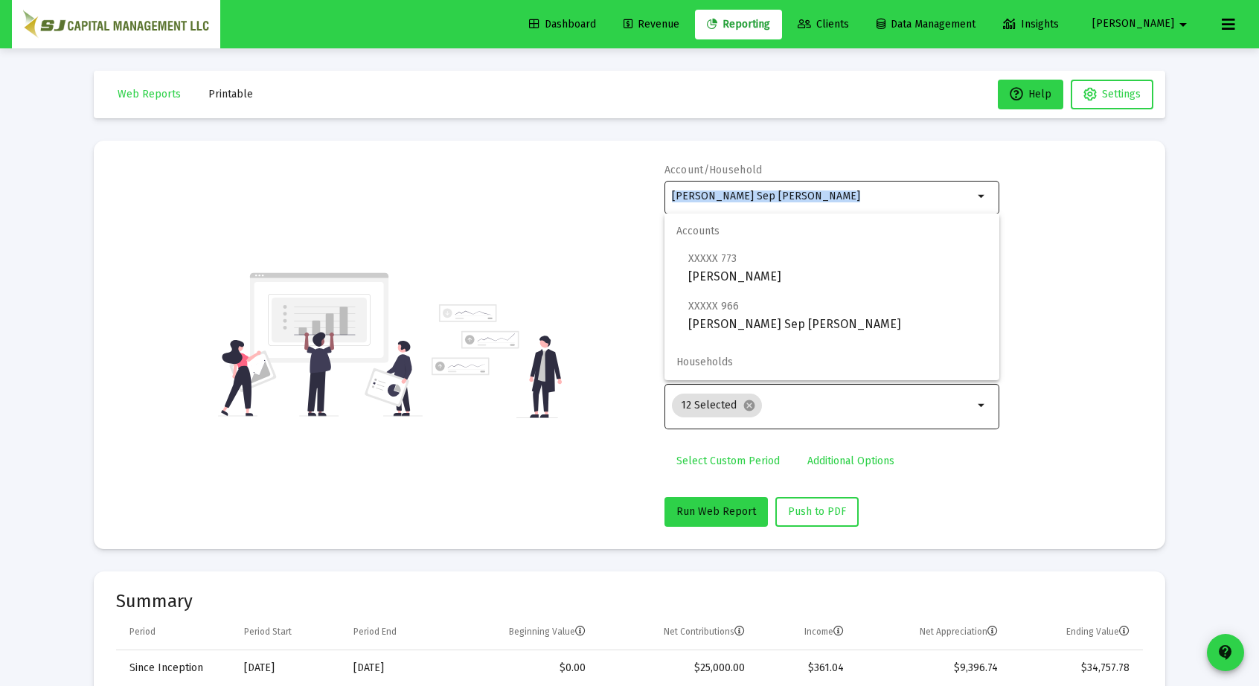
click at [705, 208] on div "Shah, Yash Sep IRA" at bounding box center [822, 196] width 301 height 36
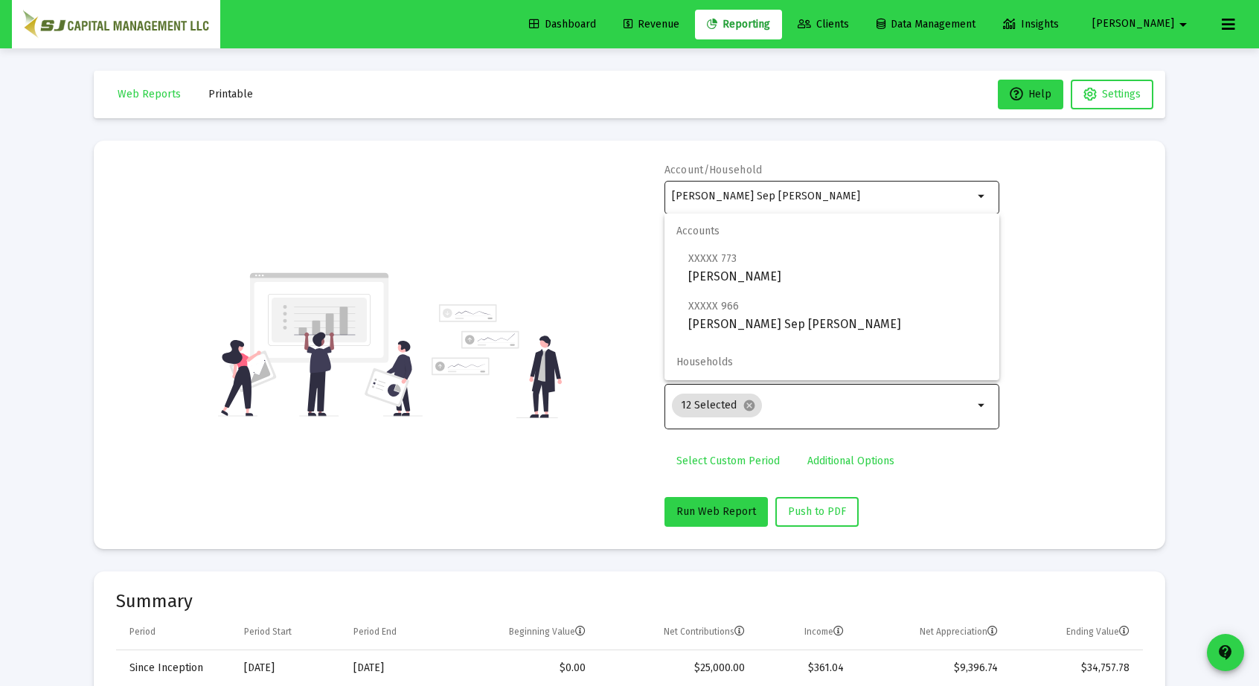
click at [705, 208] on div "Shah, Yash Sep IRA" at bounding box center [822, 196] width 301 height 36
click at [784, 191] on input "Shah, Yash Sep IRA" at bounding box center [822, 196] width 301 height 12
type input "S"
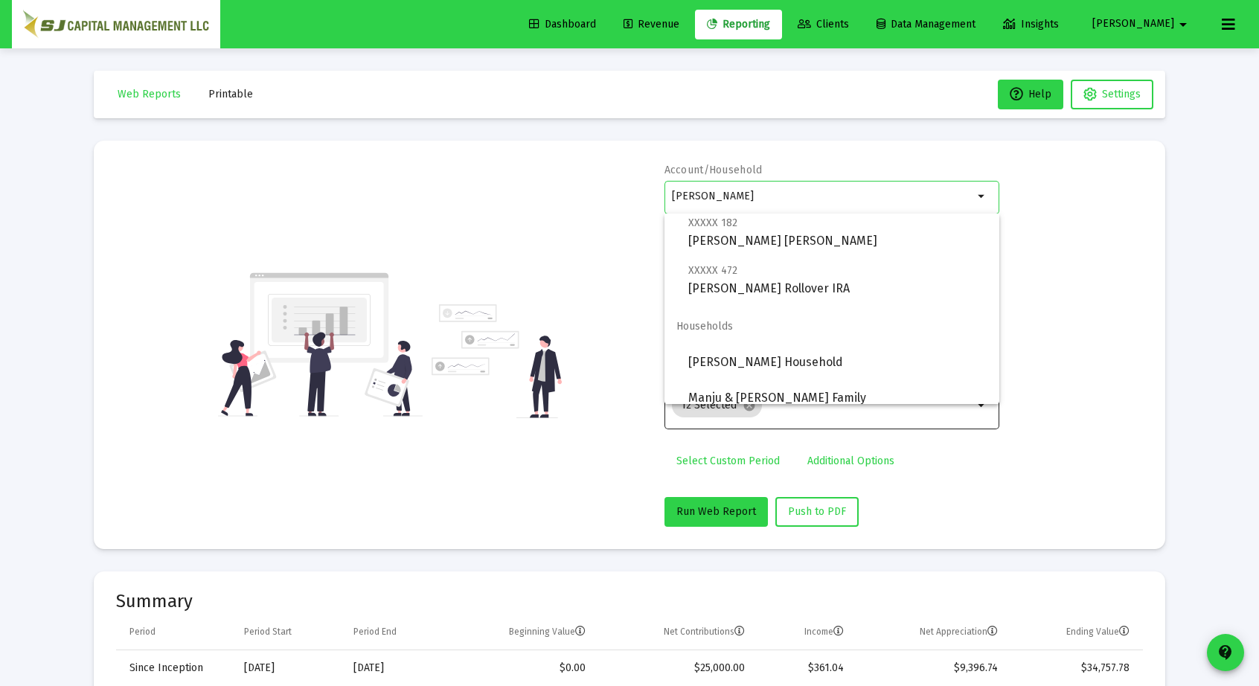
scroll to position [190, 0]
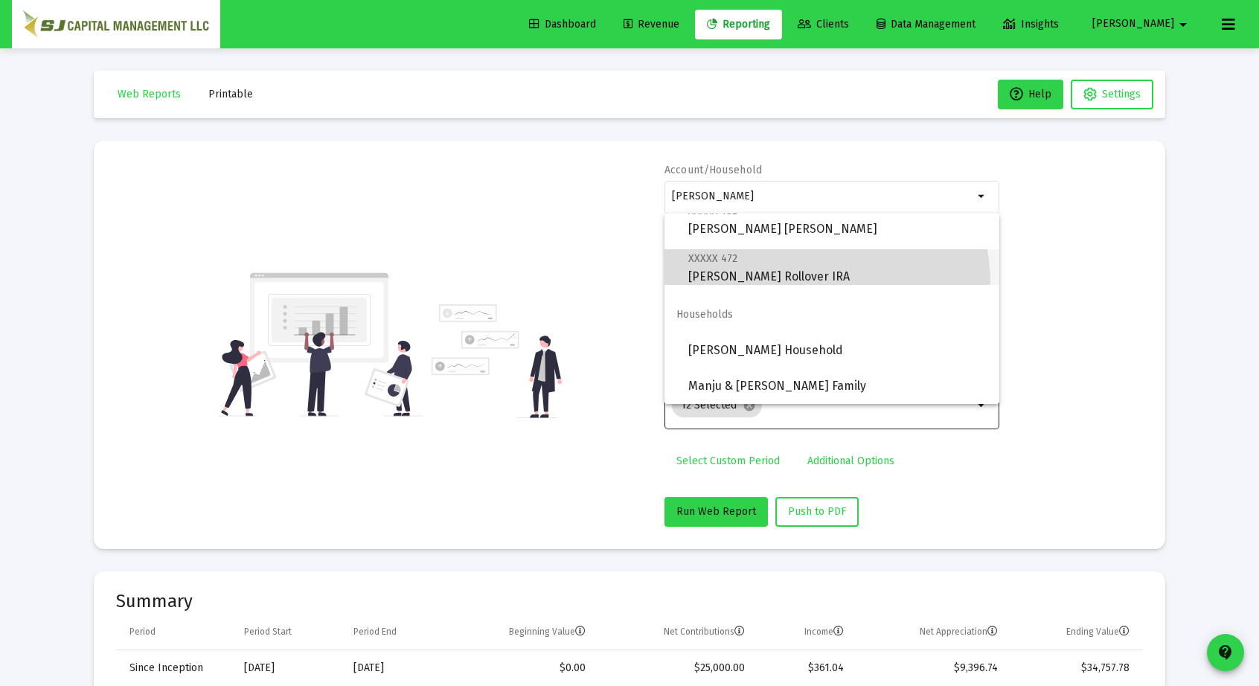
click at [801, 283] on span "XXXXX 472 Shah, Ketan Rollover IRA" at bounding box center [837, 267] width 299 height 36
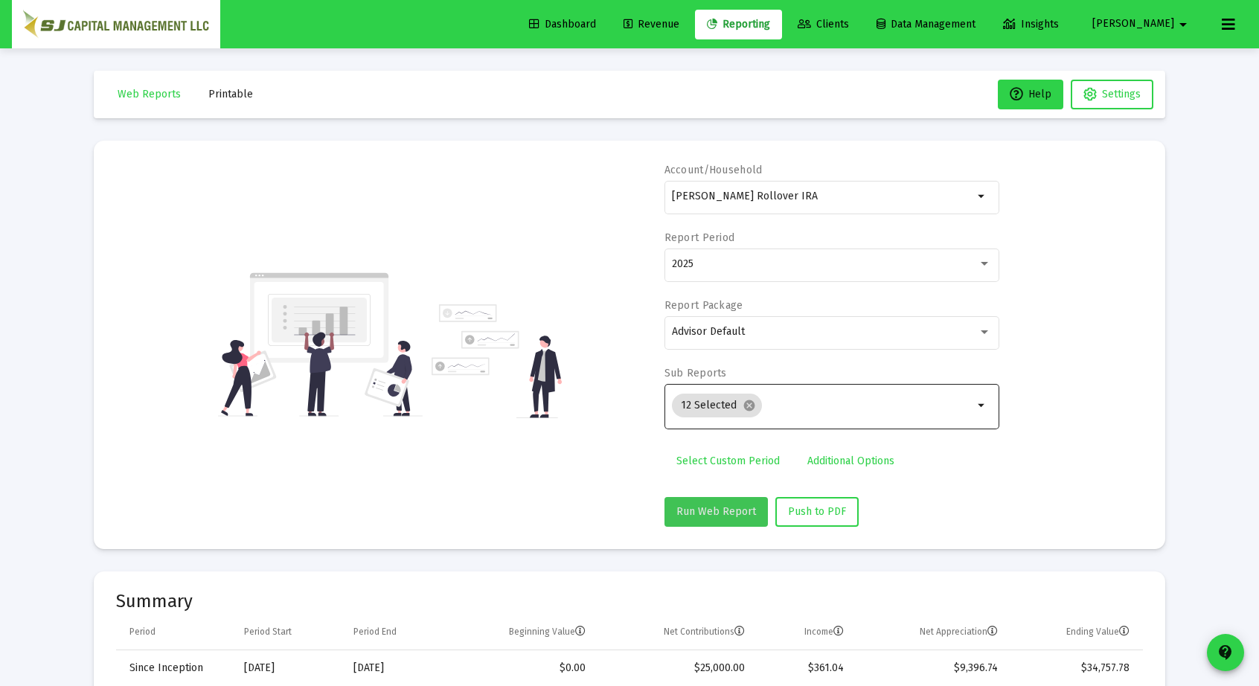
click at [728, 500] on button "Run Web Report" at bounding box center [715, 512] width 103 height 30
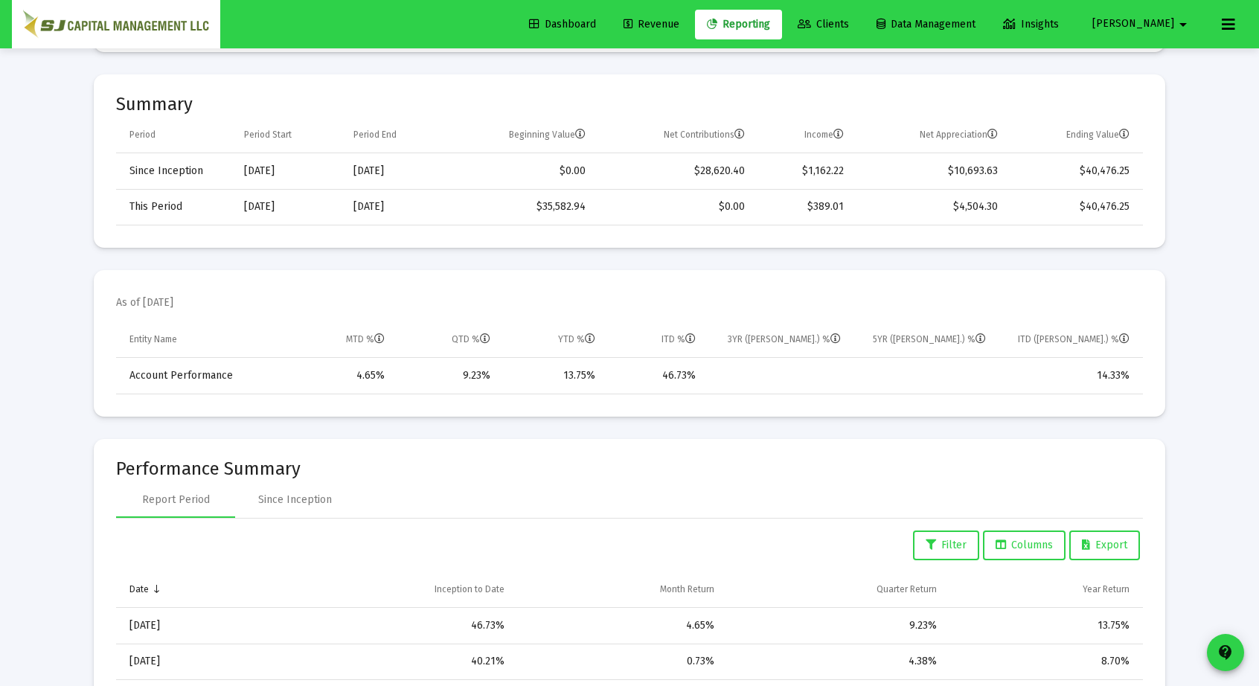
scroll to position [0, 0]
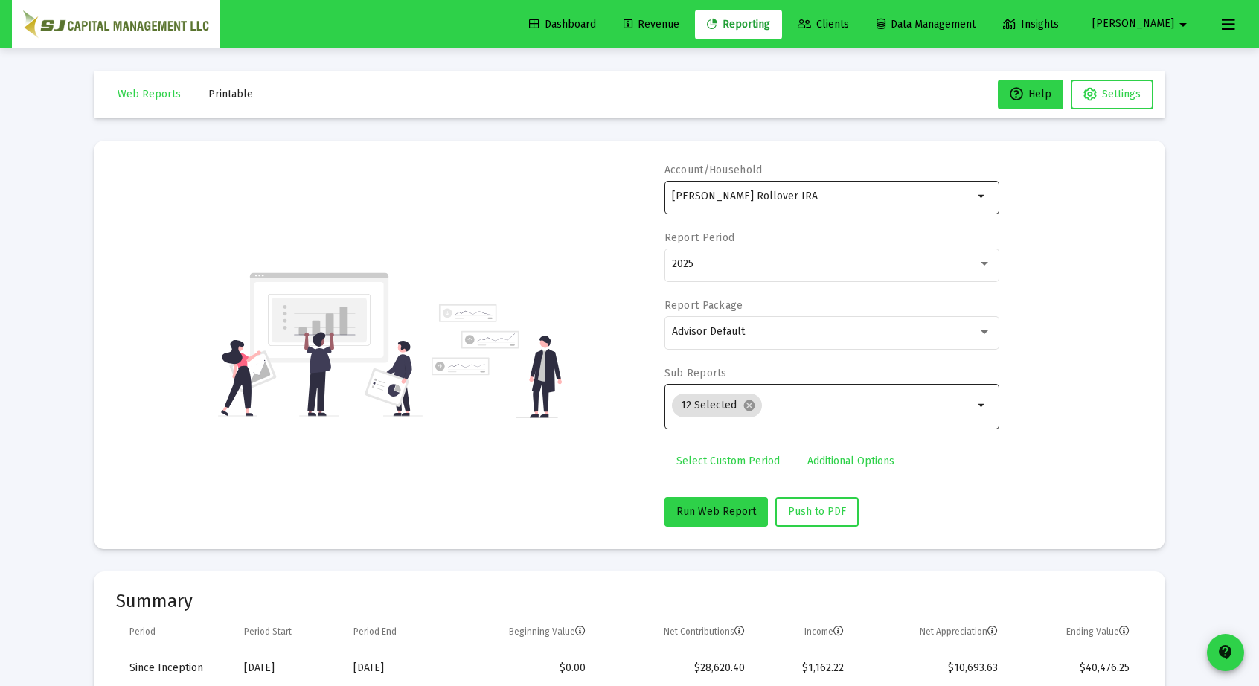
click at [850, 203] on div "Shah, Ketan Rollover IRA" at bounding box center [822, 196] width 301 height 36
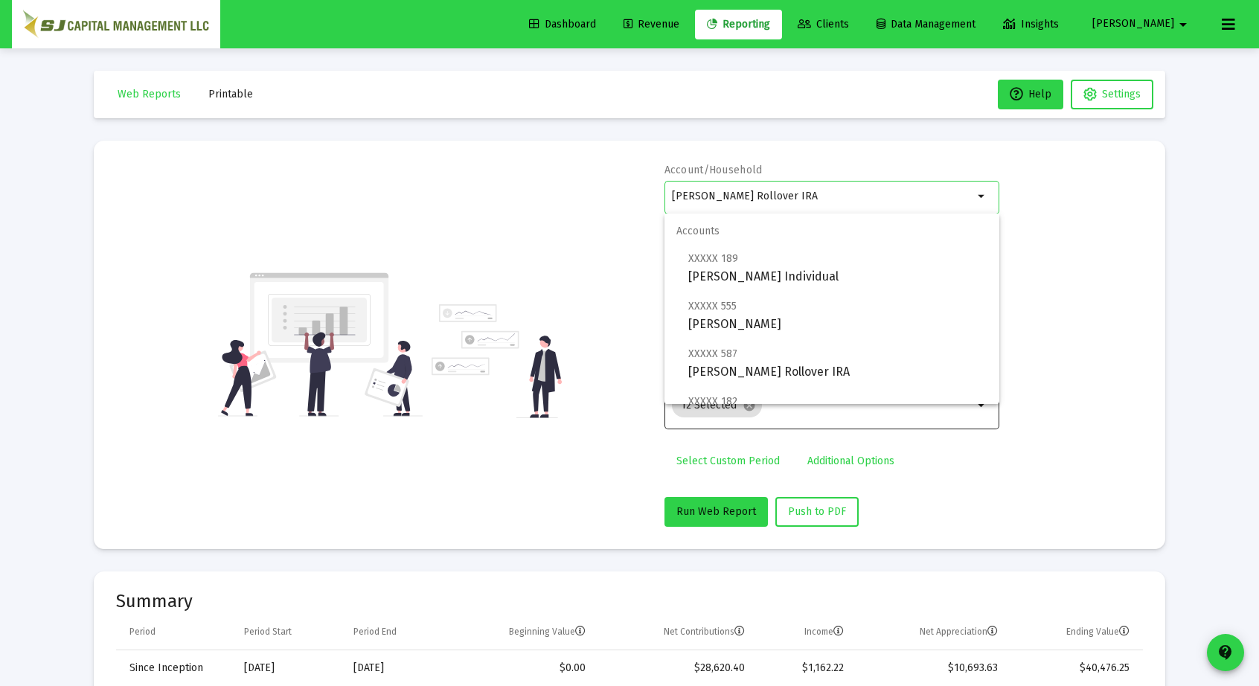
click at [838, 190] on input "Shah, Ketan Rollover IRA" at bounding box center [822, 196] width 301 height 12
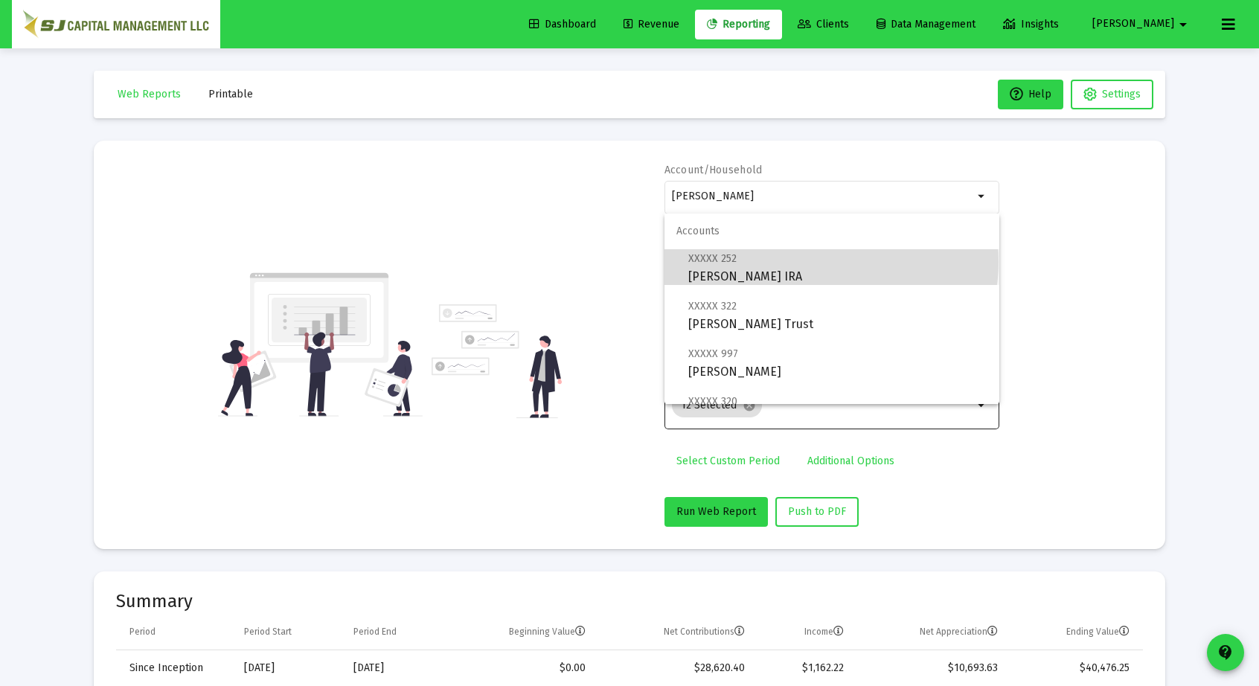
click at [830, 262] on span "XXXXX 252 Sheth, Sheila Rollover IRA" at bounding box center [837, 267] width 299 height 36
type input "Sheth, Sheila Rollover IRA"
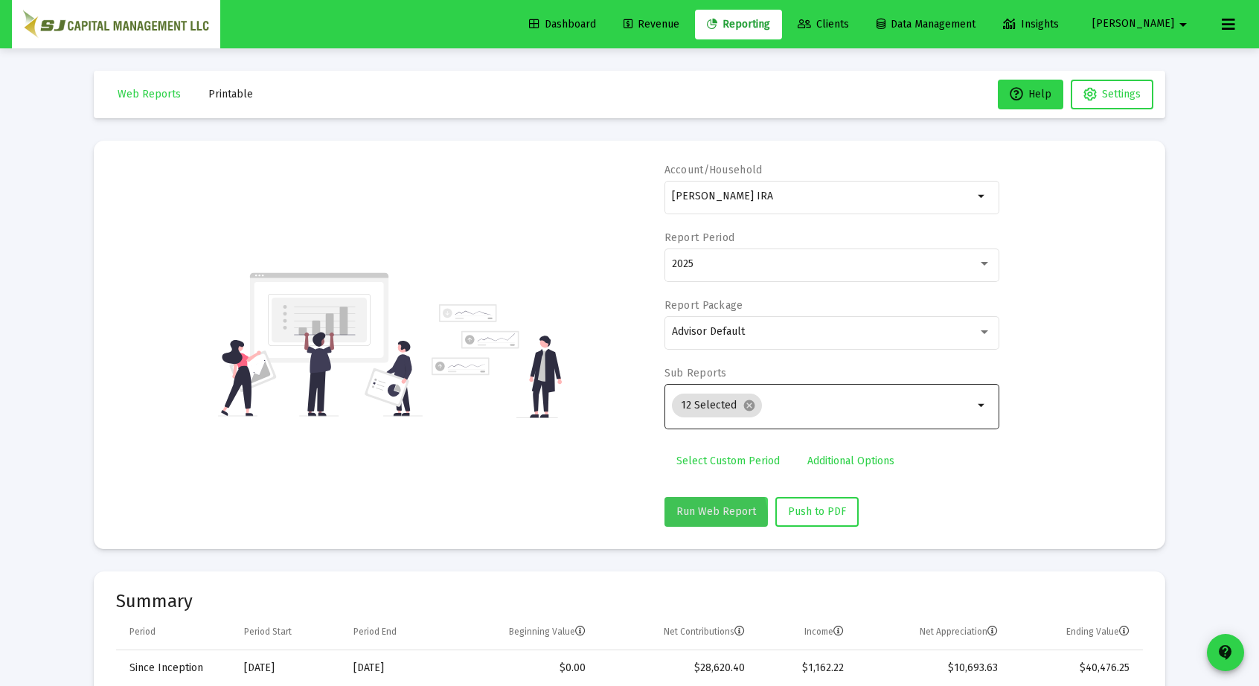
click at [709, 516] on span "Run Web Report" at bounding box center [716, 511] width 80 height 13
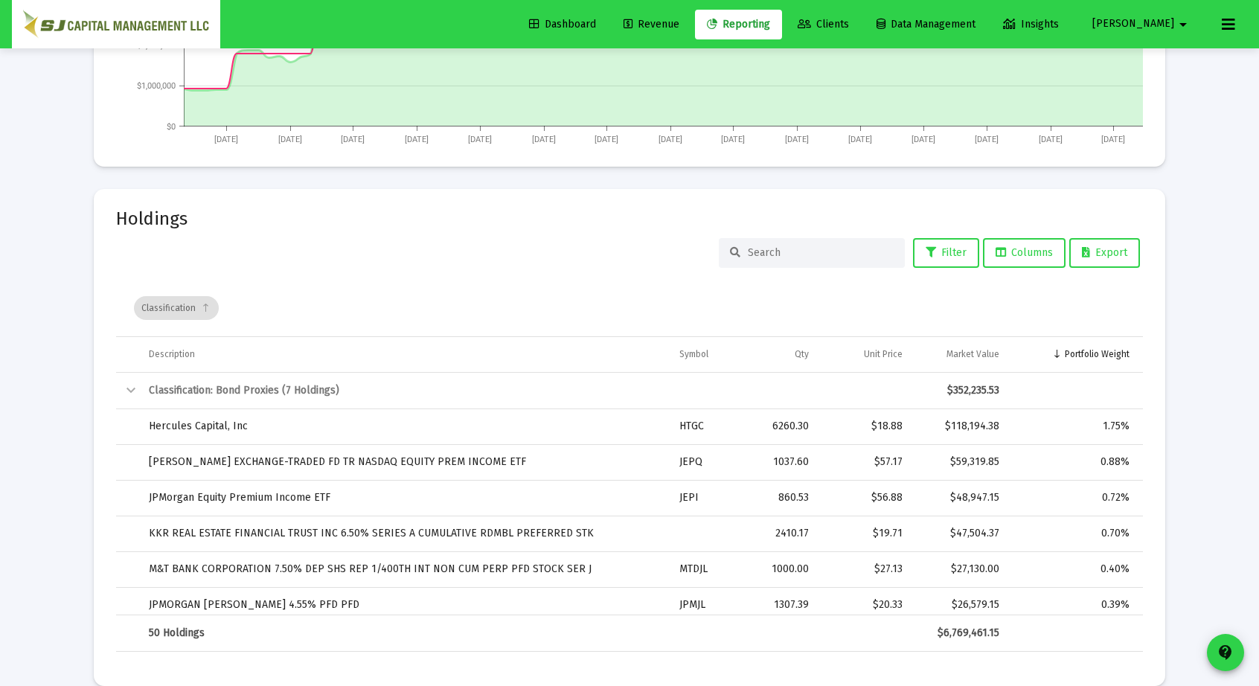
scroll to position [2400, 0]
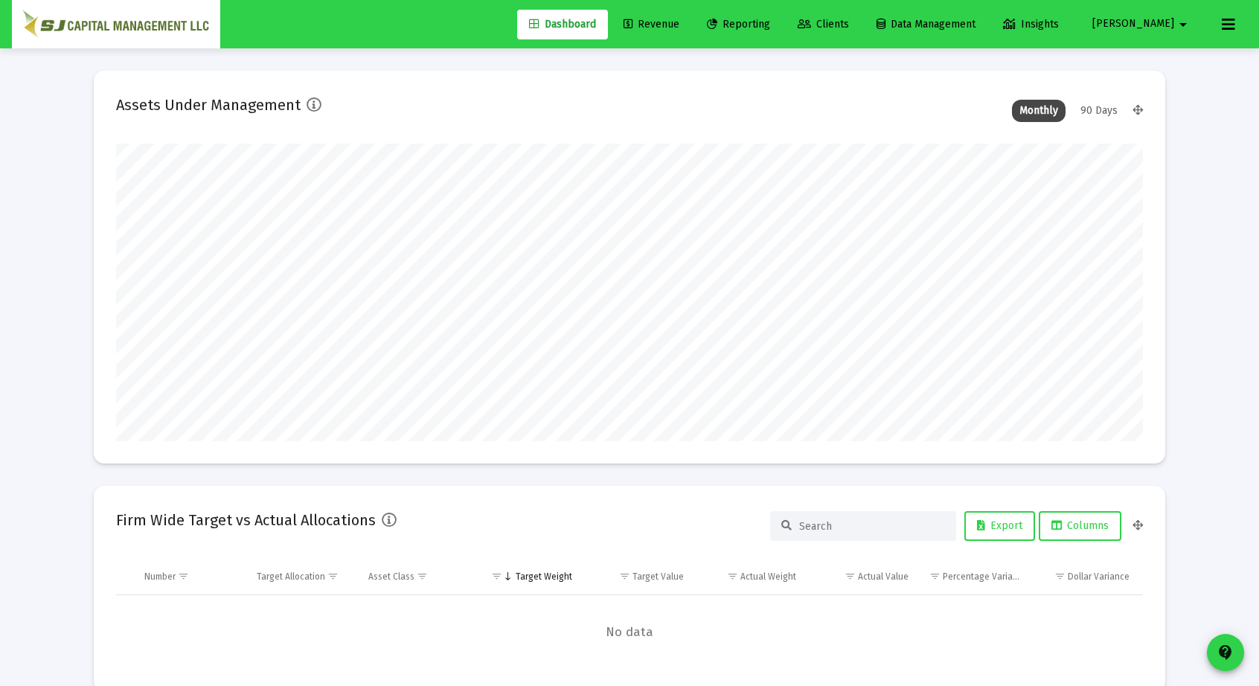
scroll to position [298, 1027]
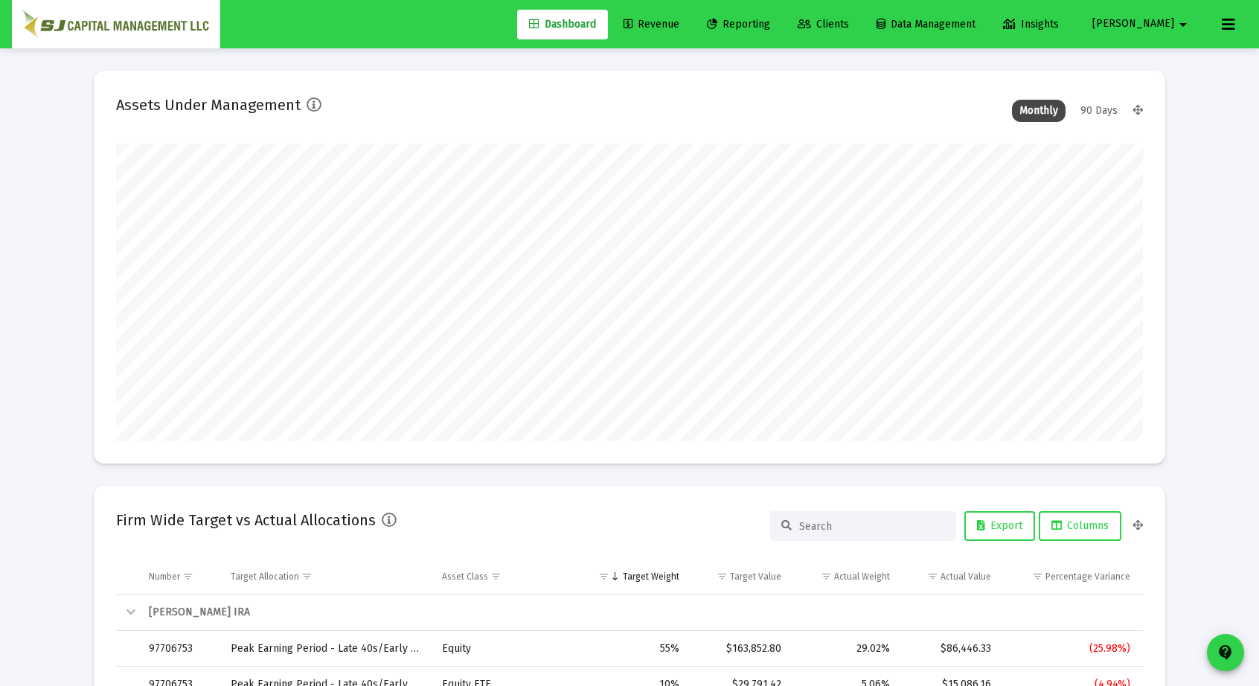
type input "[DATE]"
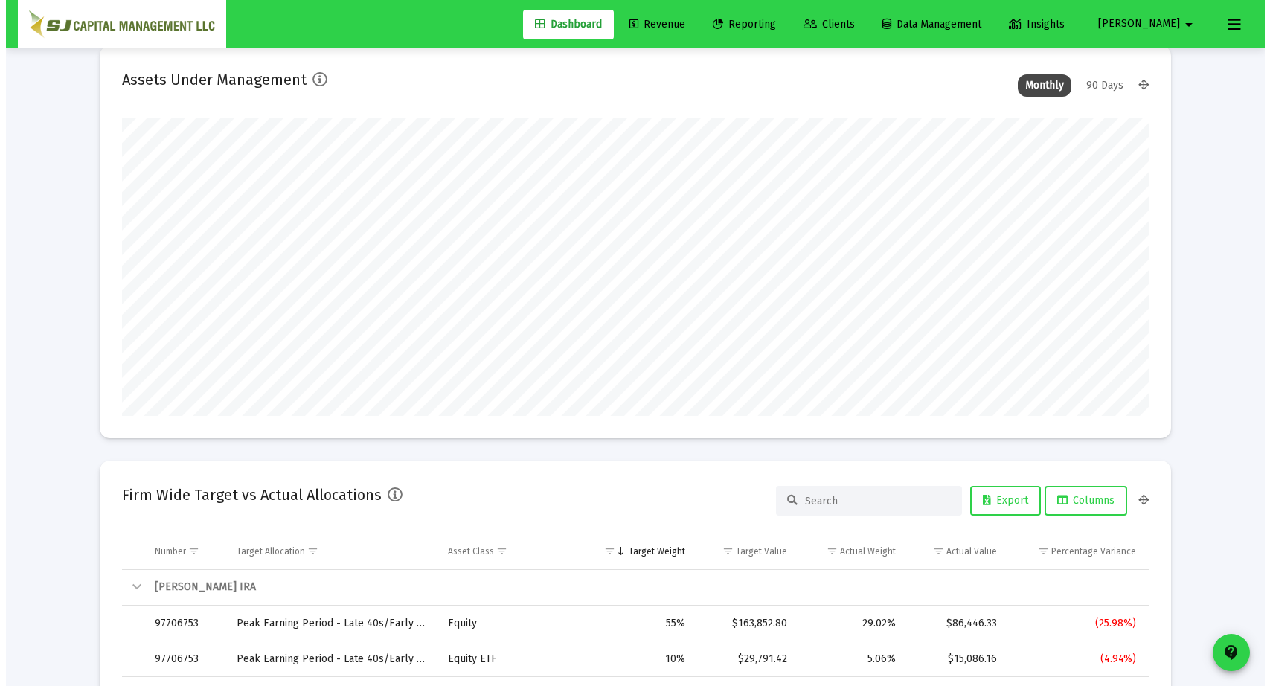
scroll to position [0, 0]
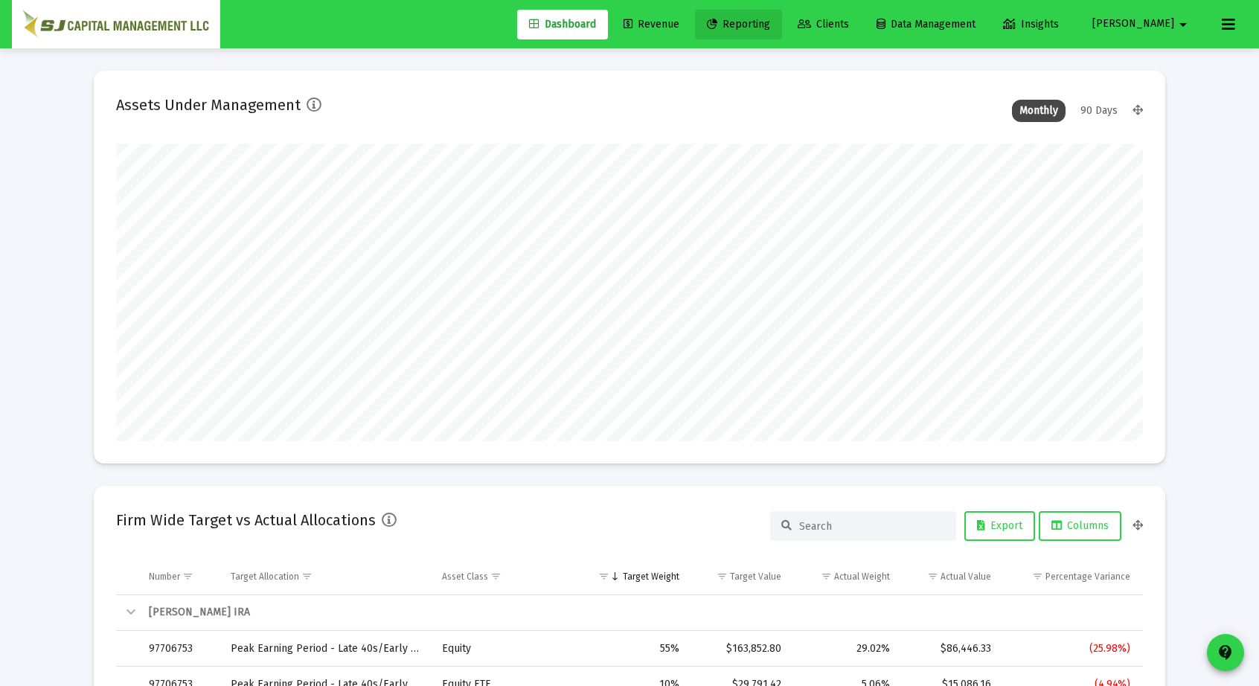
click at [770, 23] on span "Reporting" at bounding box center [738, 24] width 63 height 13
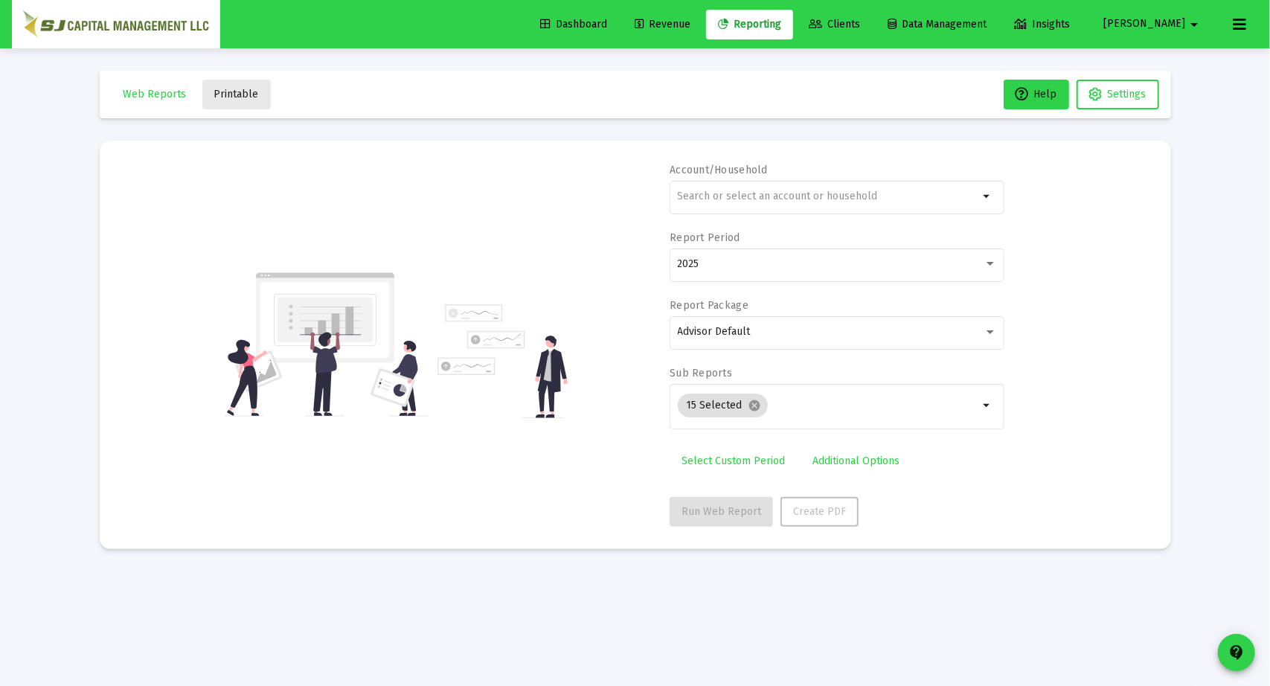
click at [249, 101] on button "Printable" at bounding box center [236, 95] width 68 height 30
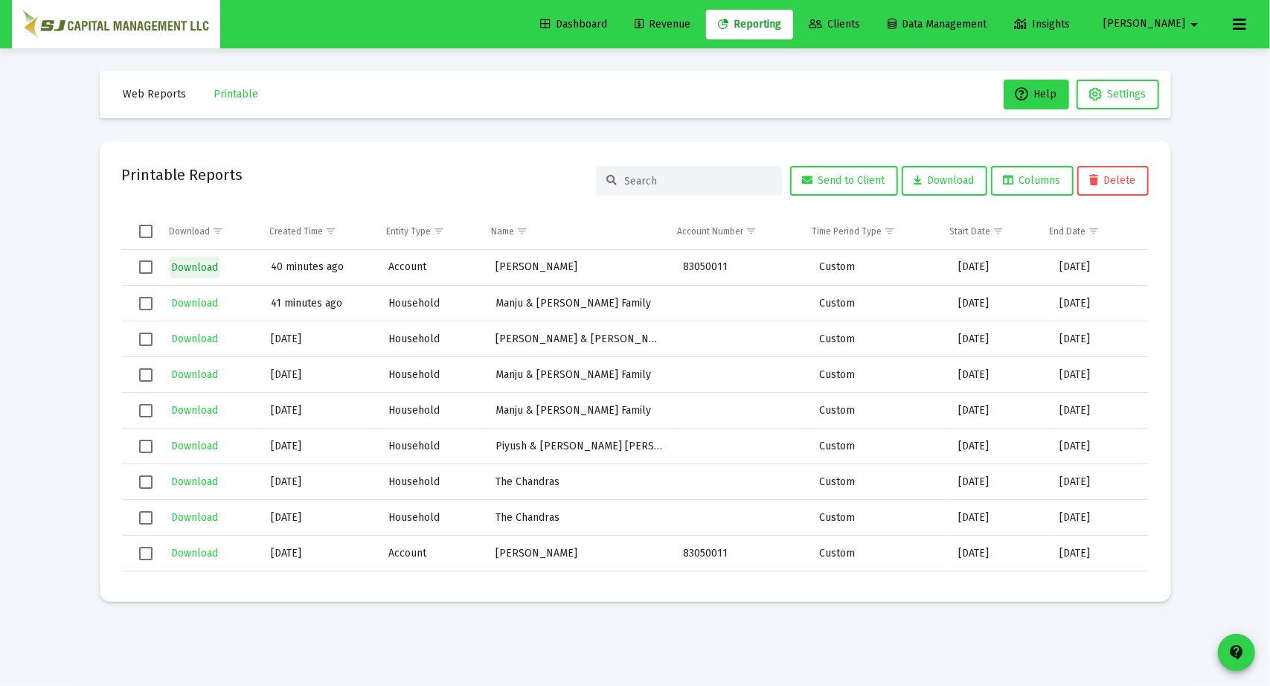
click at [198, 267] on span "Download" at bounding box center [194, 267] width 47 height 13
click at [200, 298] on span "Download" at bounding box center [194, 303] width 47 height 13
click at [372, 397] on td "[DATE]" at bounding box center [319, 411] width 118 height 36
